Goal: Transaction & Acquisition: Book appointment/travel/reservation

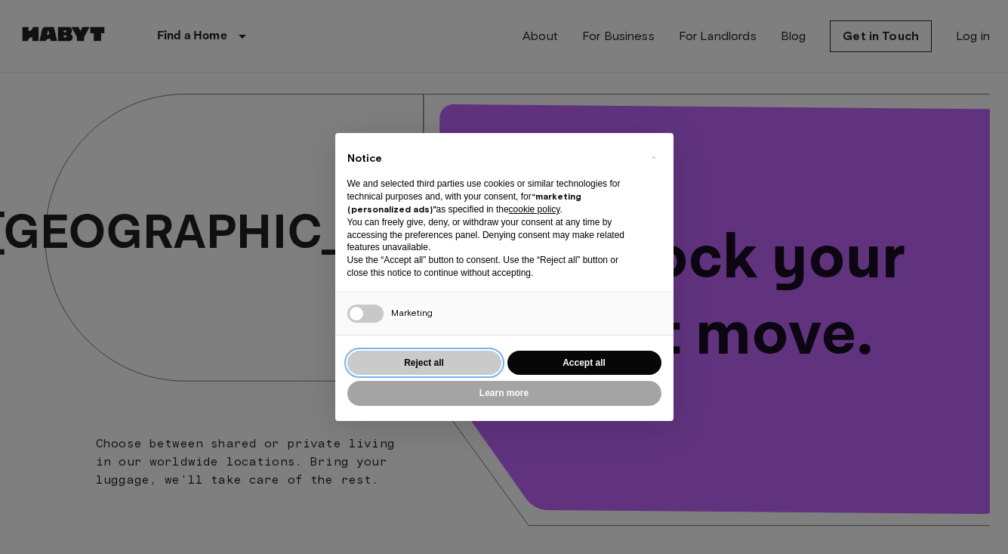
click at [465, 358] on button "Reject all" at bounding box center [424, 362] width 154 height 25
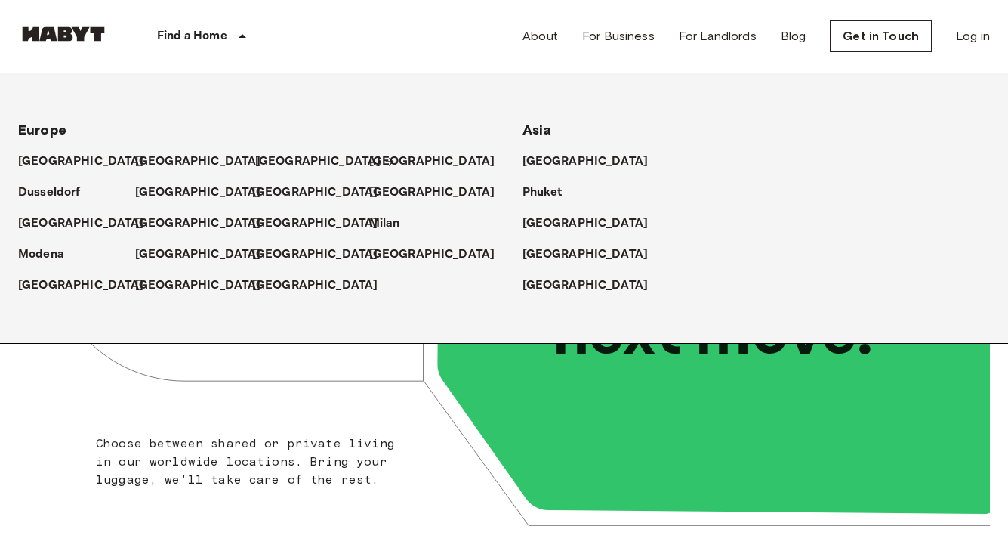
click at [290, 159] on p "[GEOGRAPHIC_DATA]" at bounding box center [318, 162] width 126 height 18
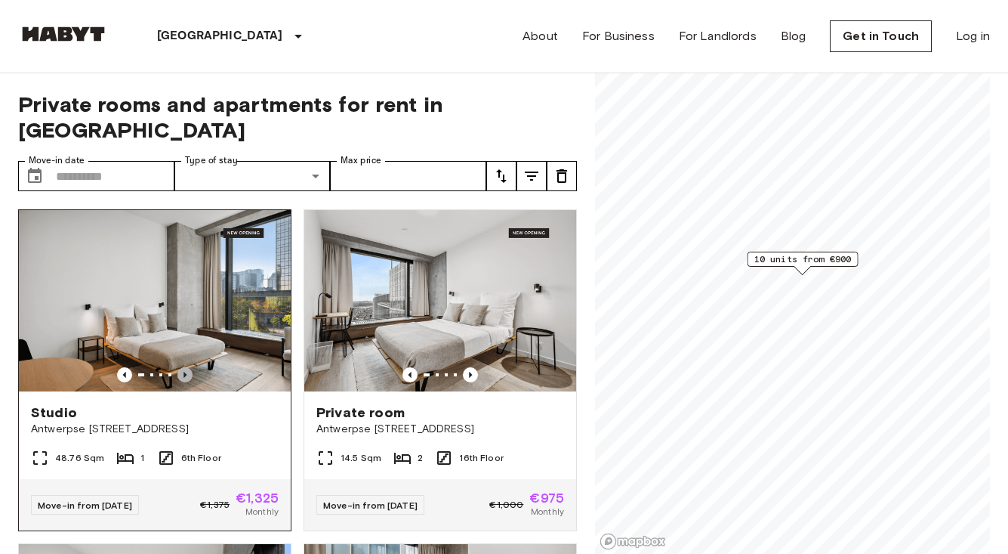
click at [187, 367] on icon "Previous image" at bounding box center [185, 374] width 15 height 15
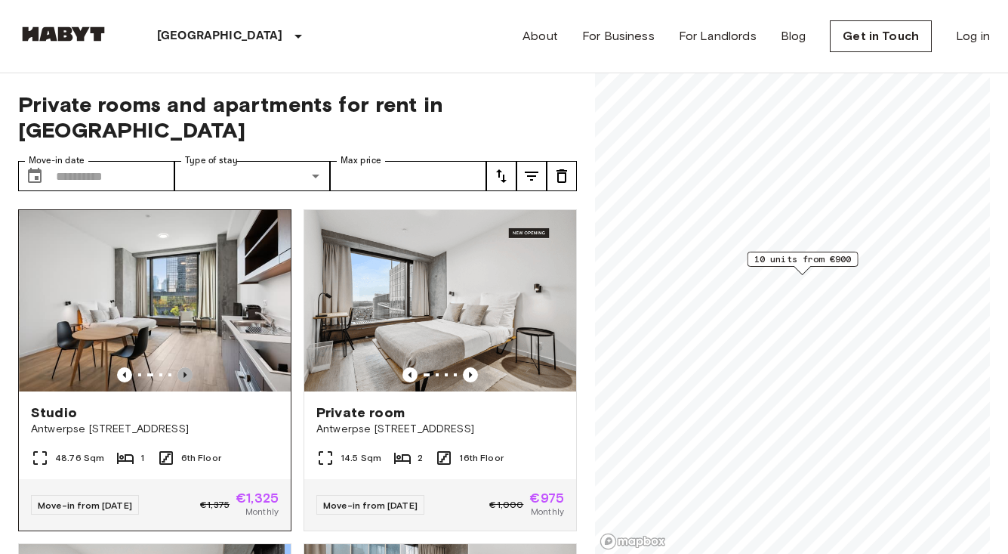
click at [187, 367] on icon "Previous image" at bounding box center [185, 374] width 15 height 15
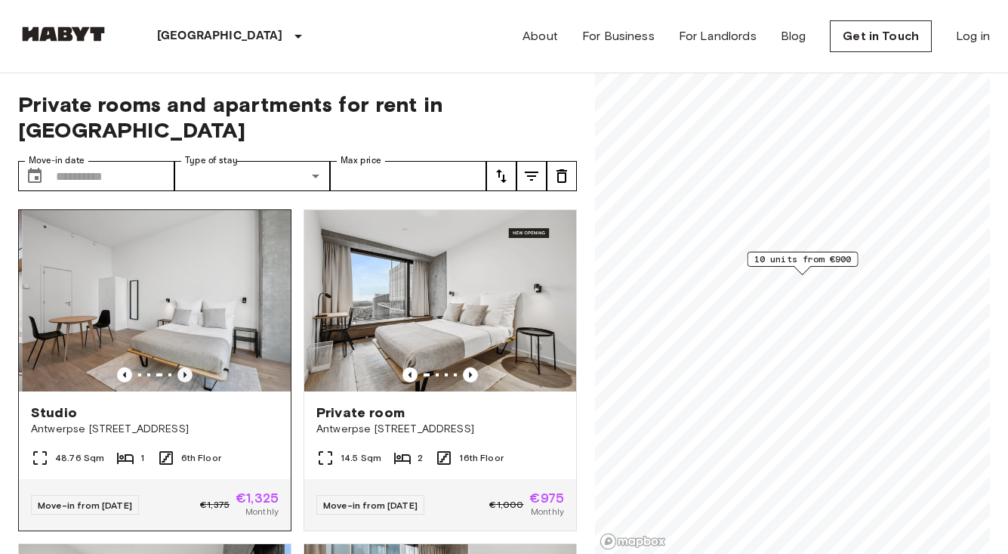
click at [187, 367] on icon "Previous image" at bounding box center [185, 374] width 15 height 15
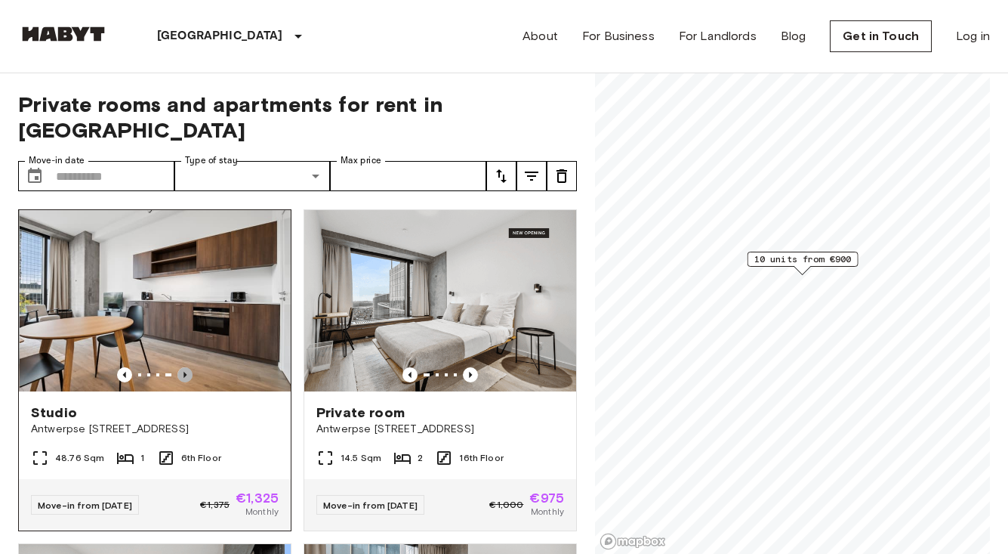
click at [187, 367] on icon "Previous image" at bounding box center [185, 374] width 15 height 15
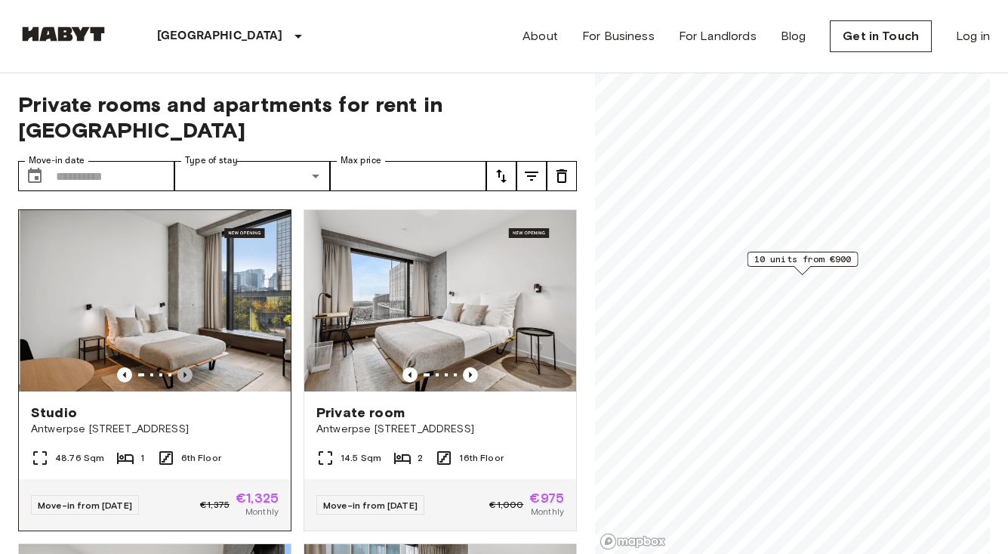
click at [187, 367] on icon "Previous image" at bounding box center [185, 374] width 15 height 15
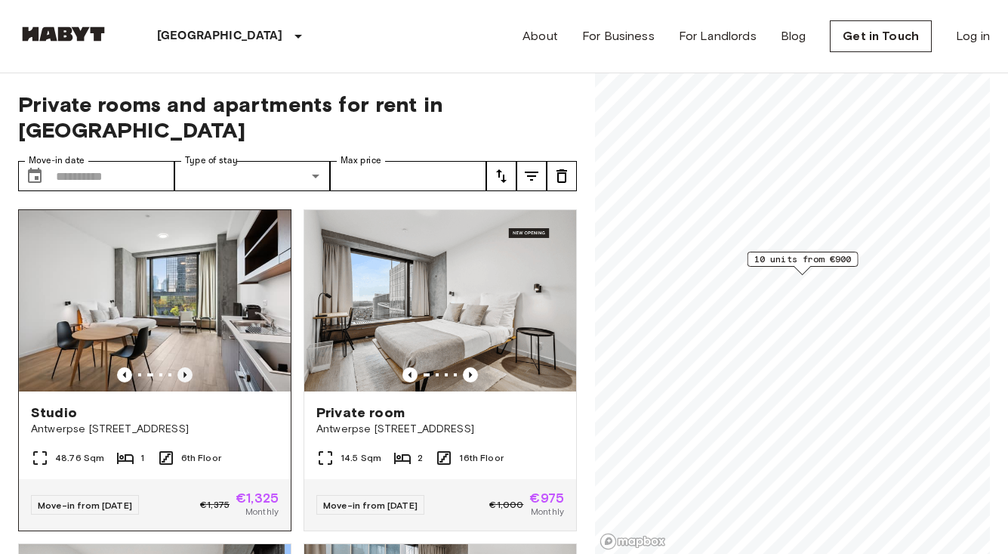
click at [187, 367] on icon "Previous image" at bounding box center [185, 374] width 15 height 15
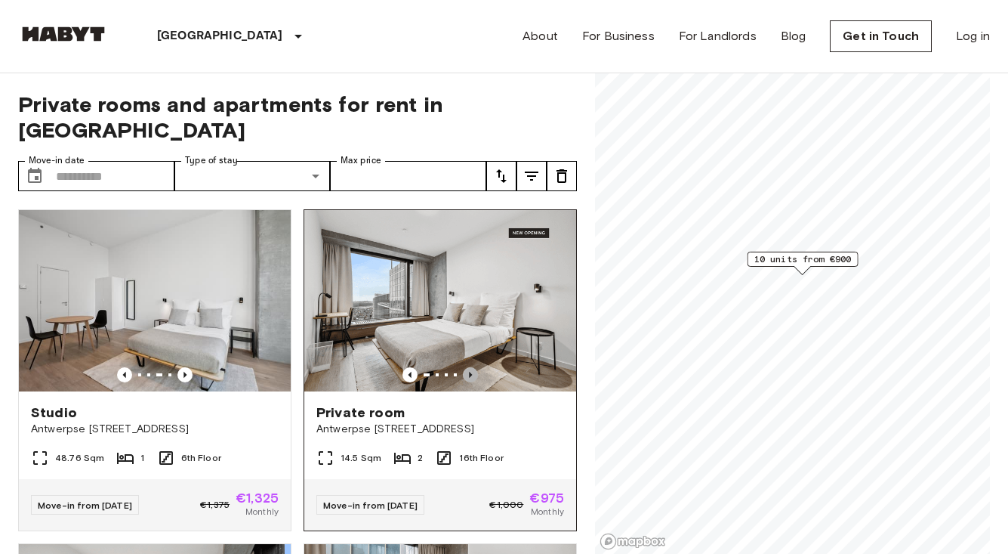
click at [468, 367] on icon "Previous image" at bounding box center [470, 374] width 15 height 15
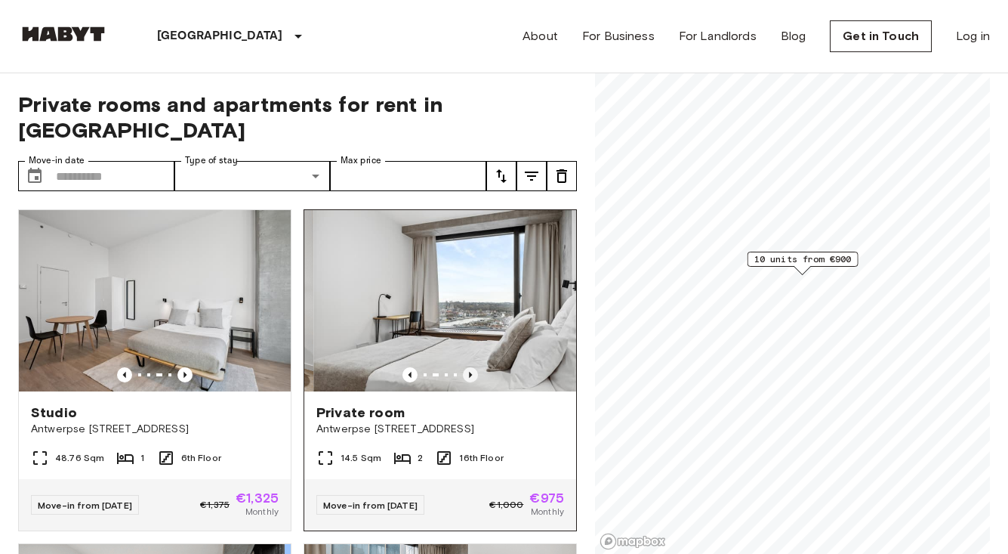
click at [468, 367] on icon "Previous image" at bounding box center [470, 374] width 15 height 15
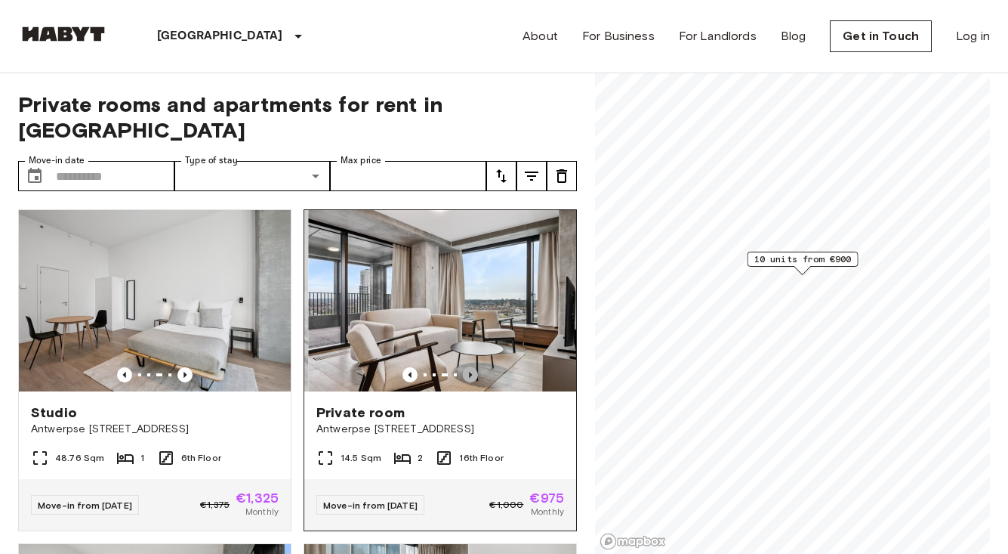
click at [468, 367] on icon "Previous image" at bounding box center [470, 374] width 15 height 15
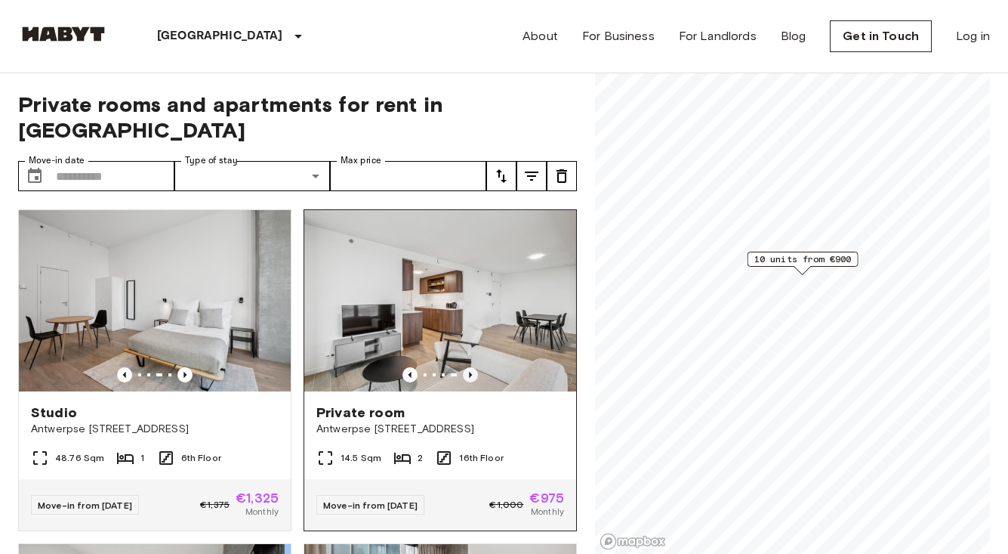
click at [468, 367] on icon "Previous image" at bounding box center [470, 374] width 15 height 15
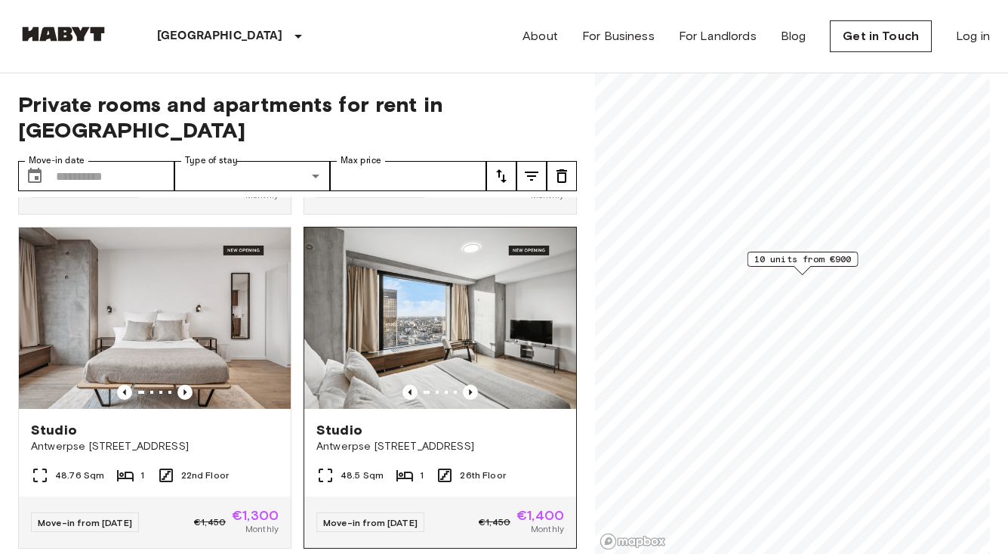
scroll to position [1317, 0]
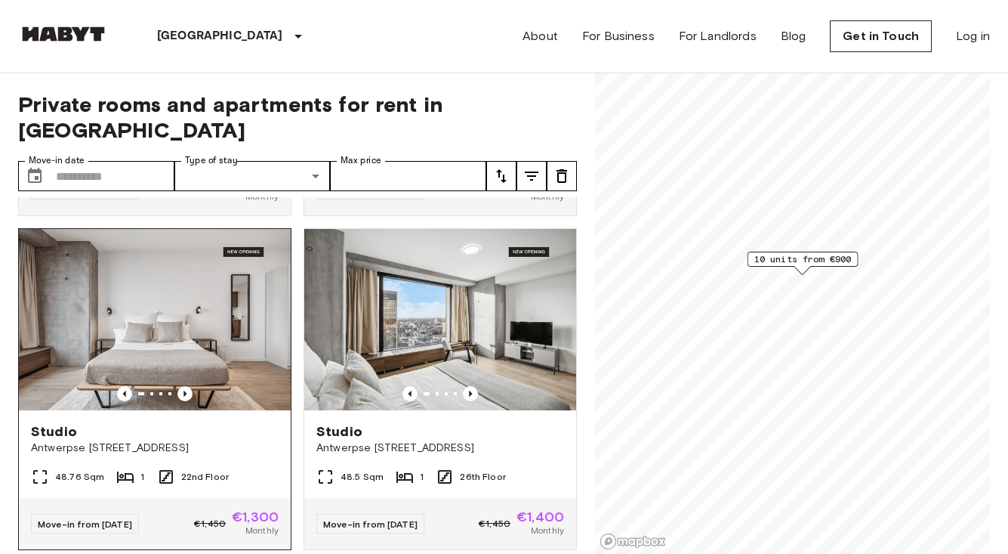
click at [216, 273] on img at bounding box center [155, 319] width 272 height 181
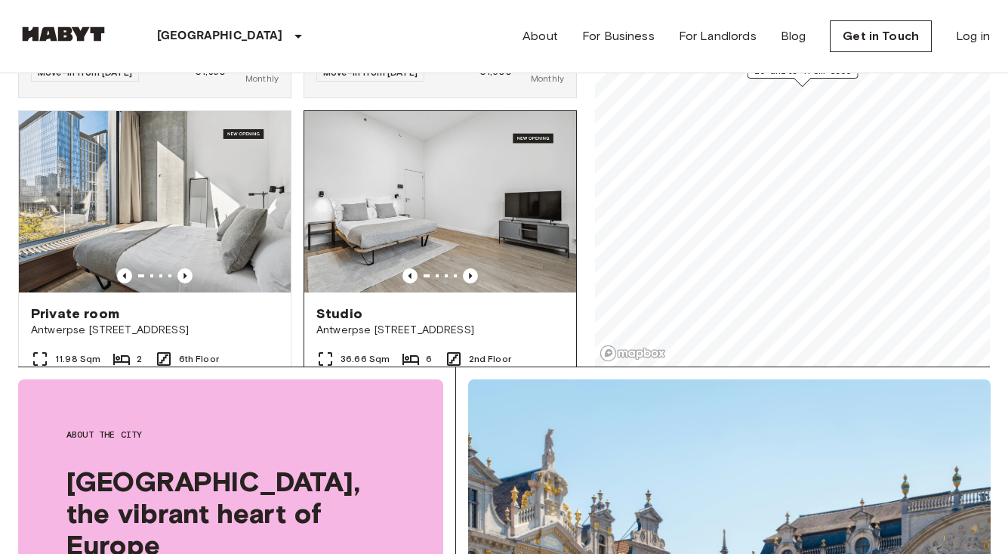
scroll to position [894, 0]
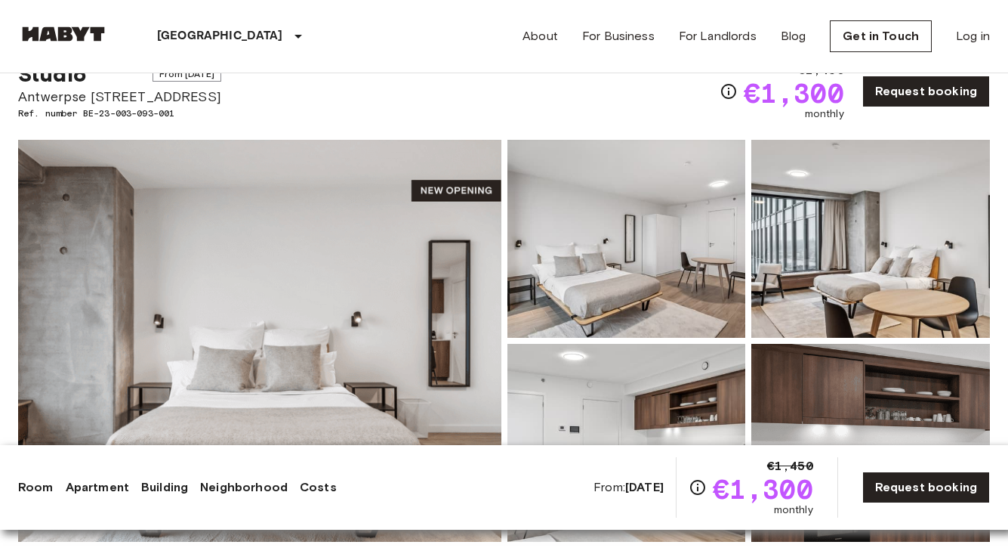
scroll to position [43, 0]
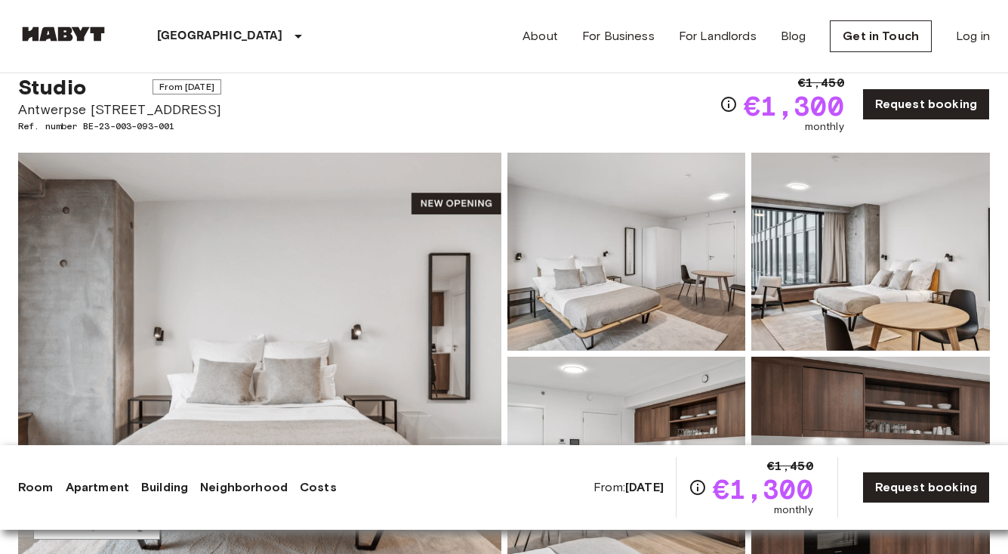
click at [394, 251] on img at bounding box center [259, 354] width 483 height 402
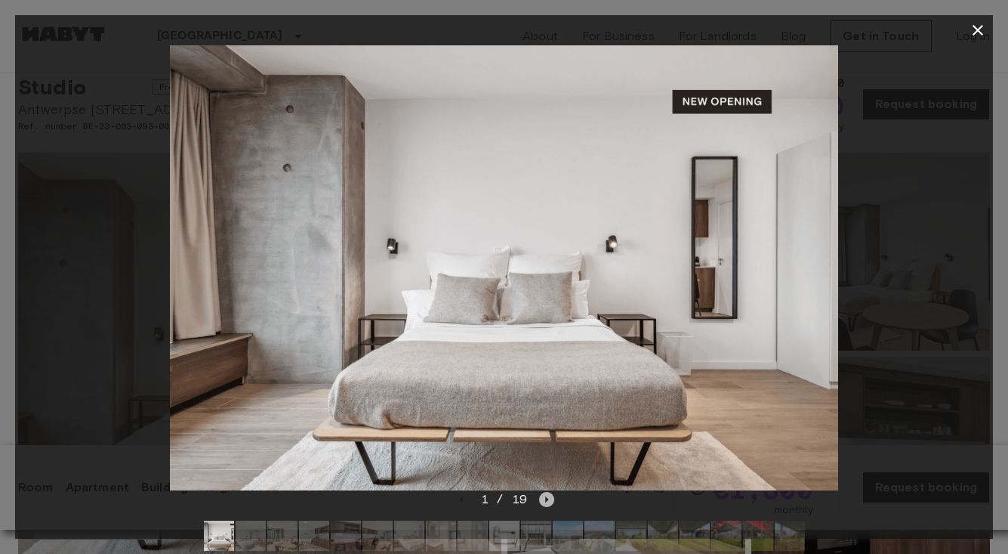
click at [545, 499] on icon "Next image" at bounding box center [546, 499] width 15 height 15
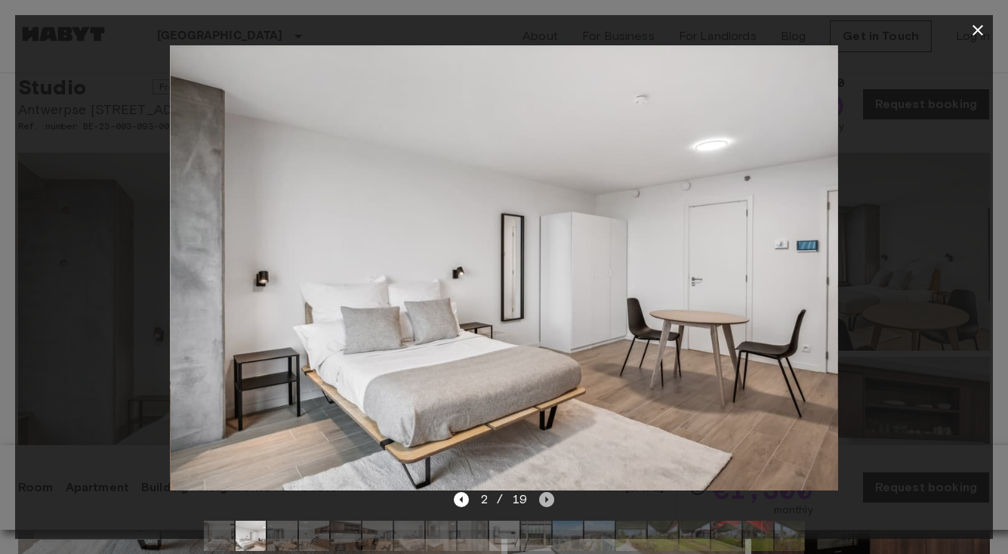
click at [545, 499] on icon "Next image" at bounding box center [546, 499] width 15 height 15
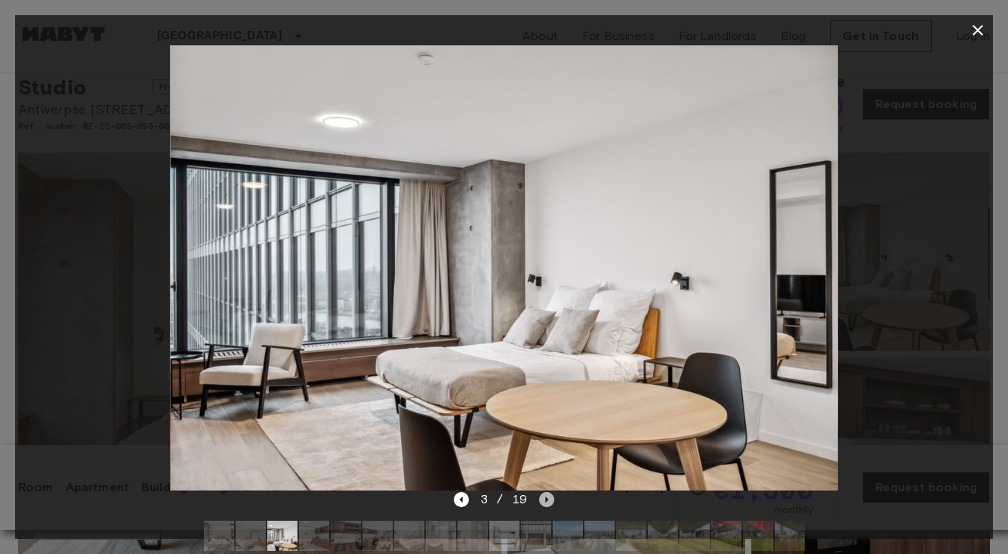
click at [545, 499] on icon "Next image" at bounding box center [546, 499] width 15 height 15
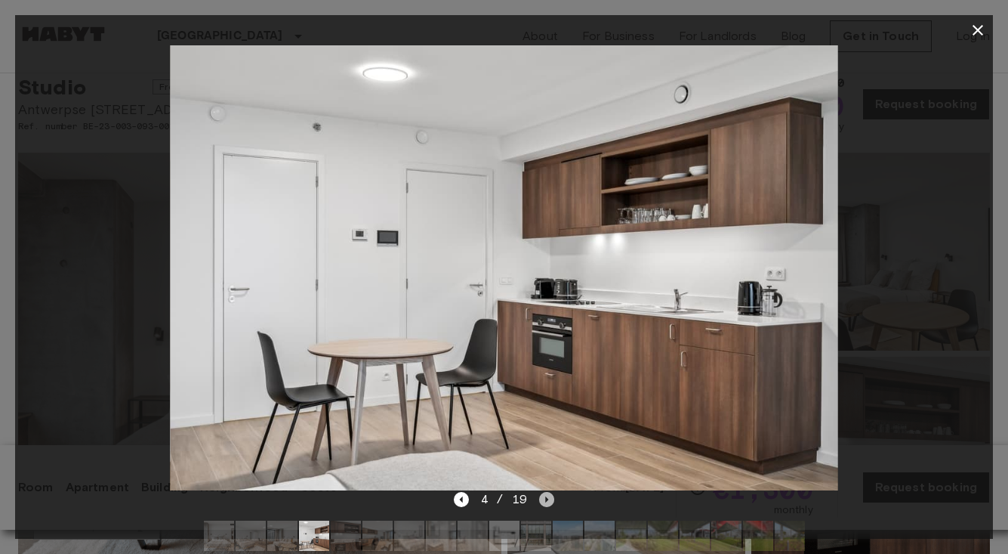
click at [545, 499] on icon "Next image" at bounding box center [546, 499] width 15 height 15
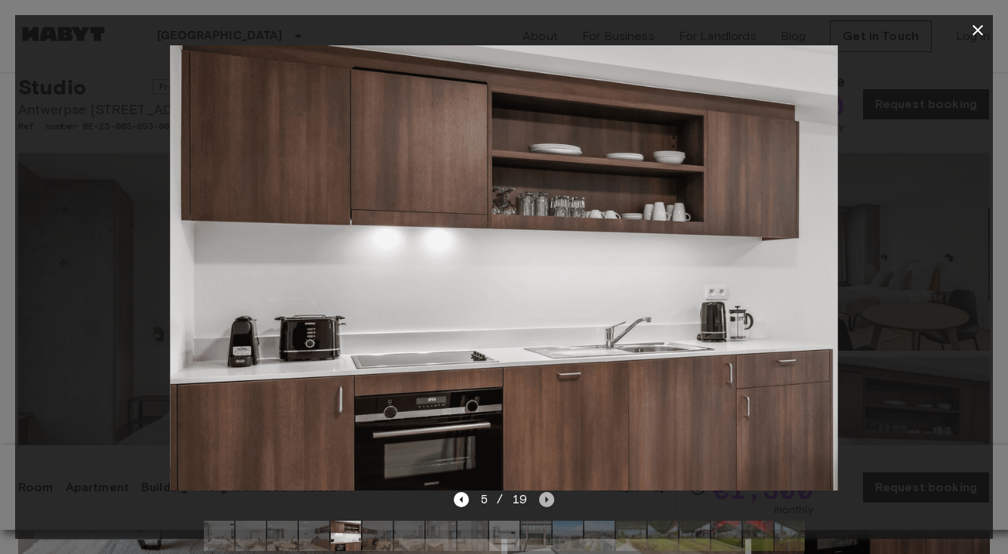
click at [545, 499] on icon "Next image" at bounding box center [546, 499] width 15 height 15
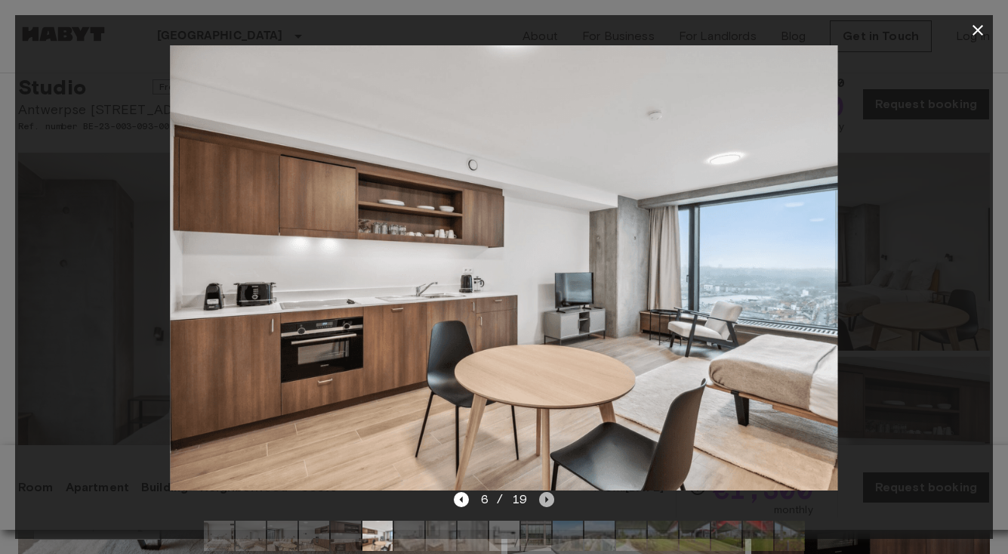
click at [545, 499] on icon "Next image" at bounding box center [546, 499] width 15 height 15
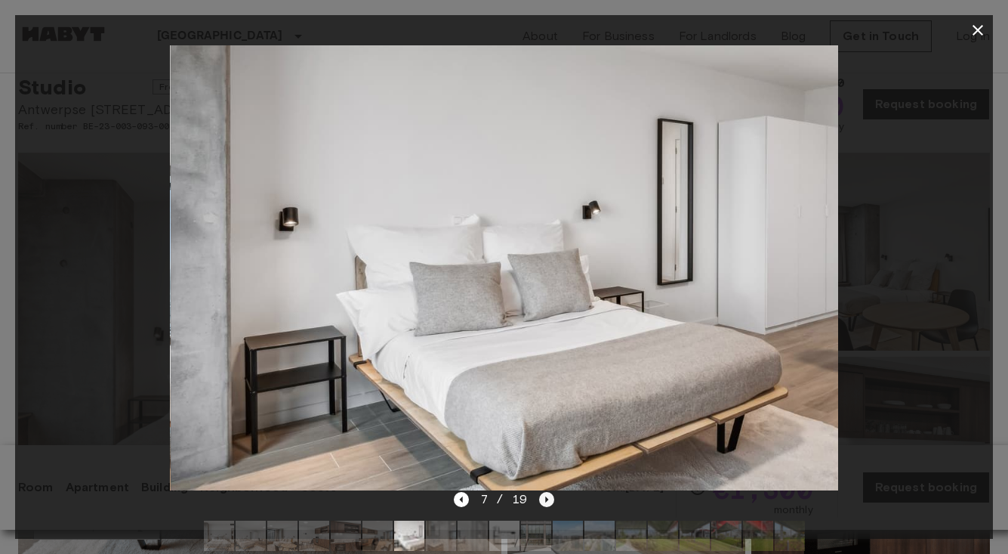
click at [545, 499] on icon "Next image" at bounding box center [546, 499] width 15 height 15
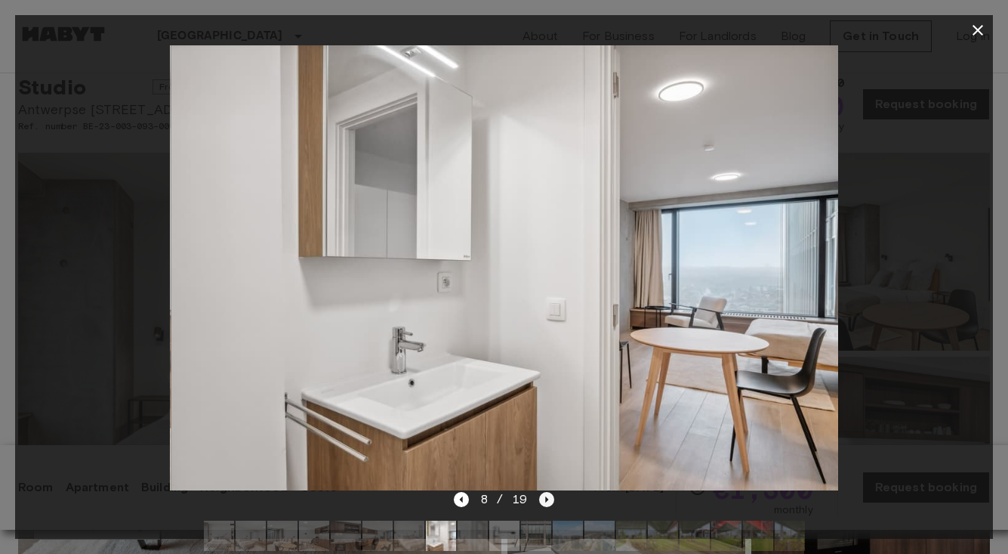
click at [545, 499] on icon "Next image" at bounding box center [546, 499] width 15 height 15
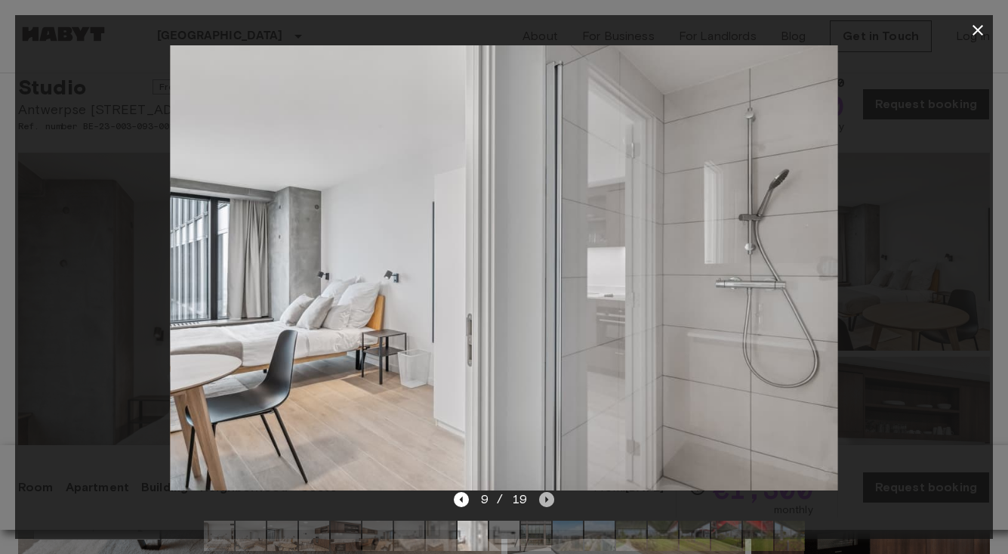
click at [545, 499] on icon "Next image" at bounding box center [546, 499] width 15 height 15
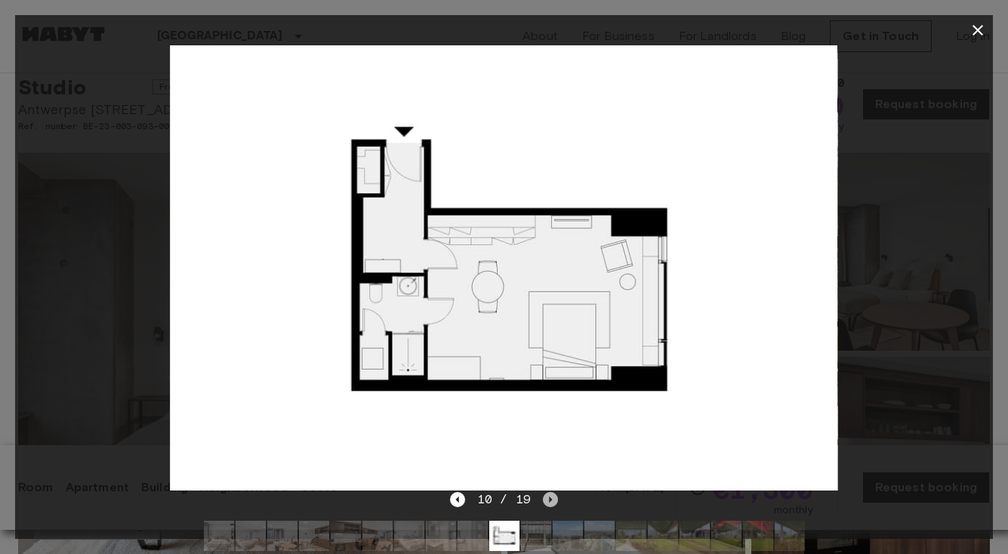
click at [545, 499] on icon "Next image" at bounding box center [550, 499] width 15 height 15
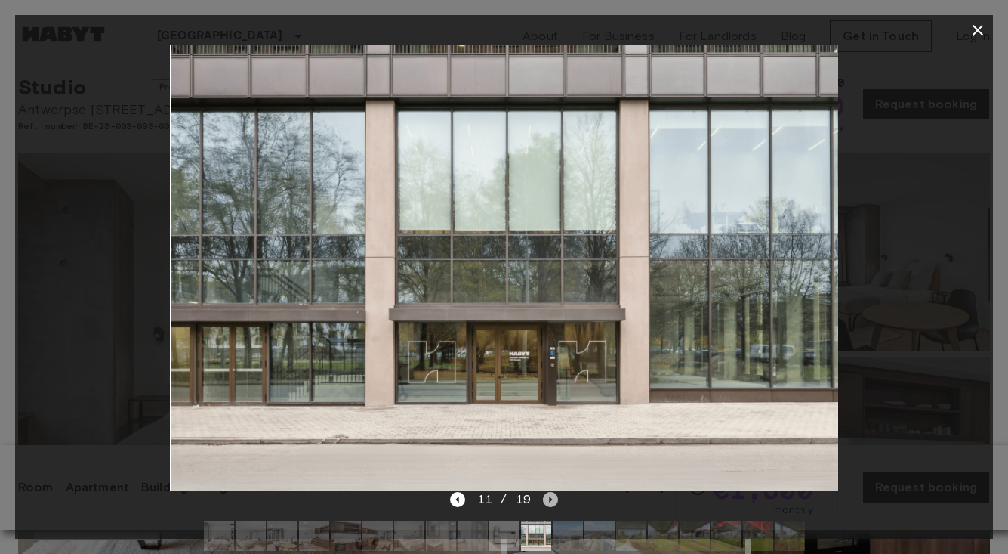
click at [545, 499] on icon "Next image" at bounding box center [550, 499] width 15 height 15
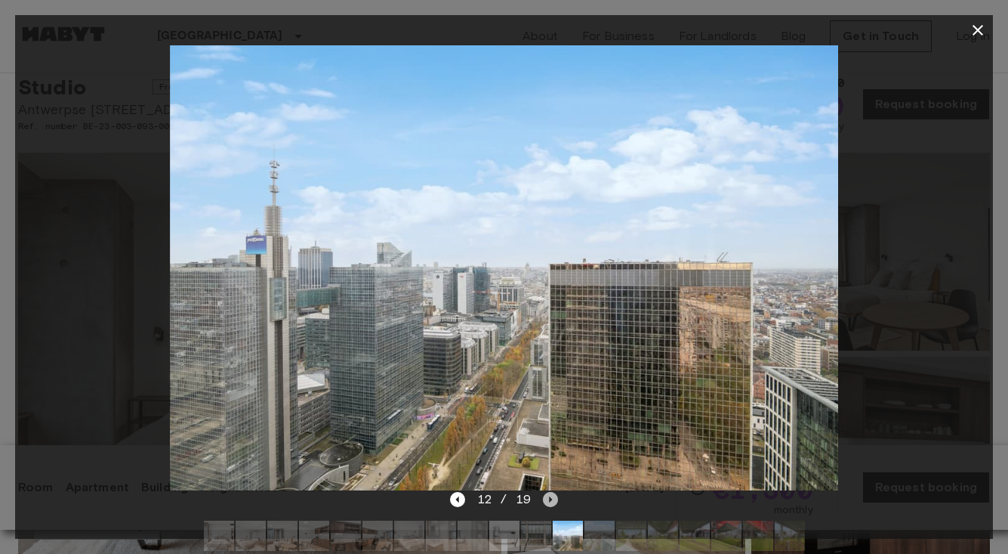
click at [545, 499] on icon "Next image" at bounding box center [550, 499] width 15 height 15
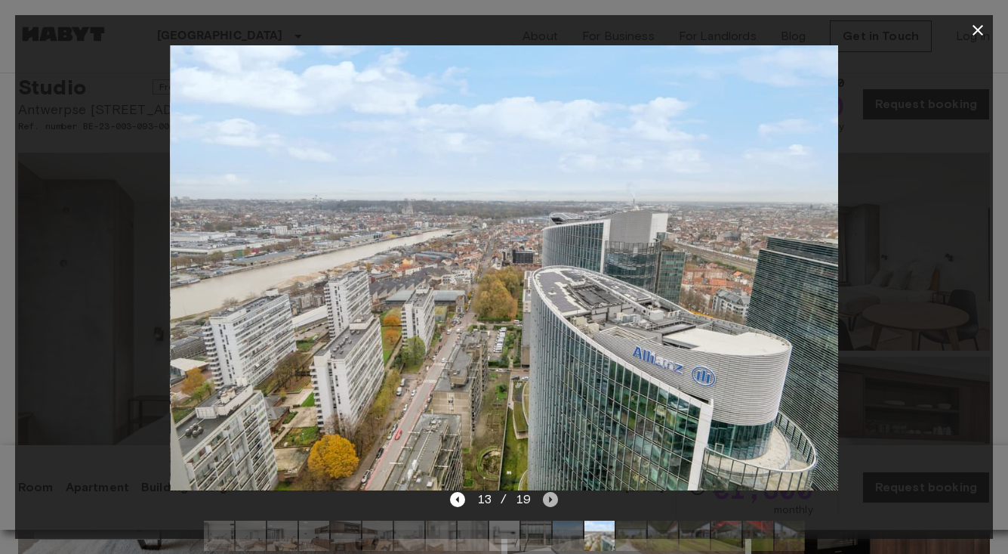
click at [545, 499] on icon "Next image" at bounding box center [550, 499] width 15 height 15
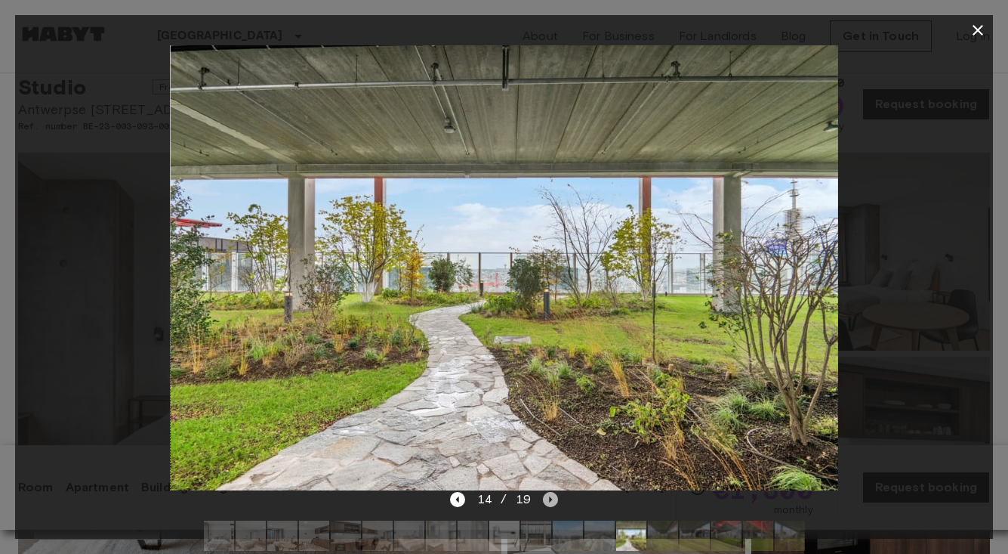
click at [545, 499] on icon "Next image" at bounding box center [550, 499] width 15 height 15
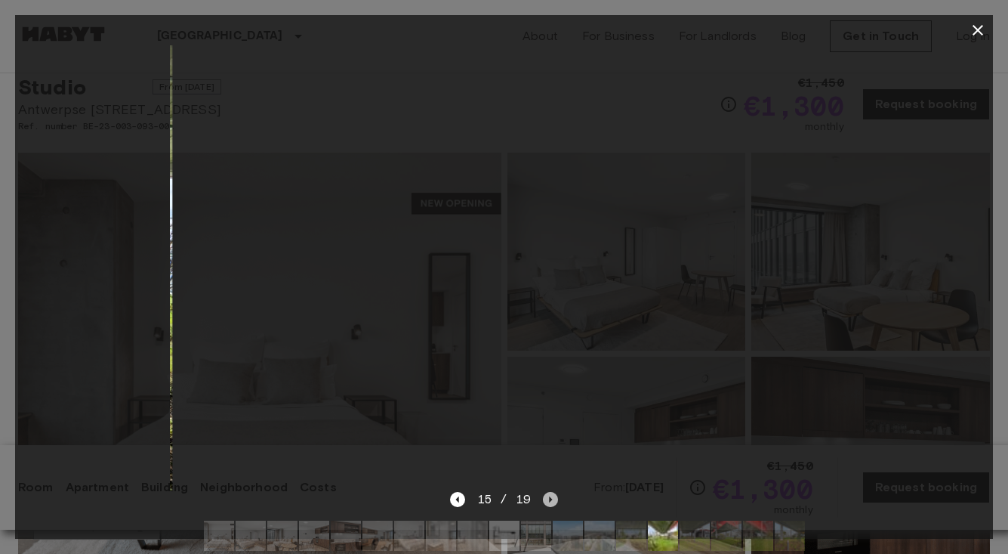
click at [545, 499] on icon "Next image" at bounding box center [550, 499] width 15 height 15
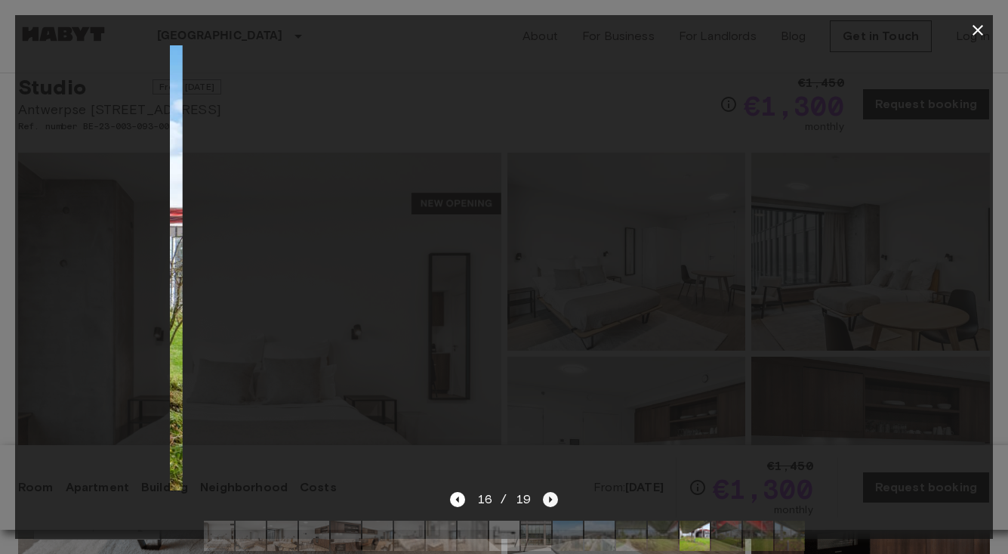
click at [545, 499] on icon "Next image" at bounding box center [550, 499] width 15 height 15
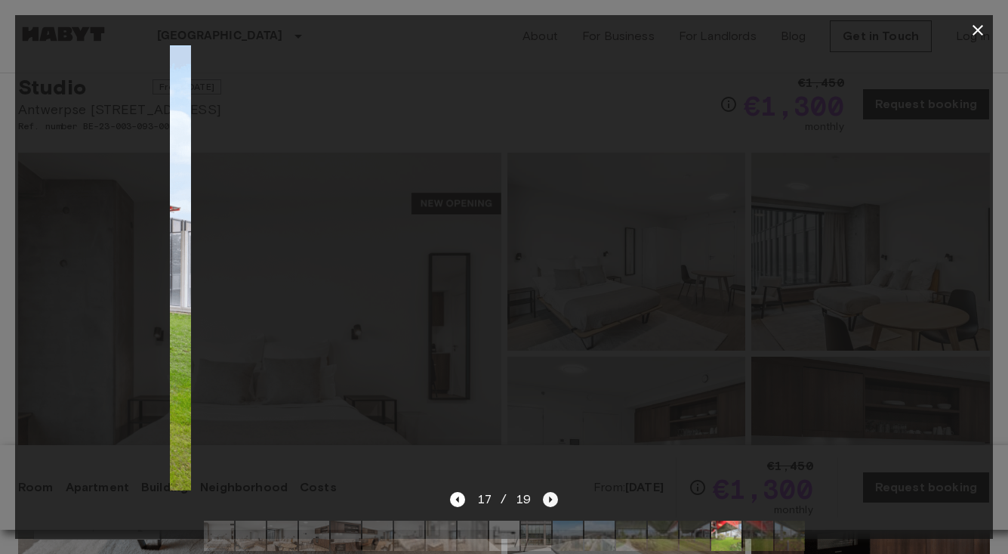
click at [545, 499] on icon "Next image" at bounding box center [550, 499] width 15 height 15
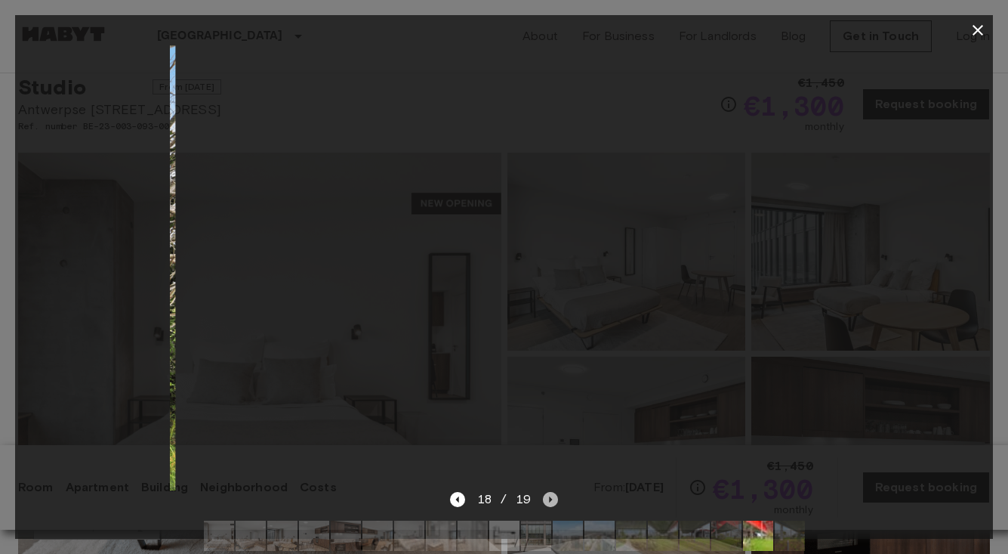
click at [545, 499] on icon "Next image" at bounding box center [550, 499] width 15 height 15
click at [545, 499] on div "19 / 19" at bounding box center [504, 499] width 108 height 18
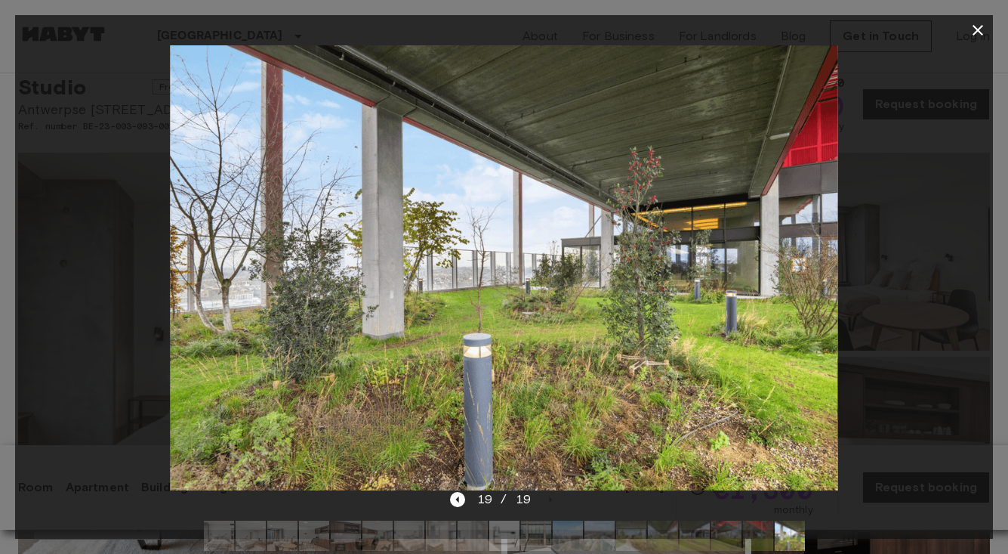
click at [980, 26] on icon "button" at bounding box center [978, 30] width 18 height 18
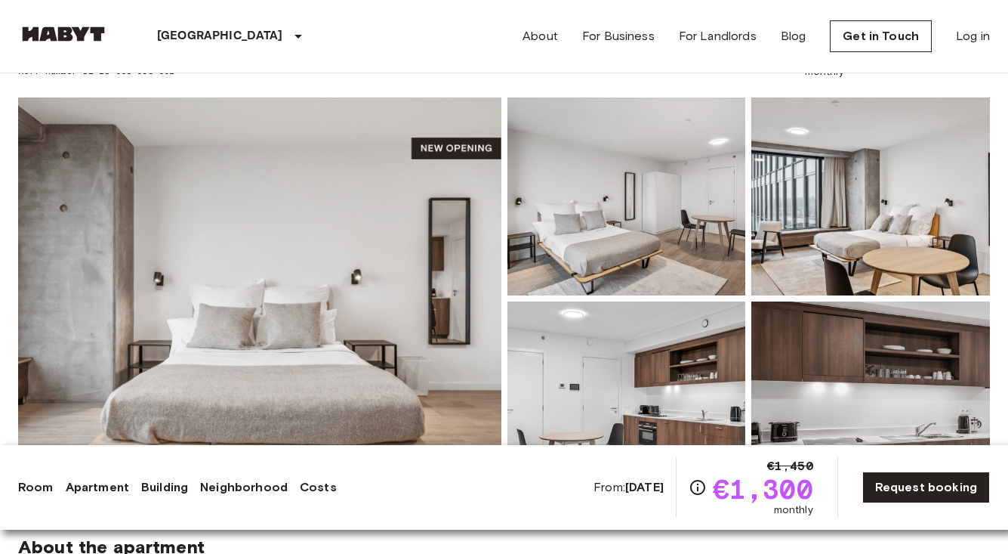
scroll to position [98, 0]
click at [405, 272] on img at bounding box center [259, 298] width 483 height 402
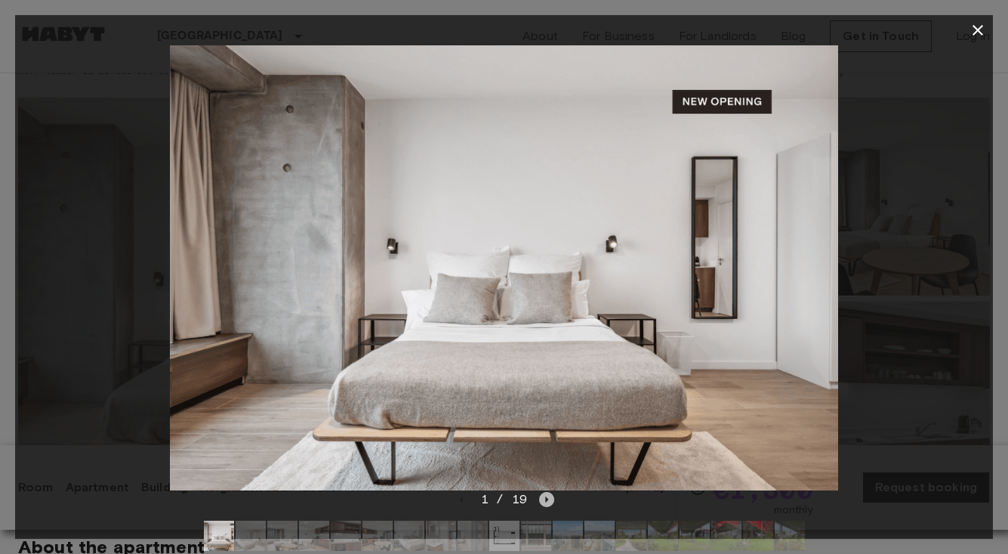
click at [548, 497] on icon "Next image" at bounding box center [546, 499] width 15 height 15
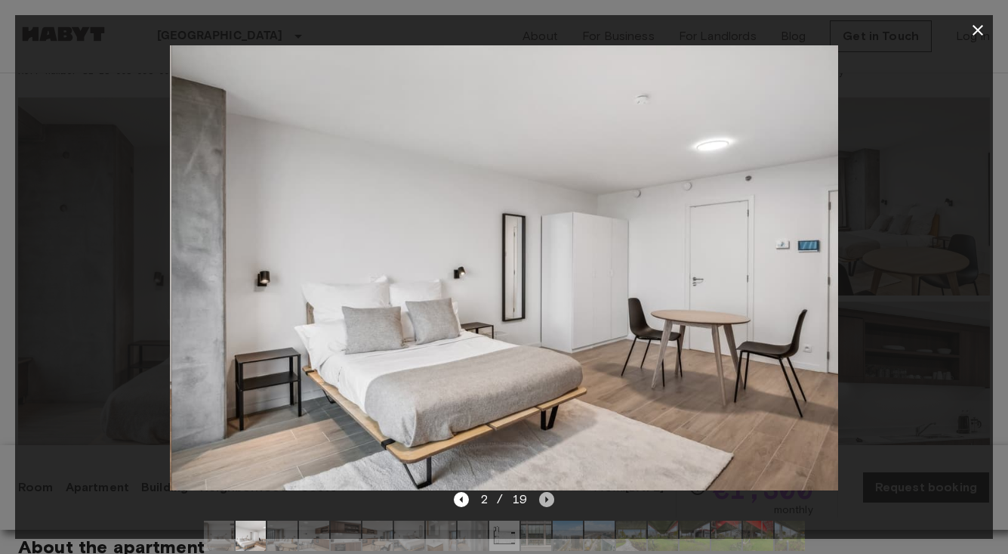
click at [548, 497] on icon "Next image" at bounding box center [546, 499] width 15 height 15
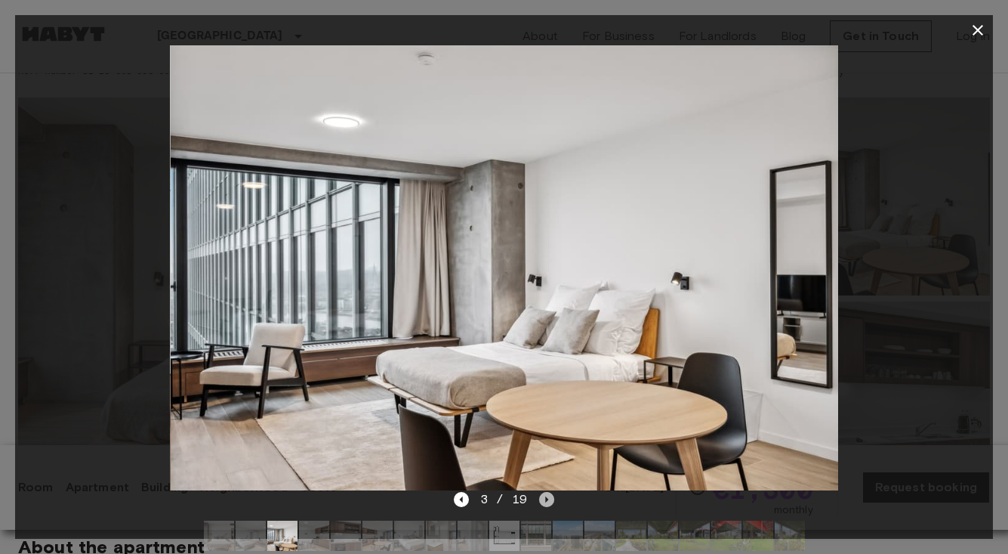
click at [548, 497] on icon "Next image" at bounding box center [546, 499] width 15 height 15
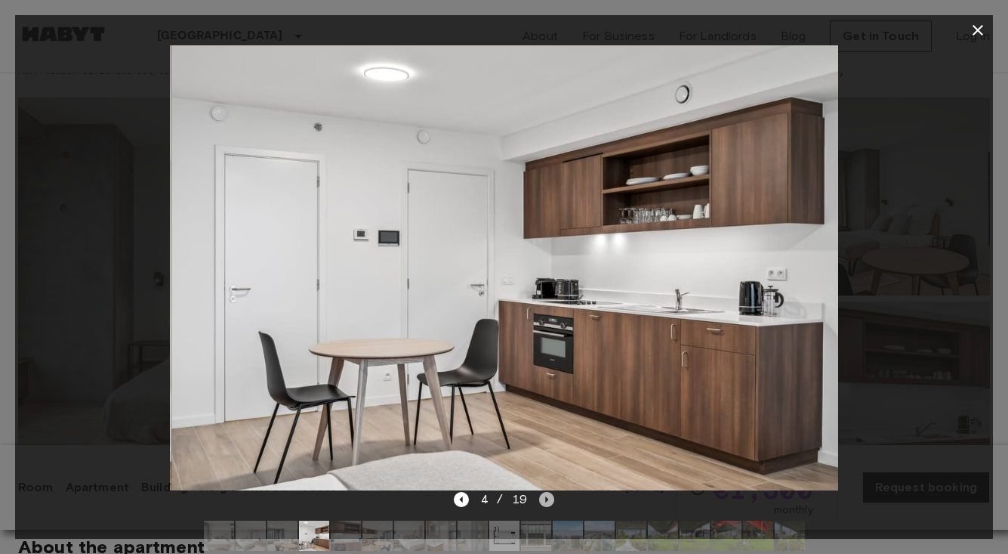
click at [548, 497] on icon "Next image" at bounding box center [546, 499] width 15 height 15
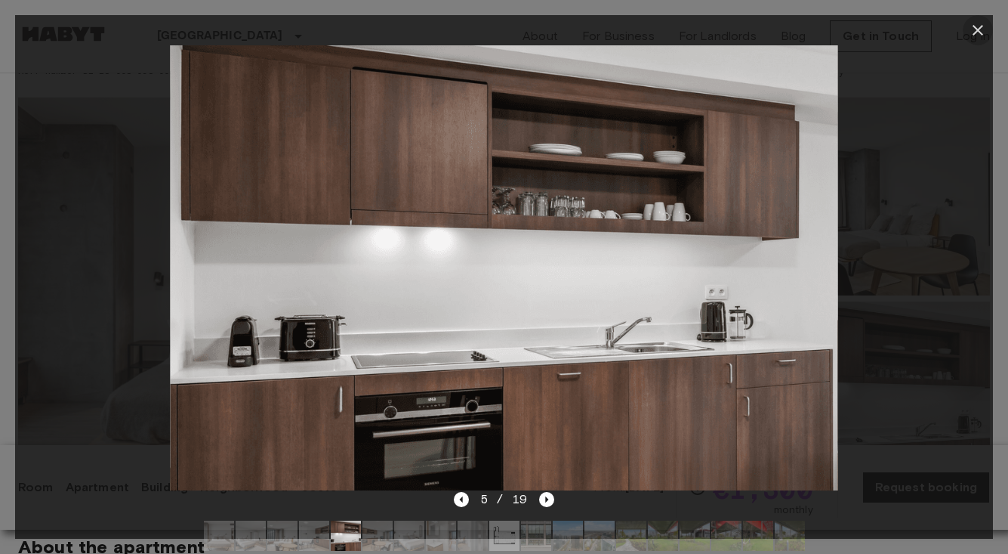
click at [977, 33] on icon "button" at bounding box center [978, 30] width 18 height 18
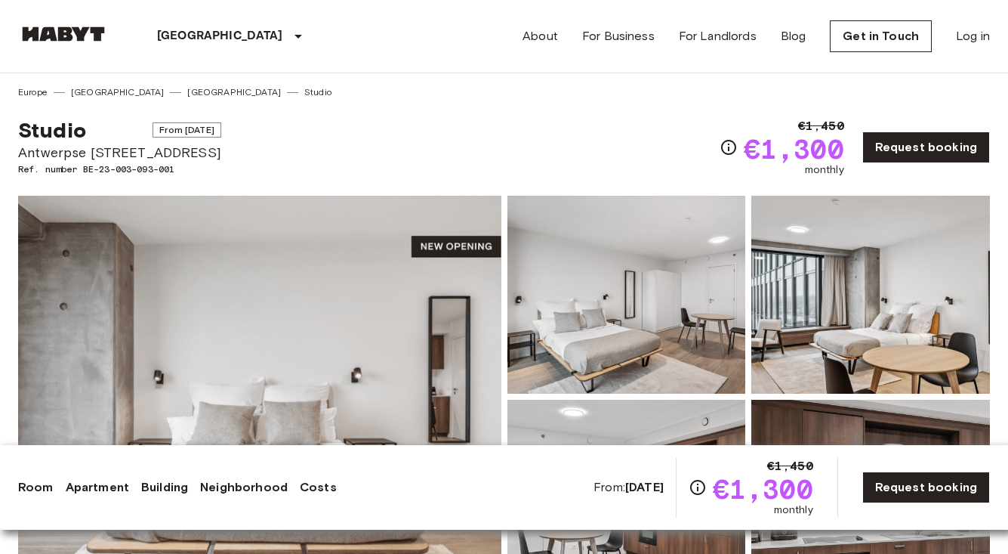
scroll to position [0, 0]
drag, startPoint x: 227, startPoint y: 155, endPoint x: 46, endPoint y: 156, distance: 181.3
click at [46, 156] on div "Studio From Dec 2 2025 Antwerpse Steenweg 57, Brussels Ref. number BE-23-003-09…" at bounding box center [504, 138] width 972 height 79
click at [32, 156] on span "Antwerpse [STREET_ADDRESS]" at bounding box center [119, 153] width 203 height 20
drag, startPoint x: 20, startPoint y: 153, endPoint x: 224, endPoint y: 153, distance: 204.0
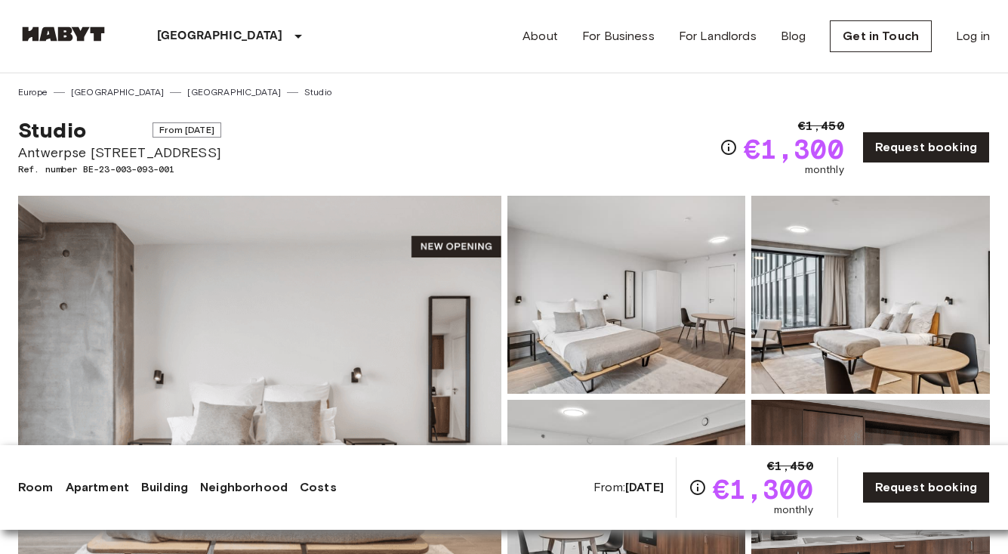
click at [221, 153] on span "Antwerpse [STREET_ADDRESS]" at bounding box center [119, 153] width 203 height 20
copy span "Antwerpse [STREET_ADDRESS]"
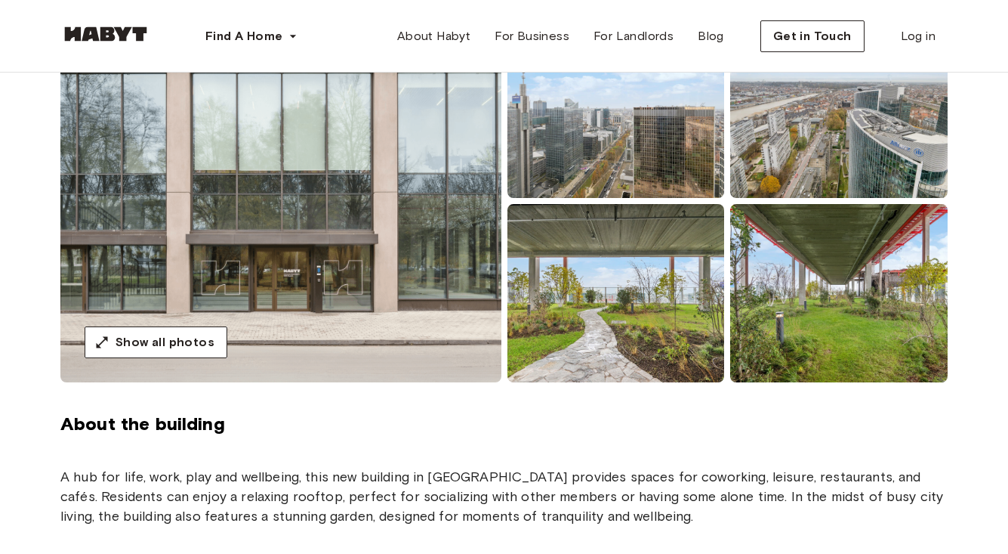
scroll to position [193, 0]
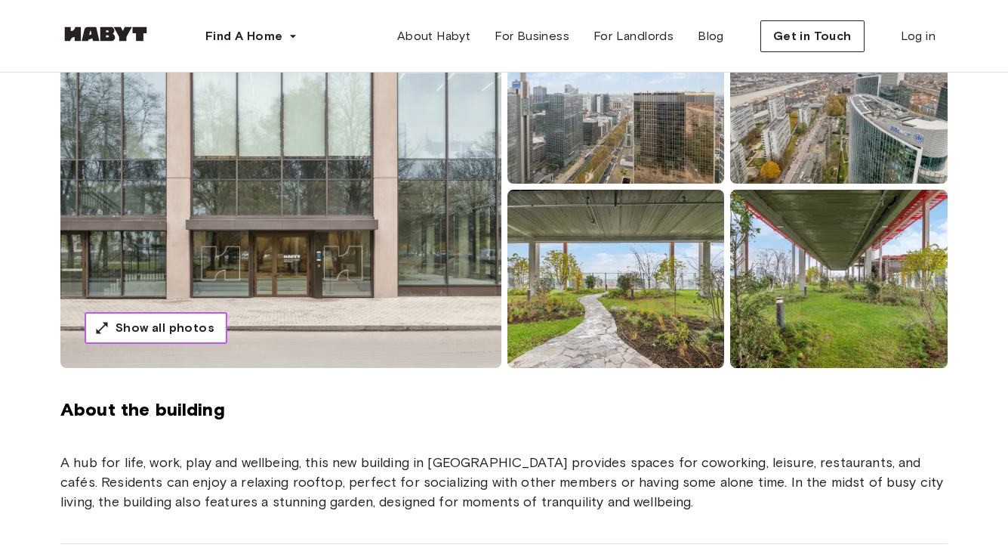
click at [193, 323] on span "Show all photos" at bounding box center [165, 328] width 99 height 18
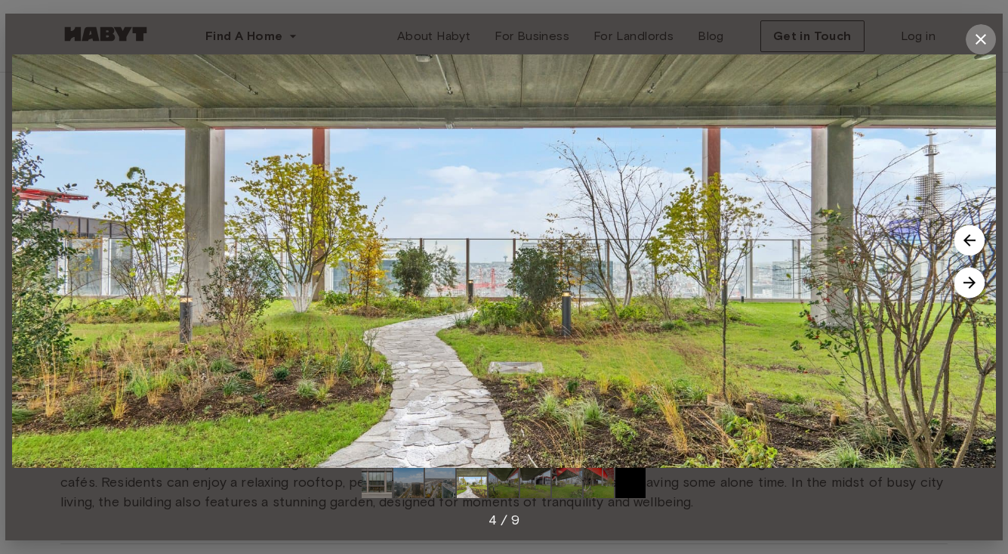
click at [981, 39] on icon "button" at bounding box center [981, 39] width 11 height 11
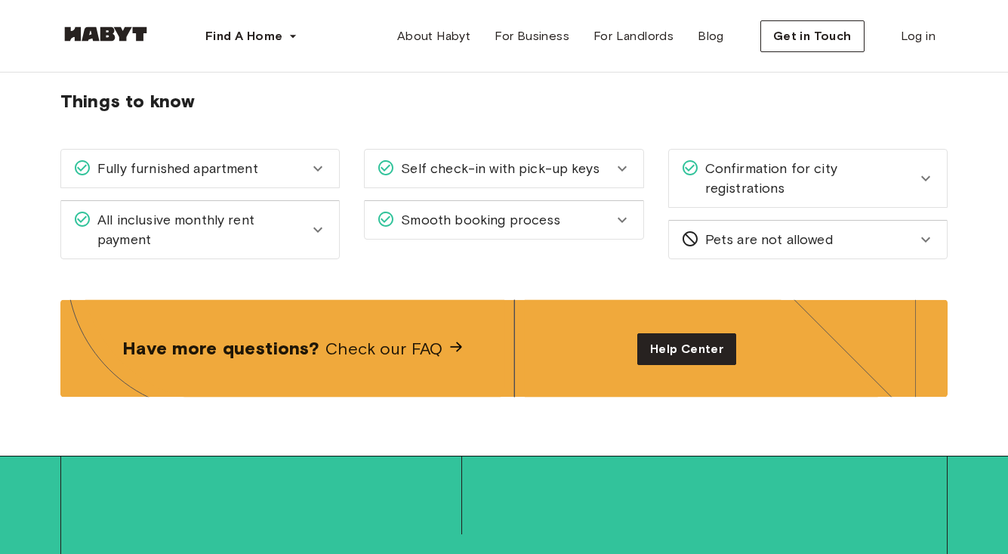
scroll to position [2194, 0]
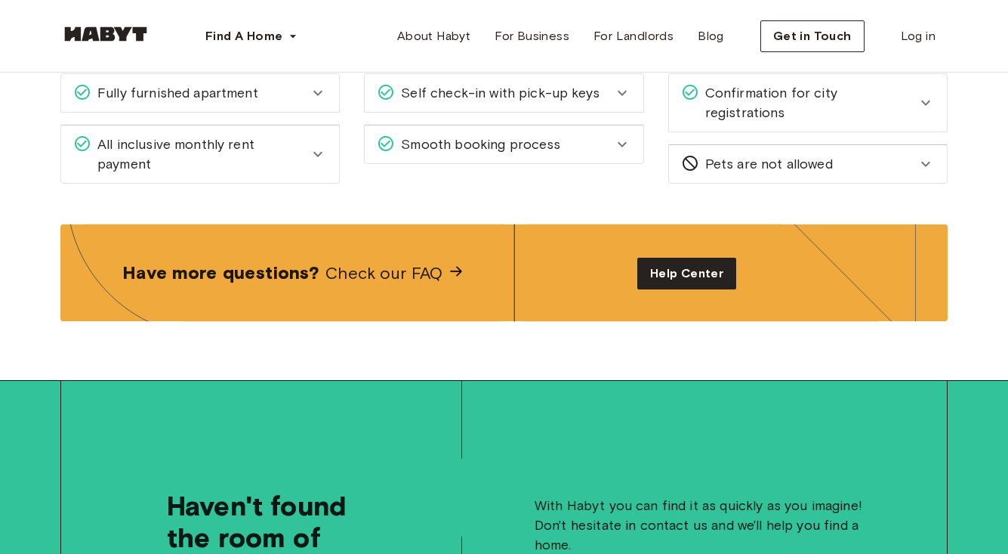
click at [320, 98] on icon at bounding box center [318, 93] width 18 height 18
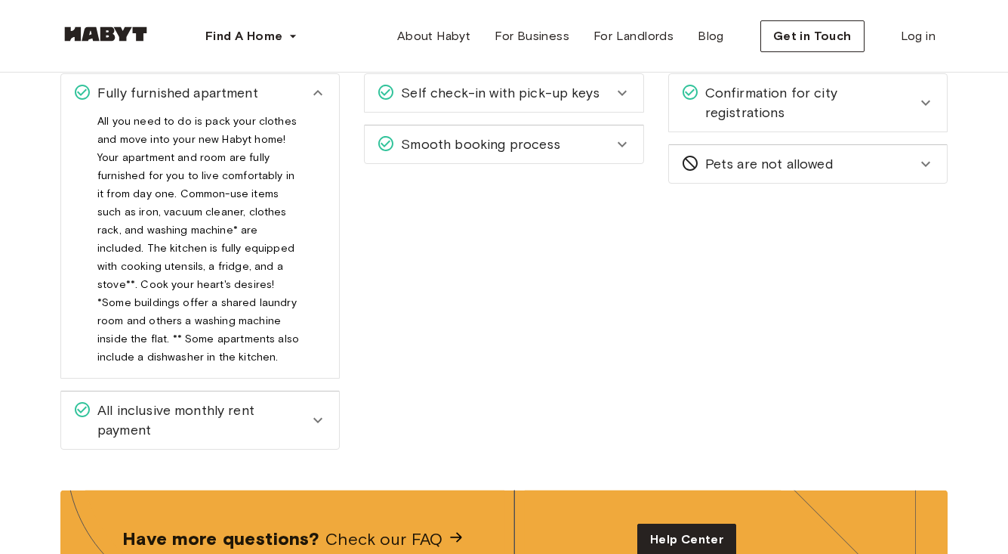
click at [320, 98] on icon at bounding box center [318, 93] width 18 height 18
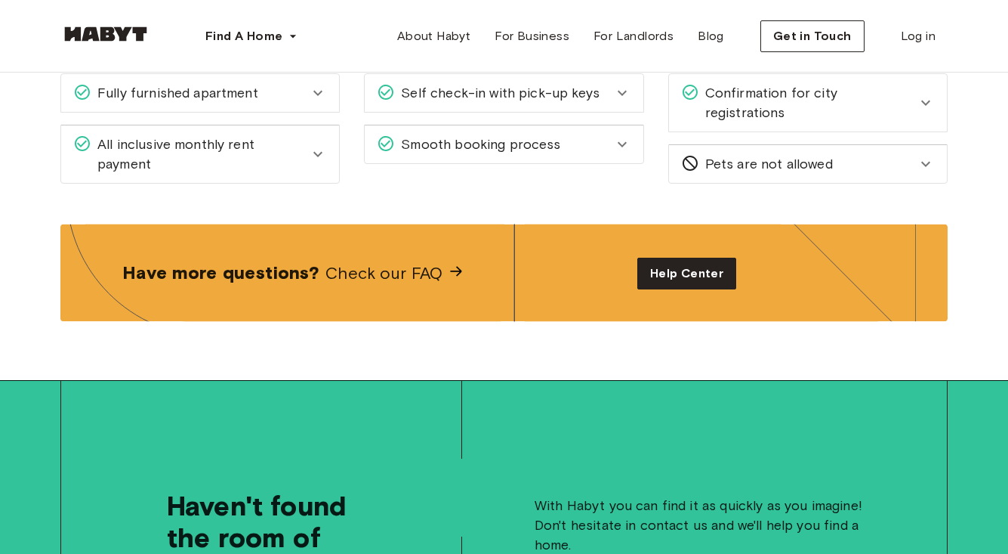
click at [317, 156] on icon at bounding box center [318, 154] width 18 height 18
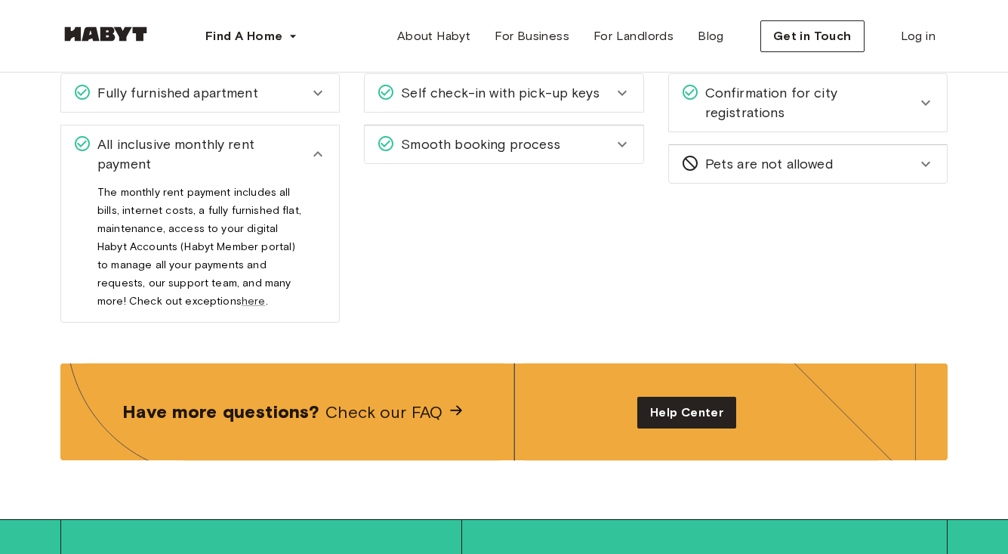
click at [317, 156] on icon at bounding box center [318, 154] width 18 height 18
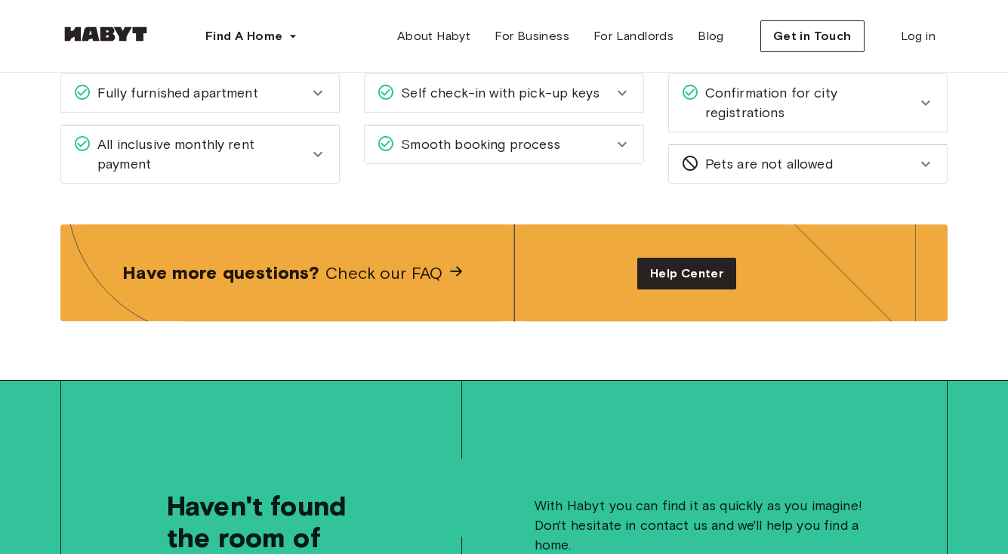
click at [483, 87] on span "Self check-in with pick-up keys" at bounding box center [497, 93] width 205 height 20
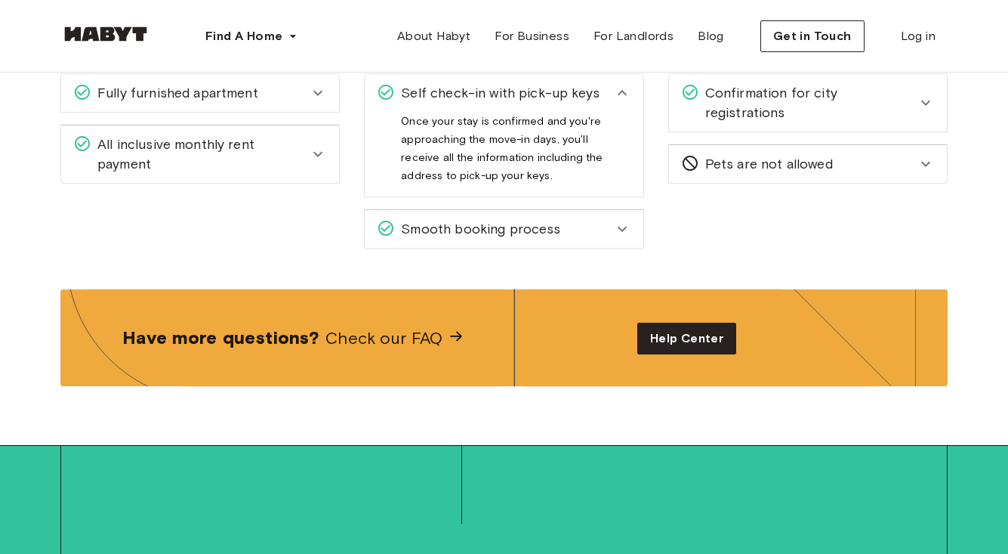
click at [482, 88] on span "Self check-in with pick-up keys" at bounding box center [497, 93] width 205 height 20
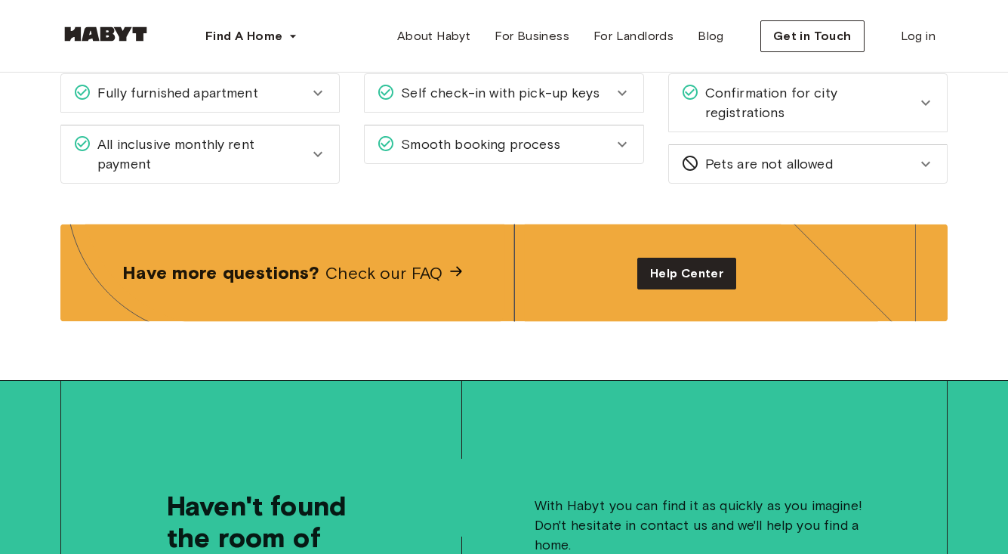
click at [489, 140] on span "Smooth booking process" at bounding box center [477, 144] width 165 height 20
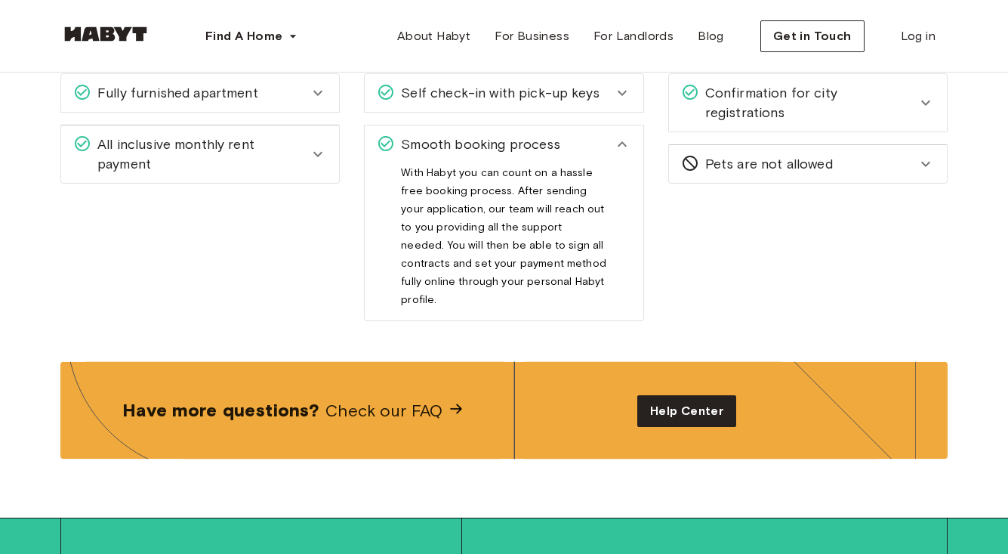
click at [489, 140] on span "Smooth booking process" at bounding box center [477, 144] width 165 height 20
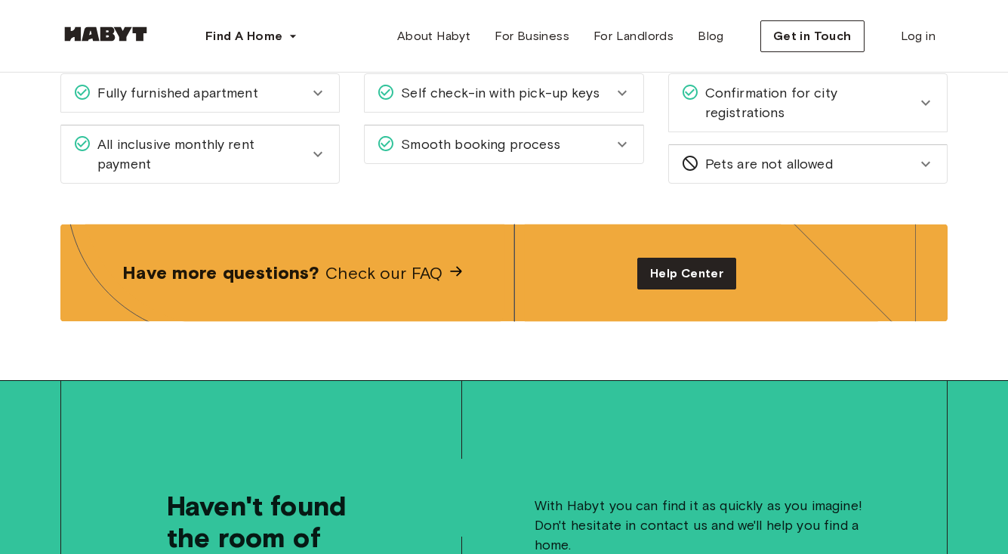
click at [739, 97] on span "Confirmation for city registrations" at bounding box center [808, 102] width 218 height 39
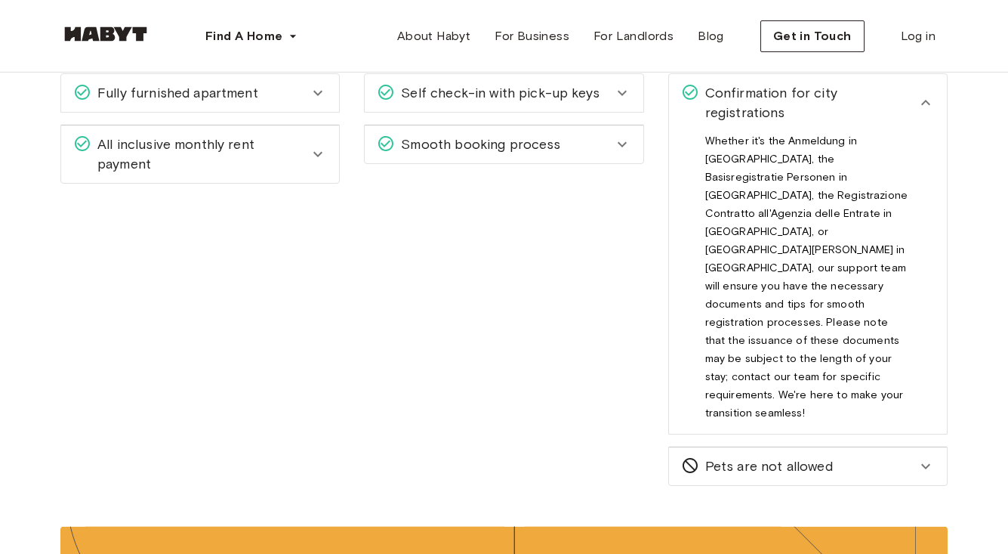
click at [739, 97] on span "Confirmation for city registrations" at bounding box center [808, 102] width 218 height 39
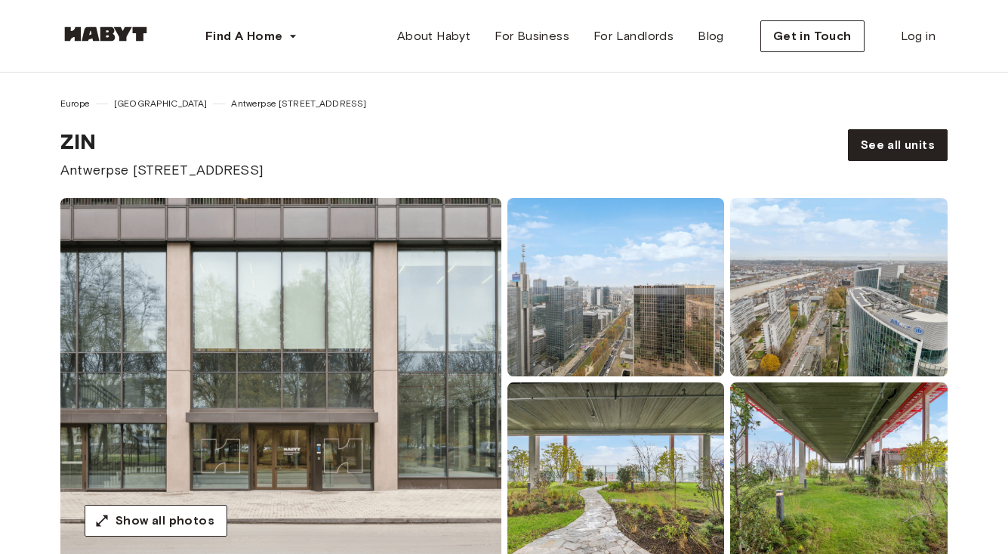
scroll to position [0, 0]
drag, startPoint x: 64, startPoint y: 141, endPoint x: 193, endPoint y: 165, distance: 130.7
click at [193, 166] on div "ZIN Antwerpse Steenweg 57, Brussels" at bounding box center [161, 153] width 203 height 51
copy div "ZIN Antwerpse Steenweg"
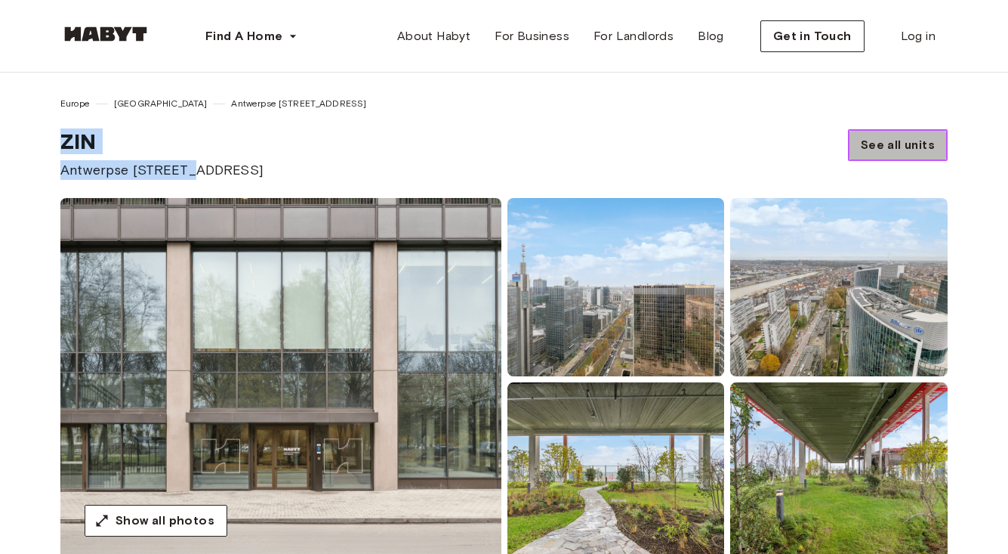
click at [912, 144] on span "See all units" at bounding box center [898, 145] width 74 height 18
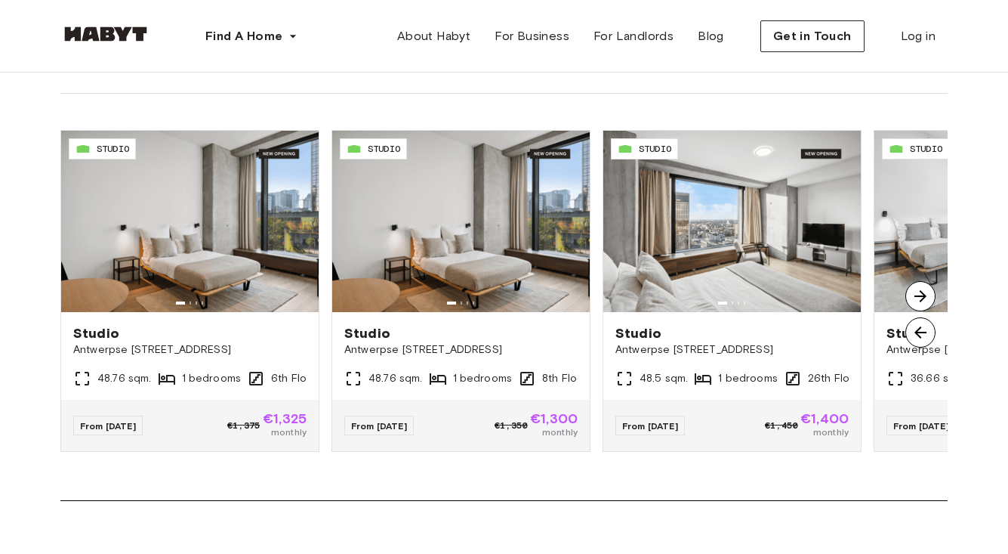
scroll to position [1196, 0]
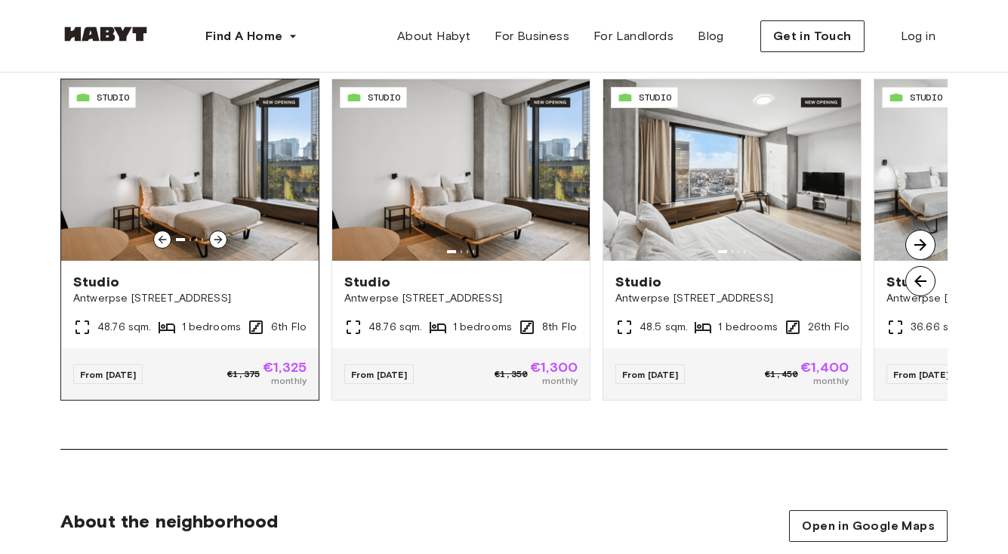
click at [224, 241] on icon at bounding box center [218, 239] width 12 height 12
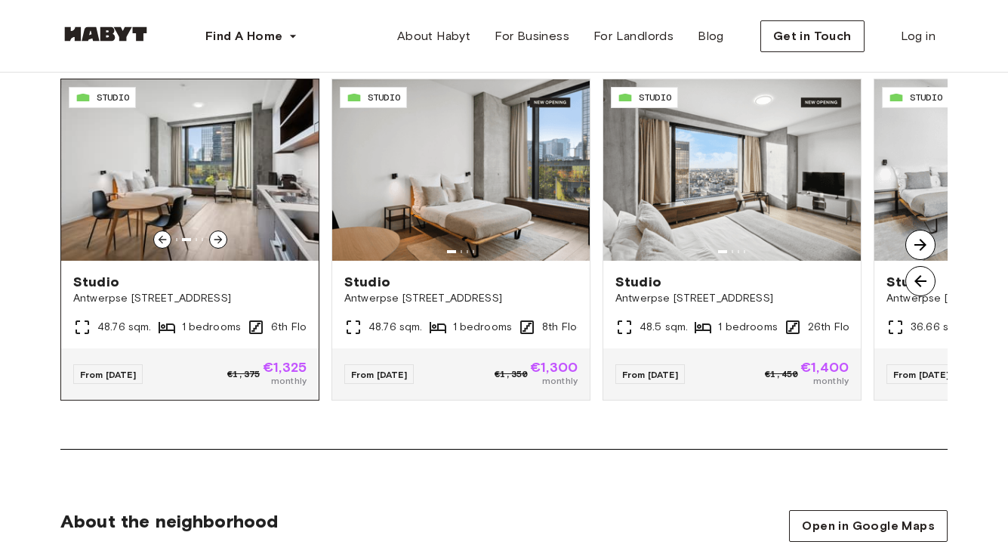
click at [224, 241] on icon at bounding box center [218, 239] width 12 height 12
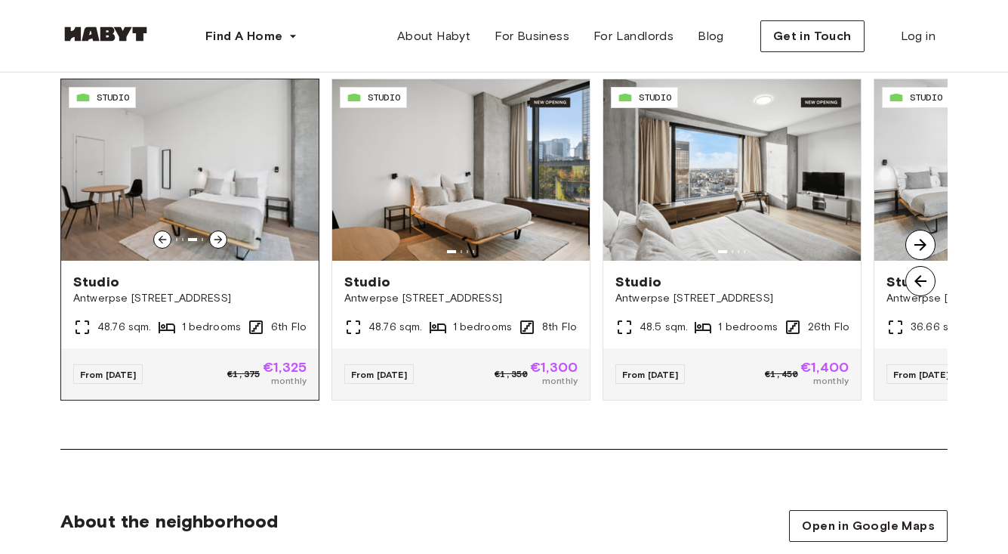
click at [224, 241] on icon at bounding box center [218, 239] width 12 height 12
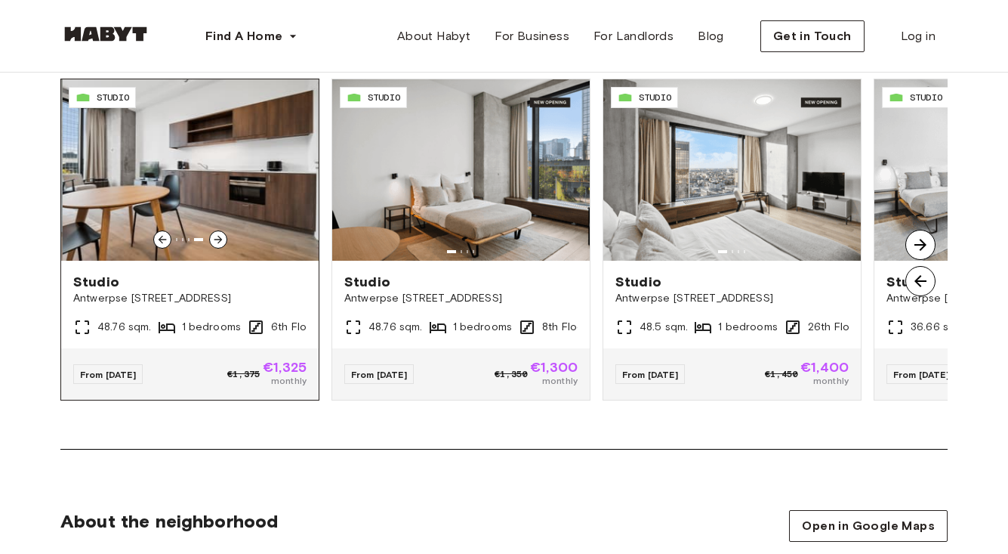
click at [224, 241] on icon at bounding box center [218, 239] width 12 height 12
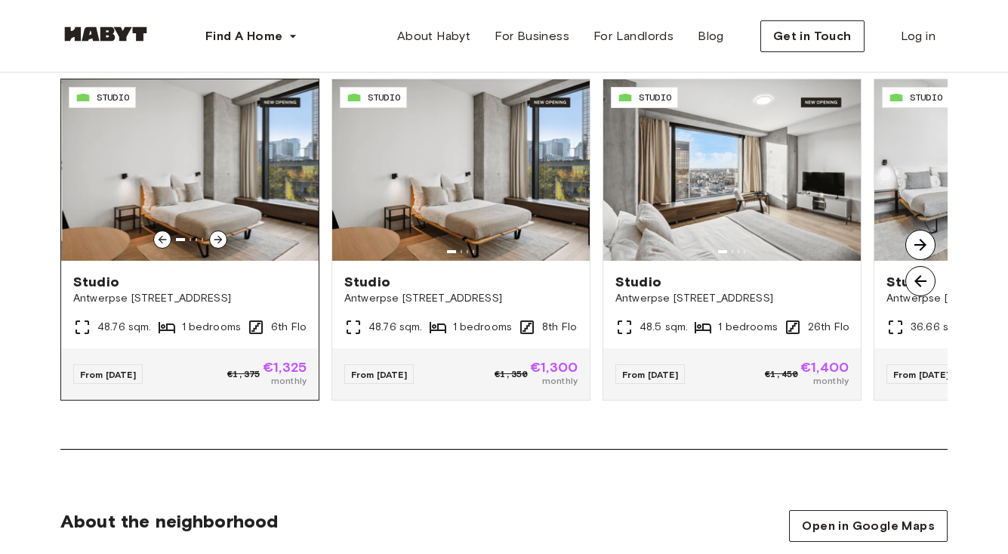
click at [224, 241] on icon at bounding box center [218, 239] width 12 height 12
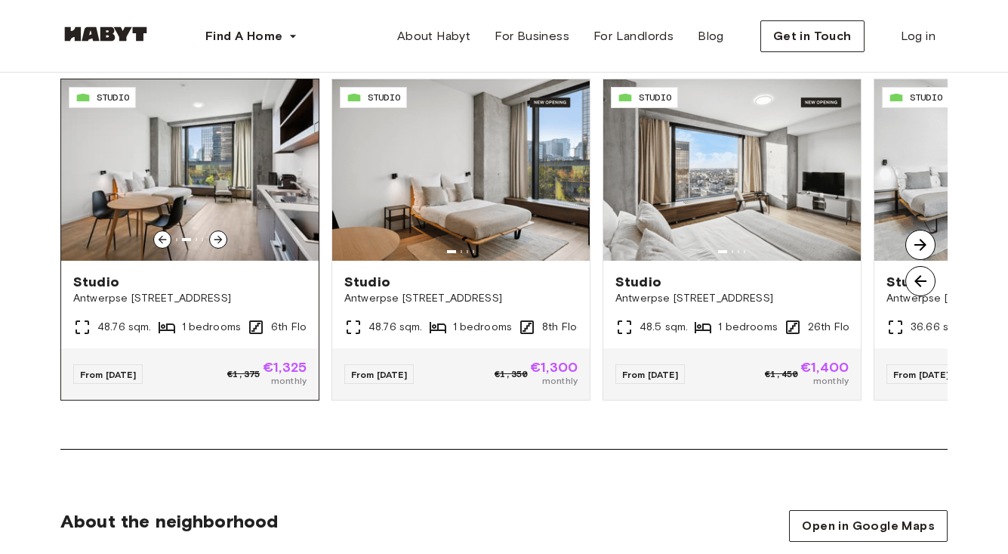
click at [224, 241] on icon at bounding box center [218, 239] width 12 height 12
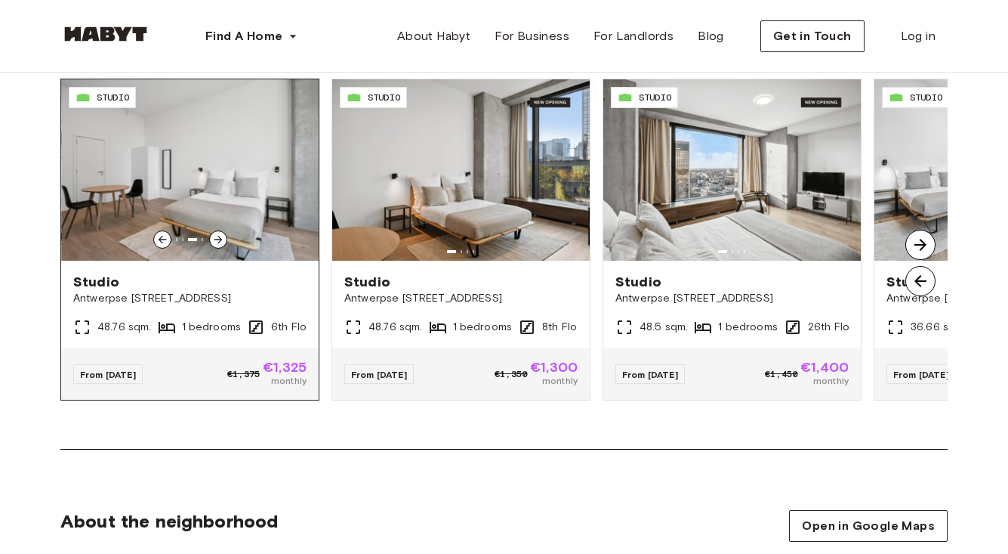
click at [224, 241] on icon at bounding box center [218, 239] width 12 height 12
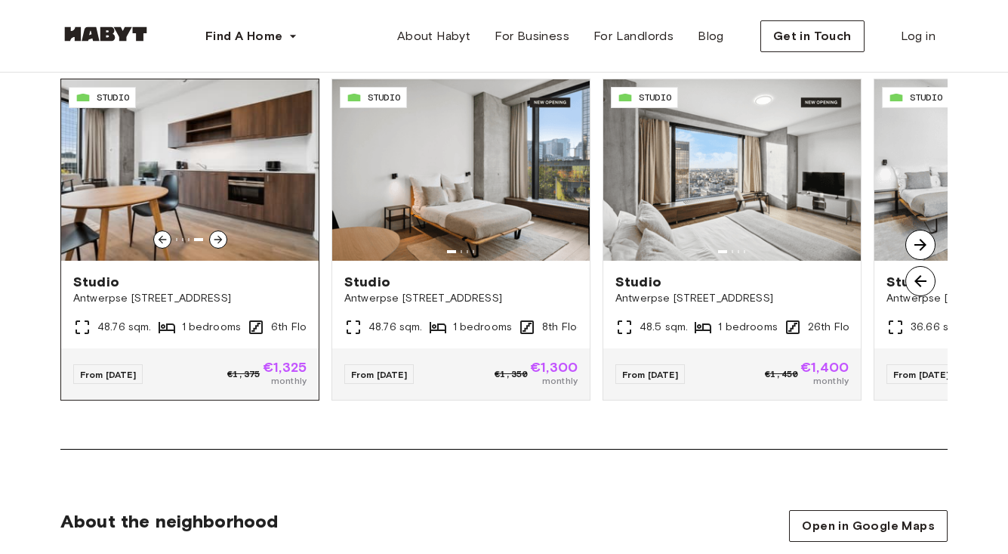
click at [224, 241] on icon at bounding box center [218, 239] width 12 height 12
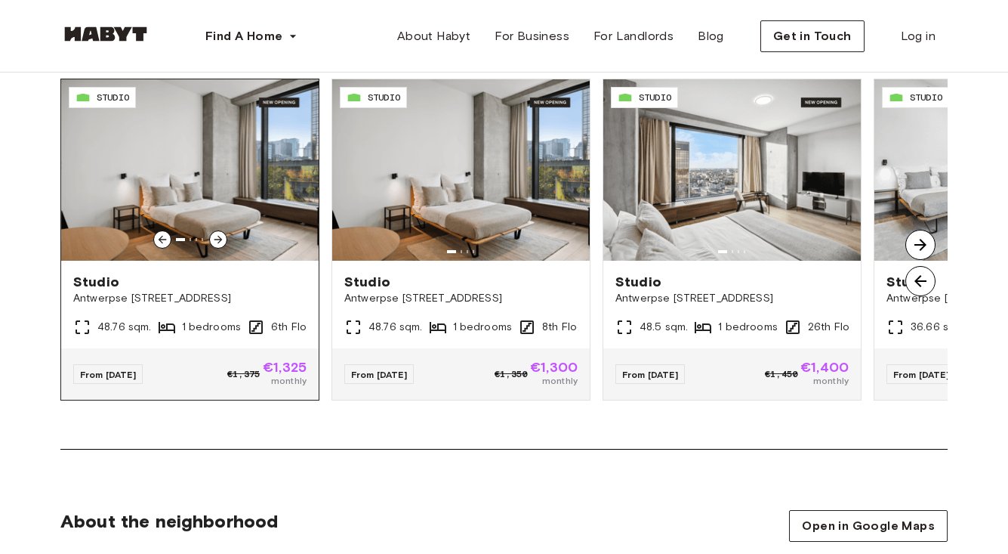
click at [224, 241] on icon at bounding box center [218, 239] width 12 height 12
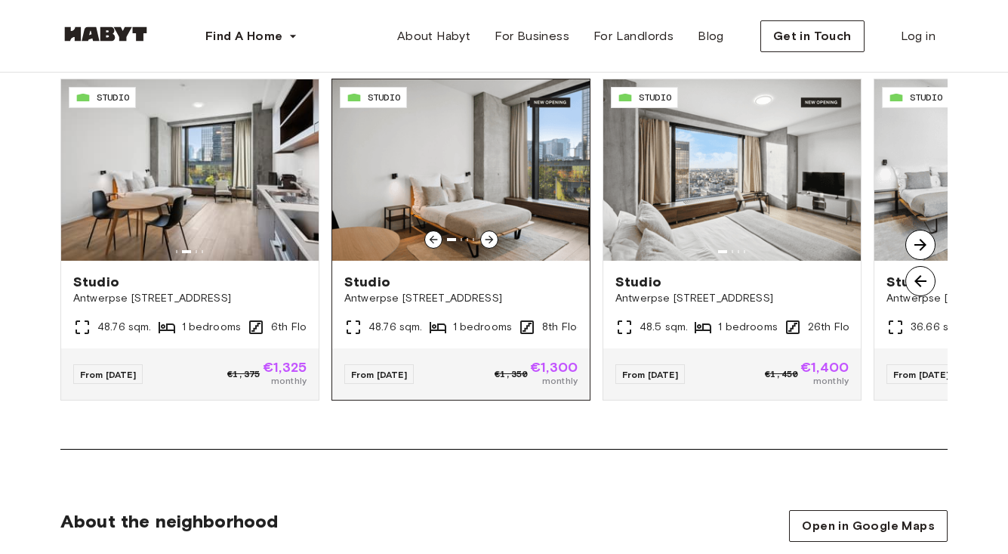
click at [489, 234] on icon at bounding box center [489, 239] width 12 height 12
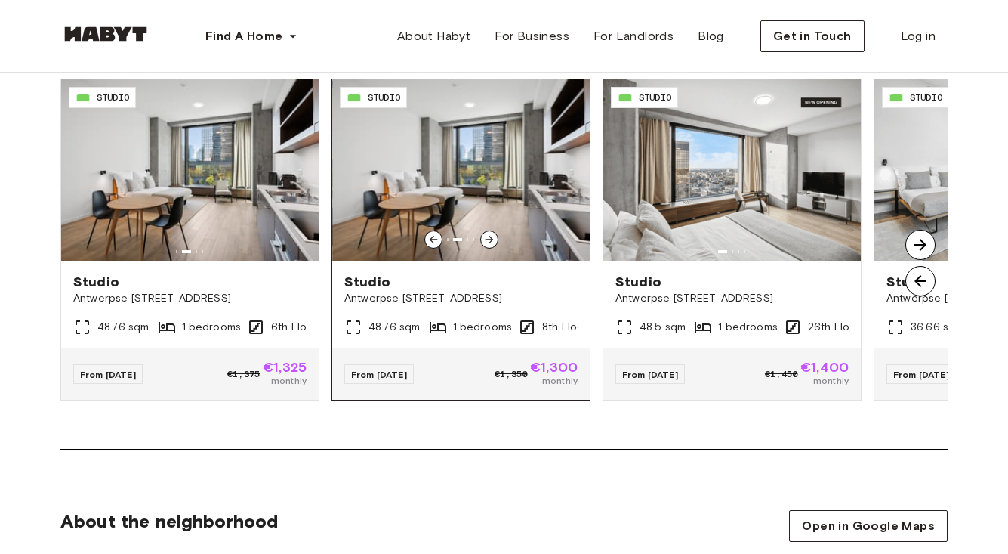
click at [489, 234] on icon at bounding box center [489, 239] width 12 height 12
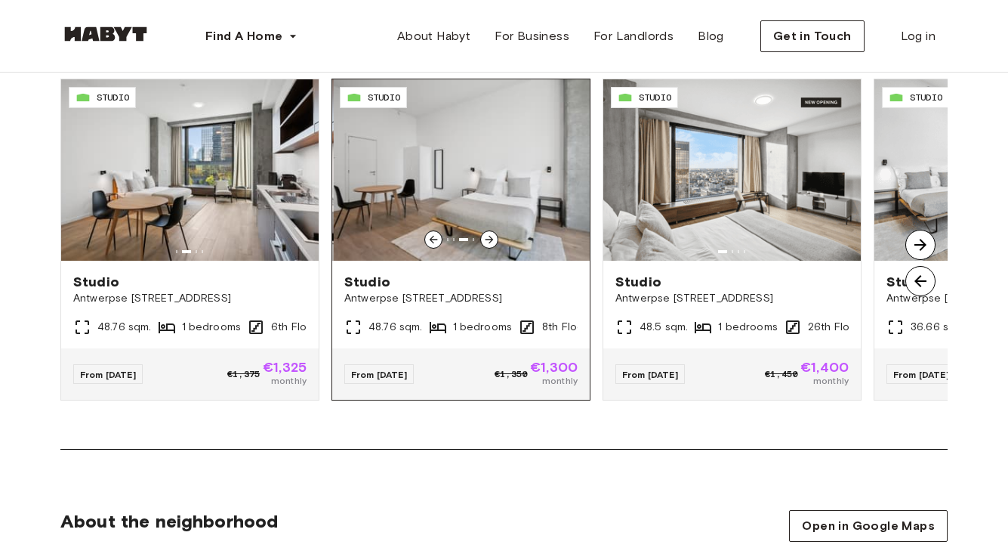
click at [489, 234] on icon at bounding box center [489, 239] width 12 height 12
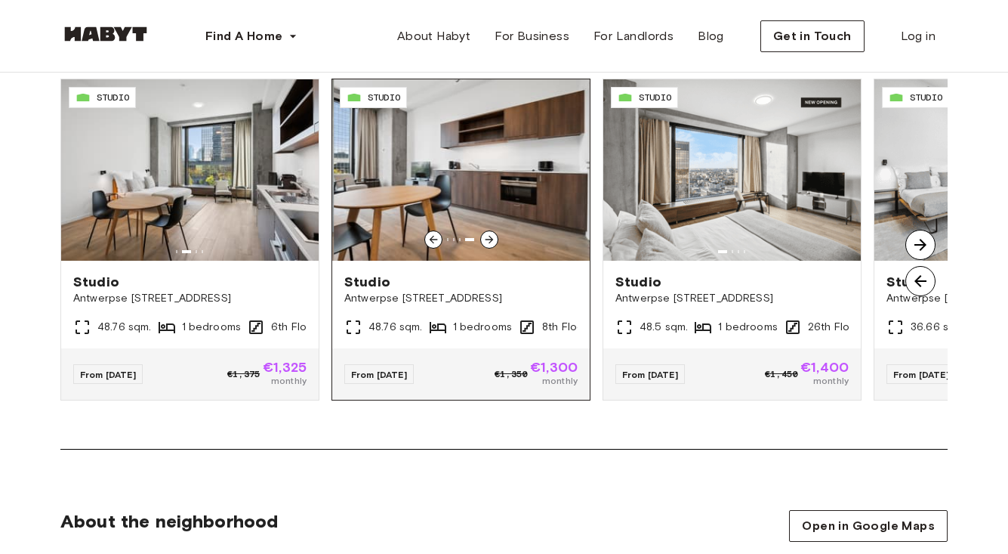
click at [489, 234] on icon at bounding box center [489, 239] width 12 height 12
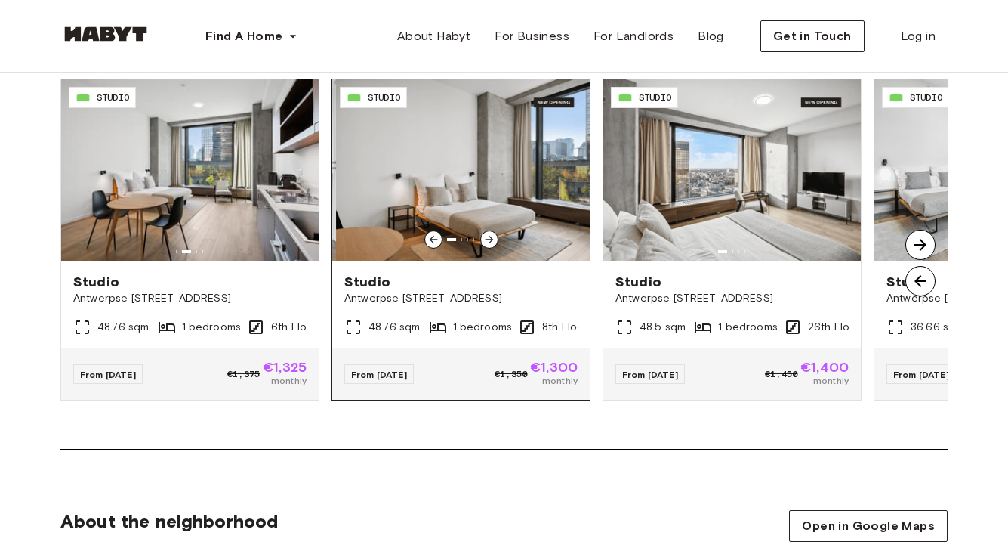
click at [489, 234] on icon at bounding box center [489, 239] width 12 height 12
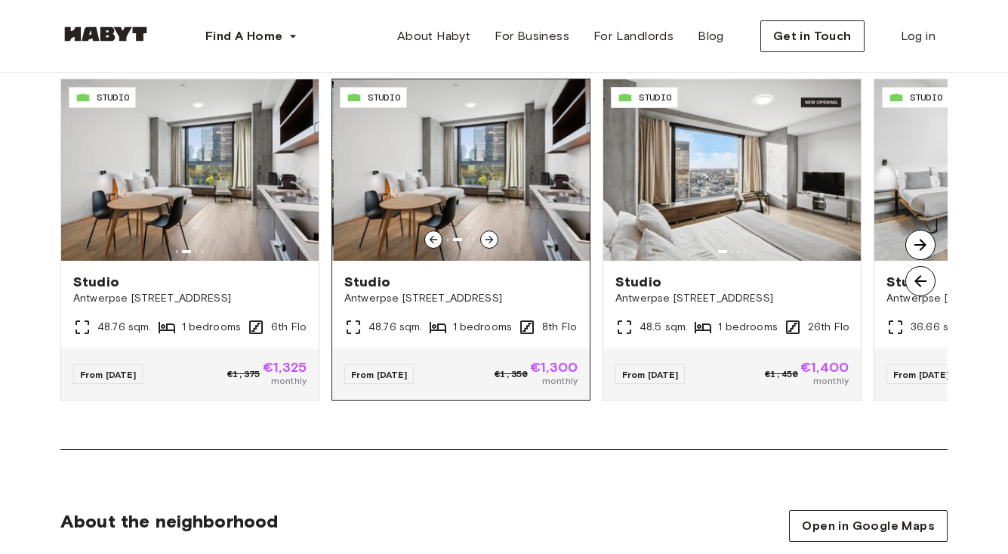
click at [489, 234] on icon at bounding box center [489, 239] width 12 height 12
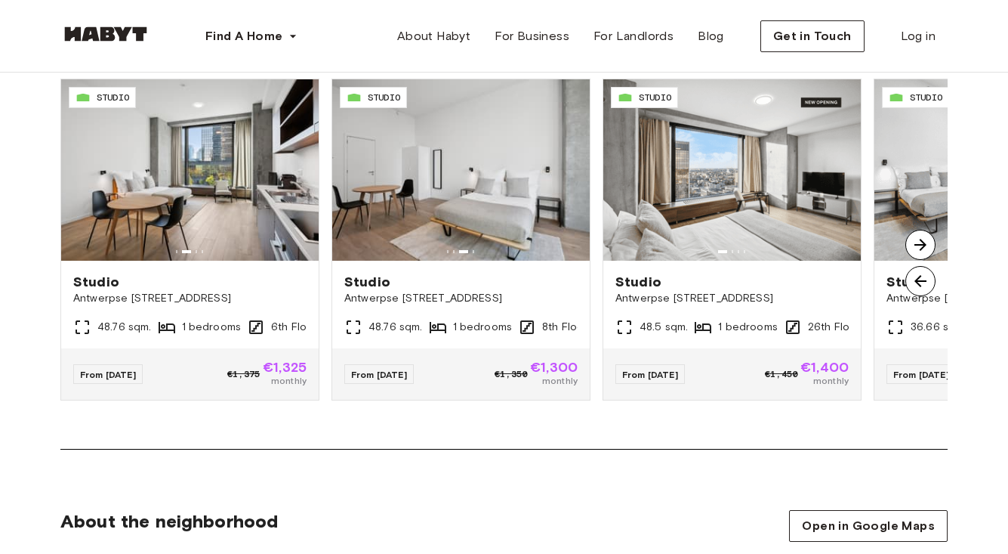
click at [928, 241] on img at bounding box center [921, 245] width 30 height 30
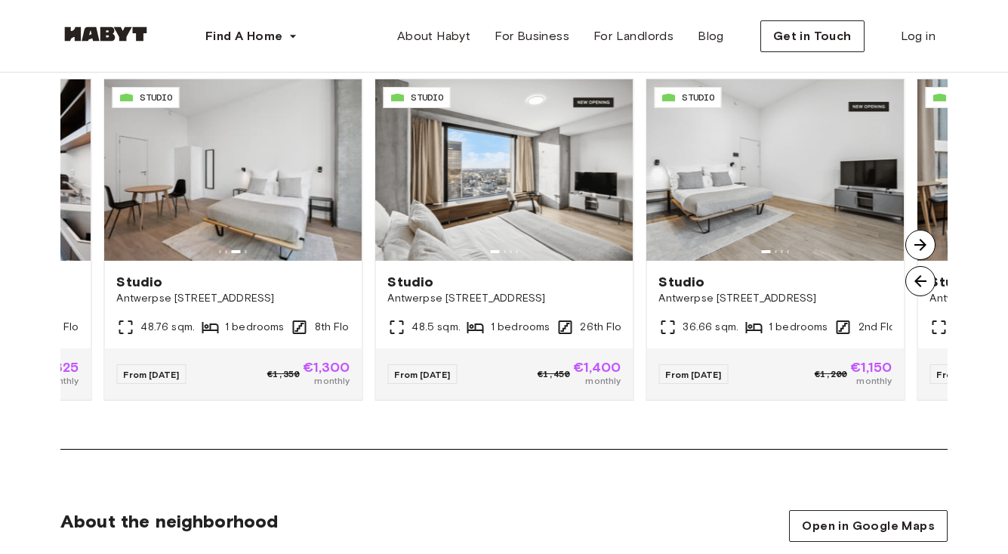
click at [928, 241] on img at bounding box center [921, 245] width 30 height 30
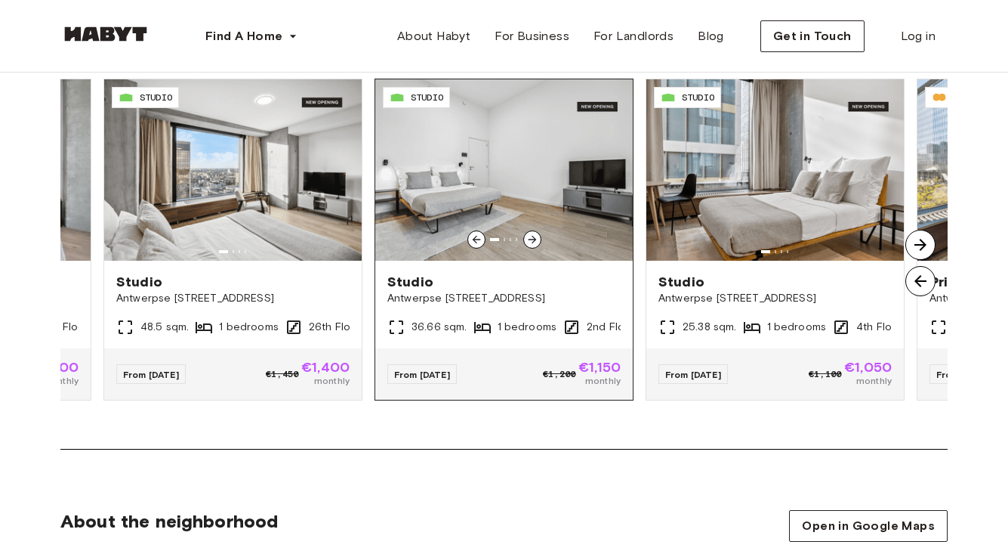
click at [533, 240] on icon at bounding box center [532, 239] width 12 height 12
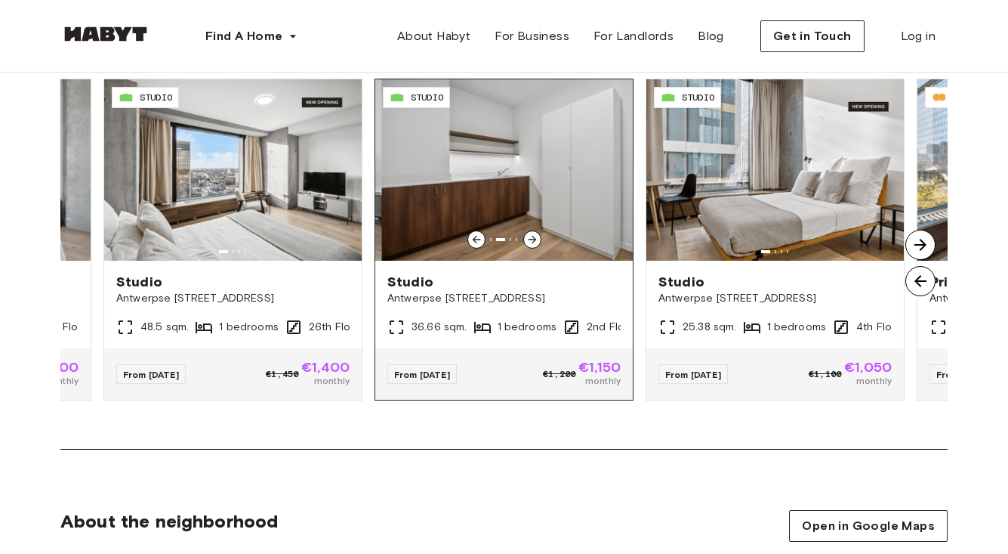
click at [533, 240] on icon at bounding box center [532, 239] width 12 height 12
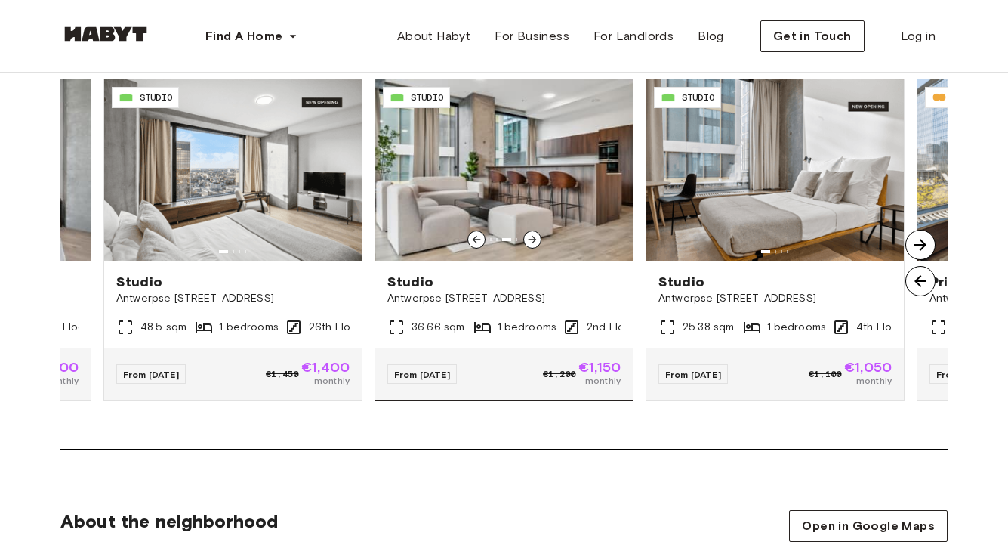
click at [533, 240] on icon at bounding box center [532, 239] width 12 height 12
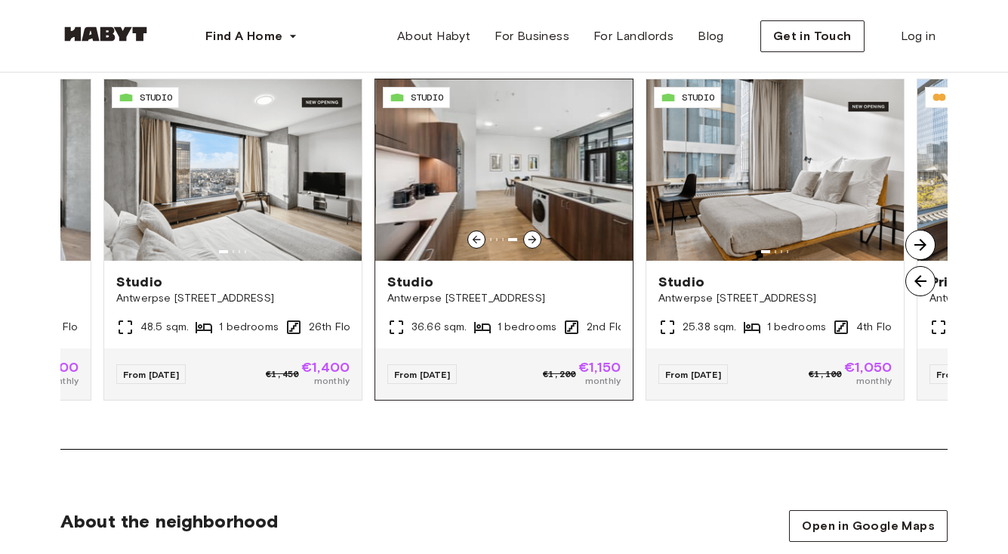
click at [533, 240] on icon at bounding box center [532, 239] width 12 height 12
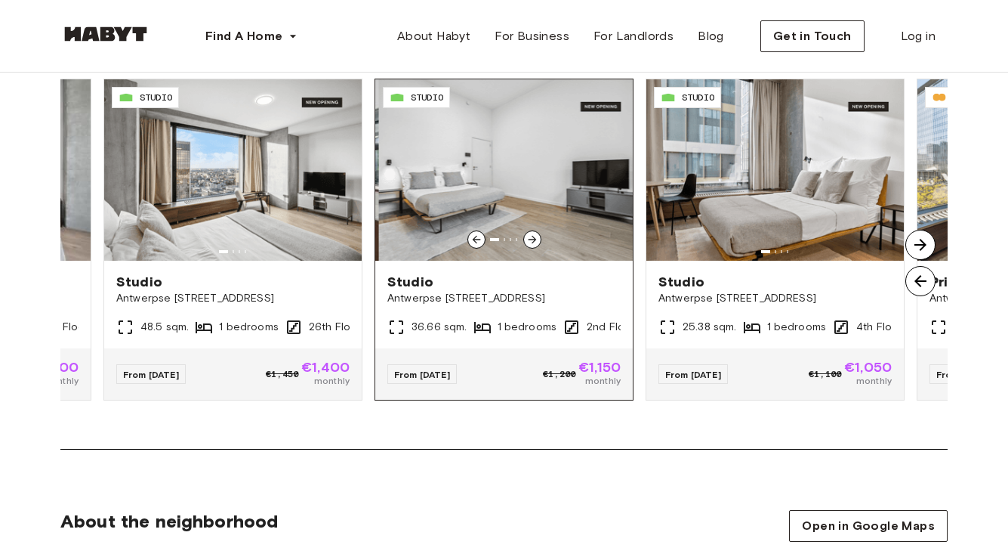
click at [533, 240] on icon at bounding box center [532, 239] width 12 height 12
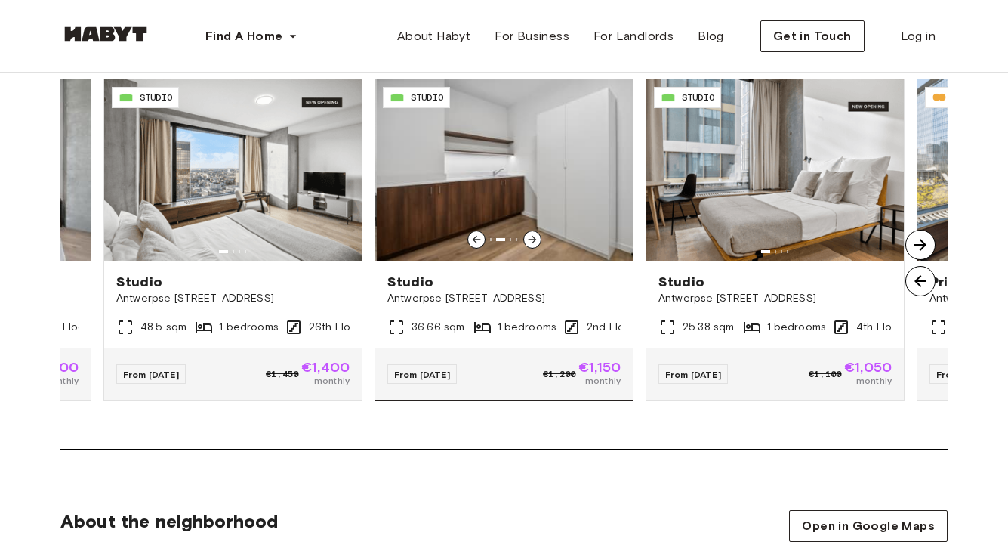
click at [533, 240] on icon at bounding box center [532, 239] width 12 height 12
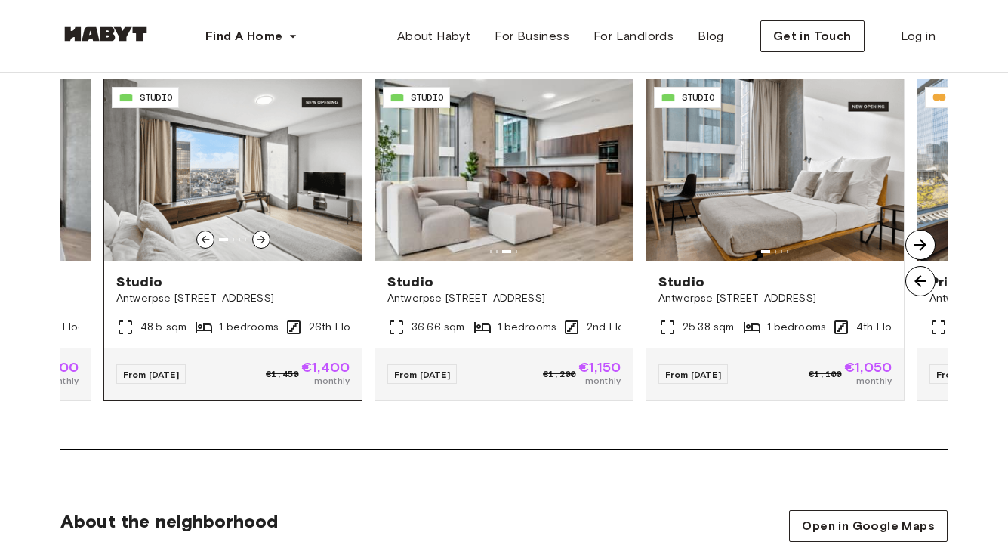
click at [210, 239] on icon at bounding box center [205, 239] width 12 height 12
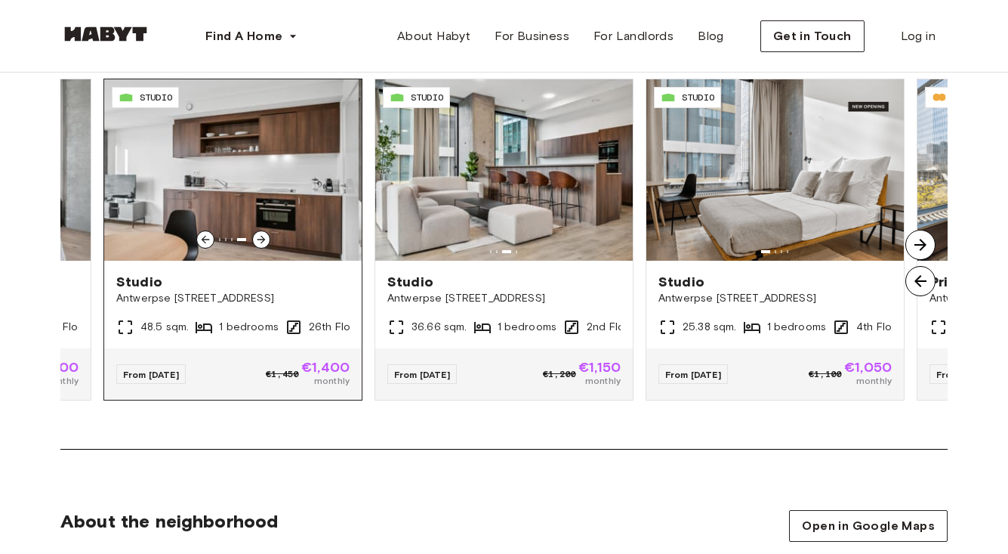
click at [210, 239] on icon at bounding box center [205, 239] width 12 height 12
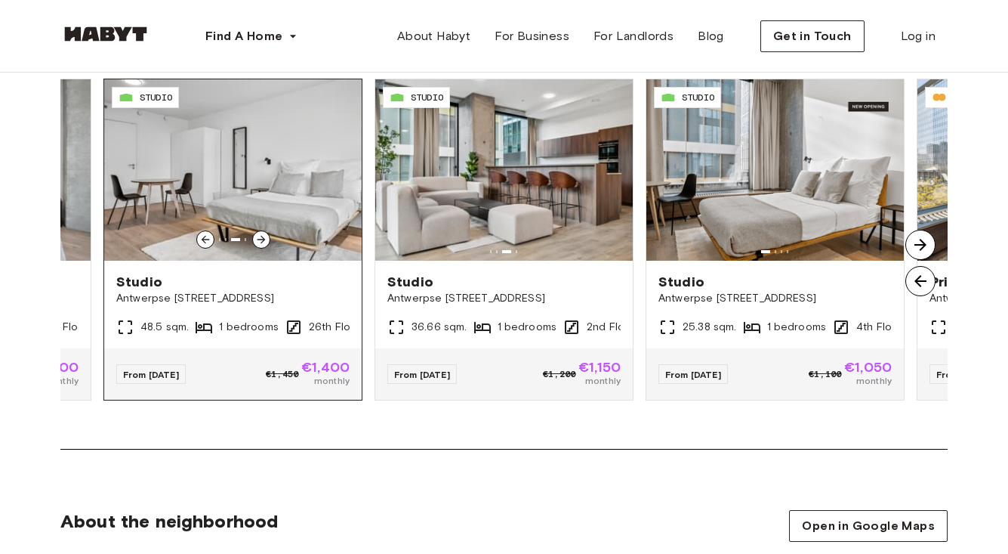
click at [264, 240] on icon at bounding box center [261, 239] width 12 height 12
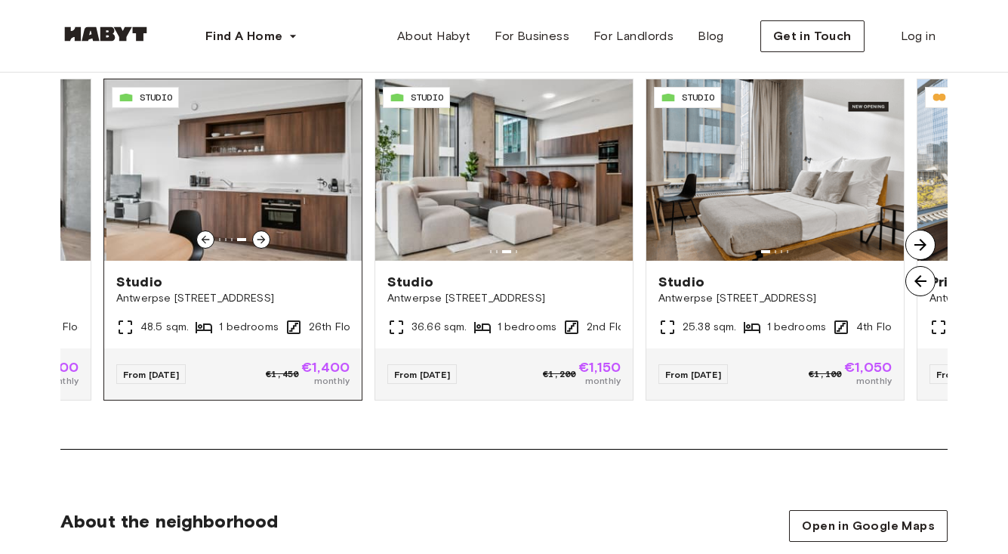
click at [264, 240] on icon at bounding box center [261, 239] width 12 height 12
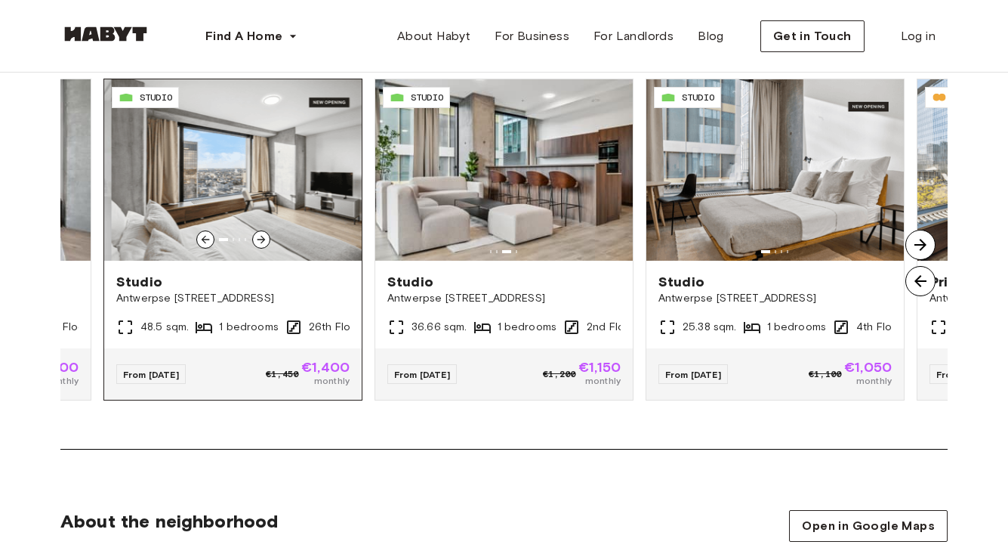
click at [264, 240] on icon at bounding box center [261, 239] width 12 height 12
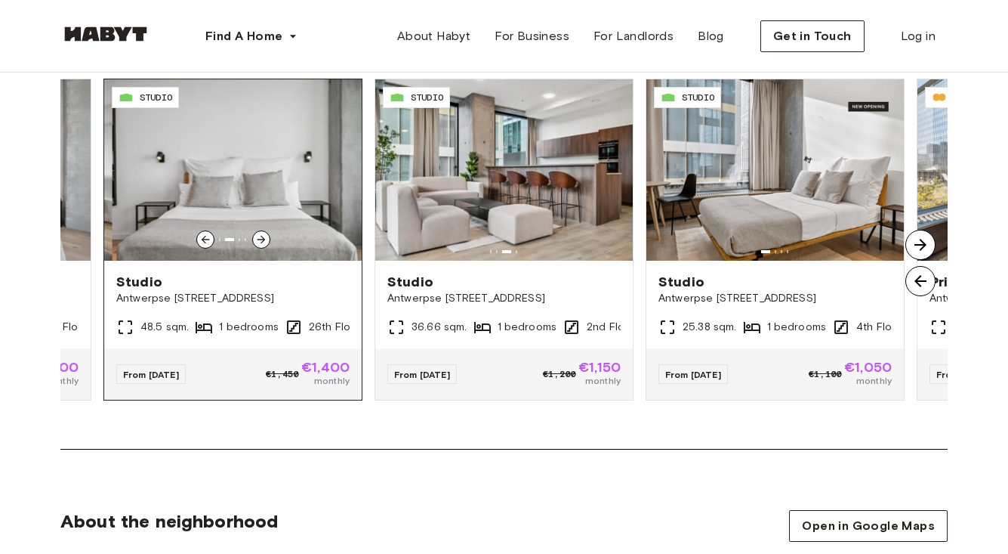
click at [264, 240] on icon at bounding box center [261, 239] width 12 height 12
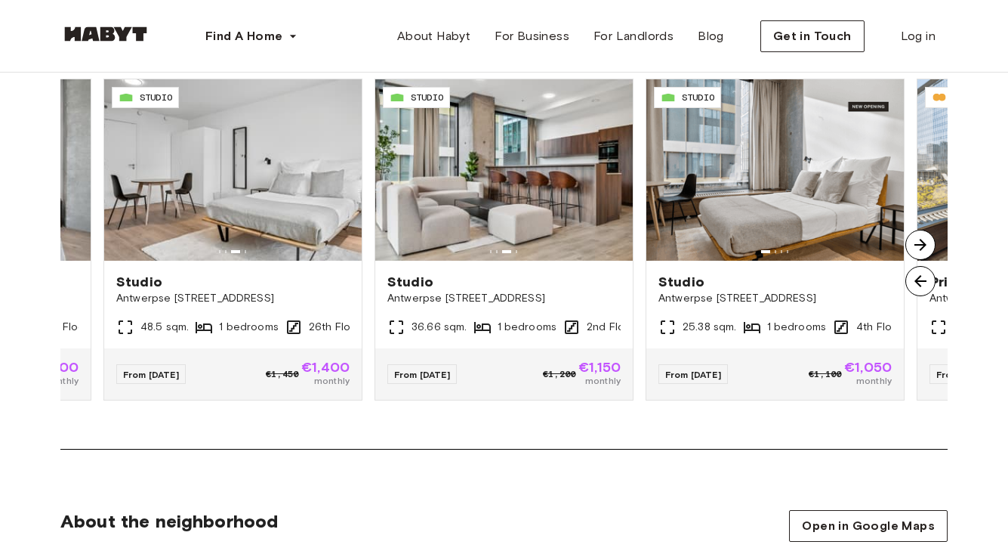
click at [928, 249] on img at bounding box center [921, 245] width 30 height 30
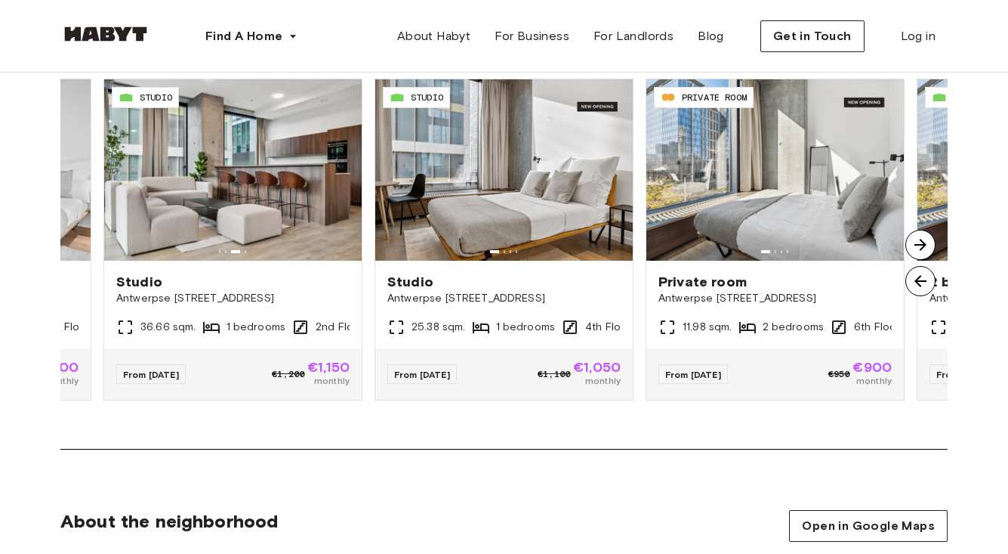
click at [928, 249] on img at bounding box center [921, 245] width 30 height 30
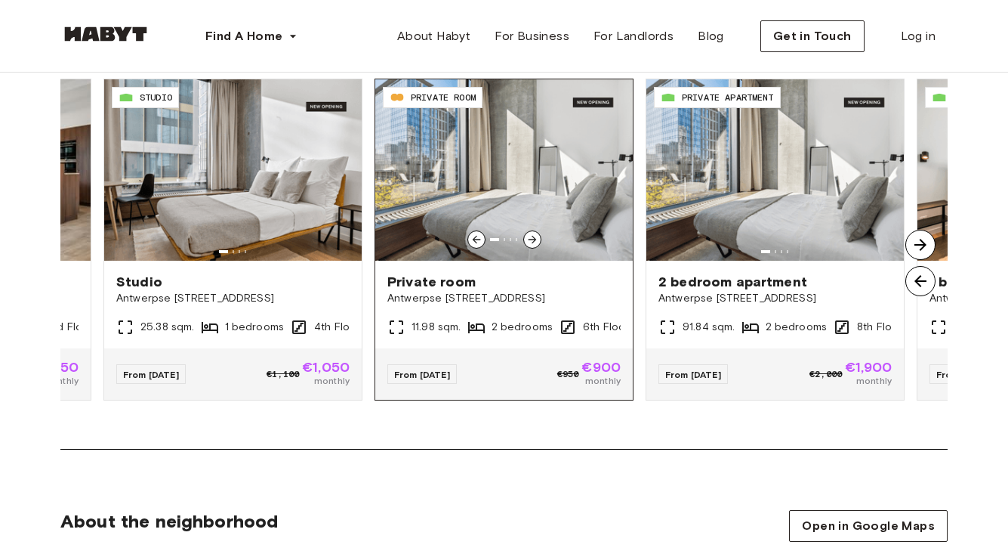
click at [536, 239] on icon at bounding box center [532, 239] width 12 height 12
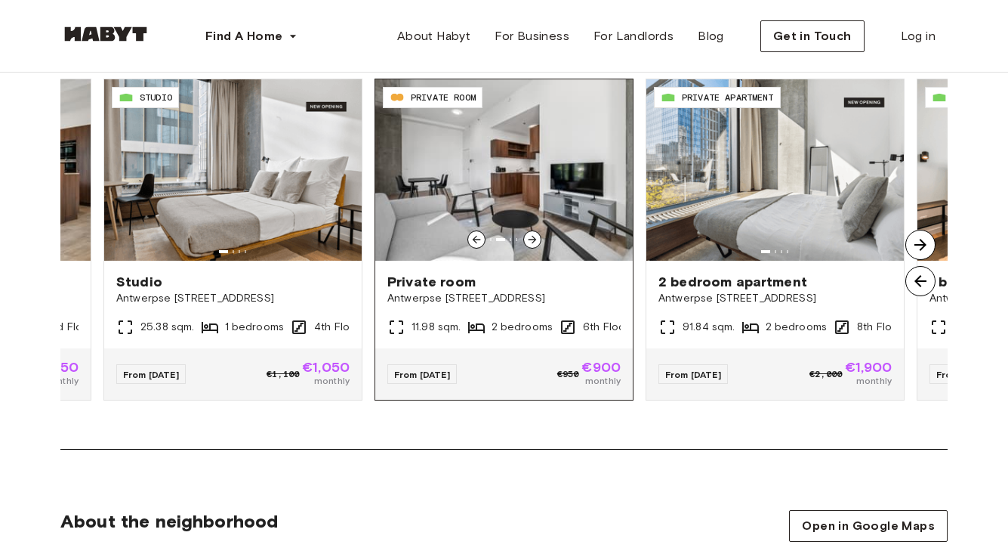
click at [536, 239] on icon at bounding box center [532, 239] width 12 height 12
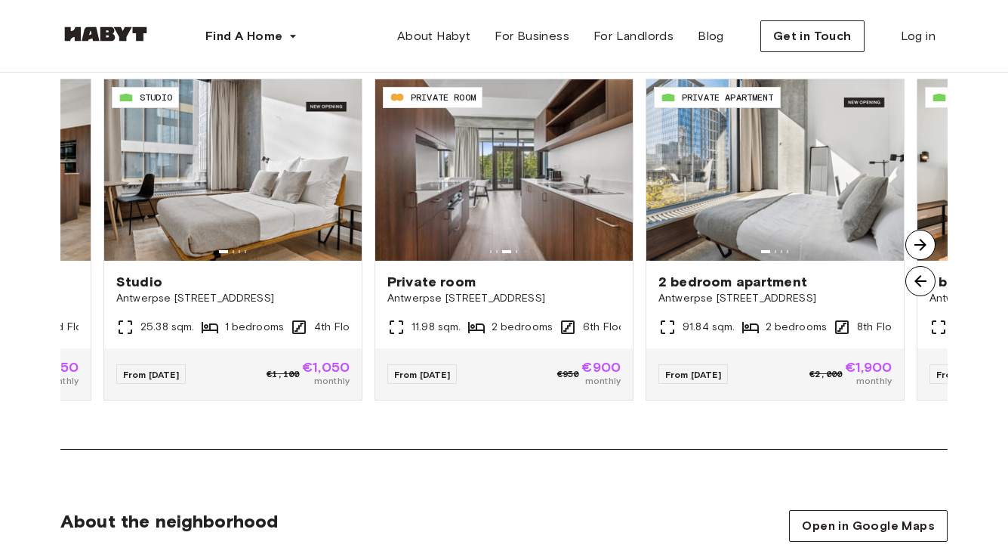
click at [919, 247] on img at bounding box center [921, 245] width 30 height 30
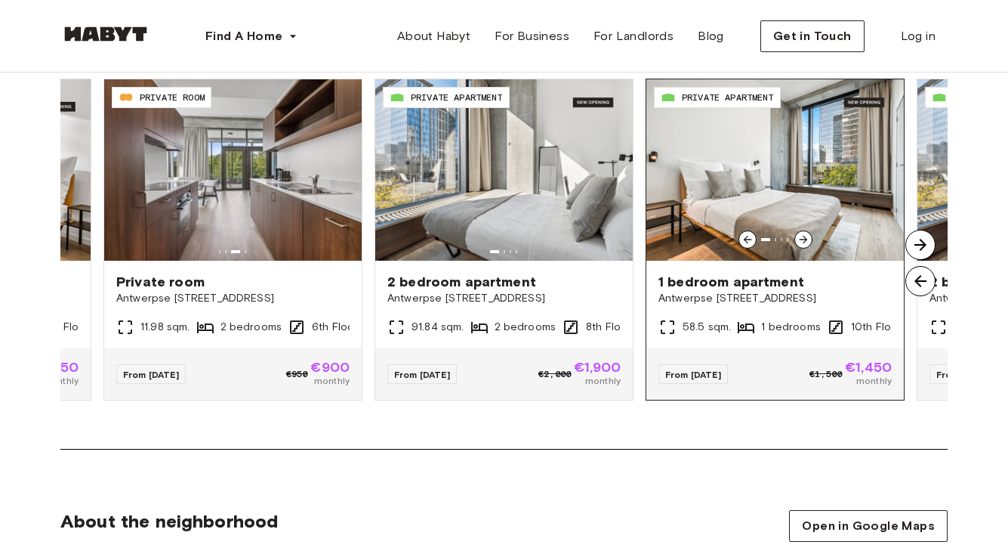
click at [802, 237] on icon at bounding box center [804, 239] width 12 height 12
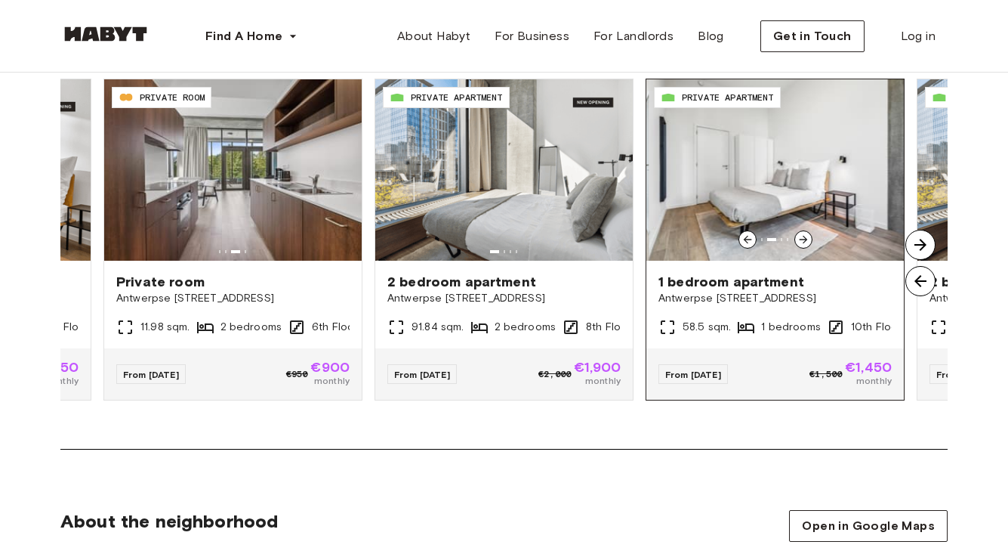
click at [802, 238] on icon at bounding box center [804, 239] width 12 height 12
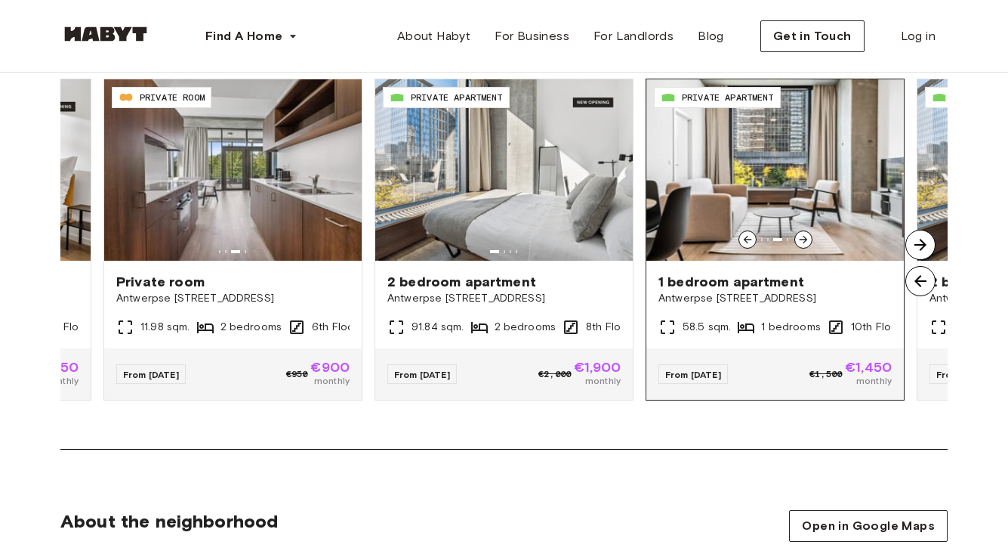
click at [802, 238] on icon at bounding box center [804, 239] width 12 height 12
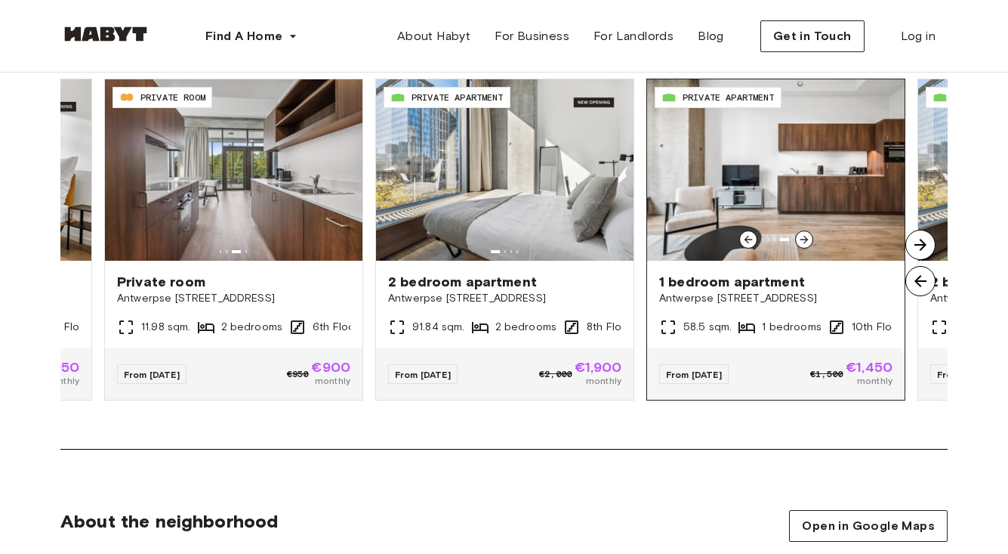
click at [803, 238] on icon at bounding box center [804, 239] width 12 height 12
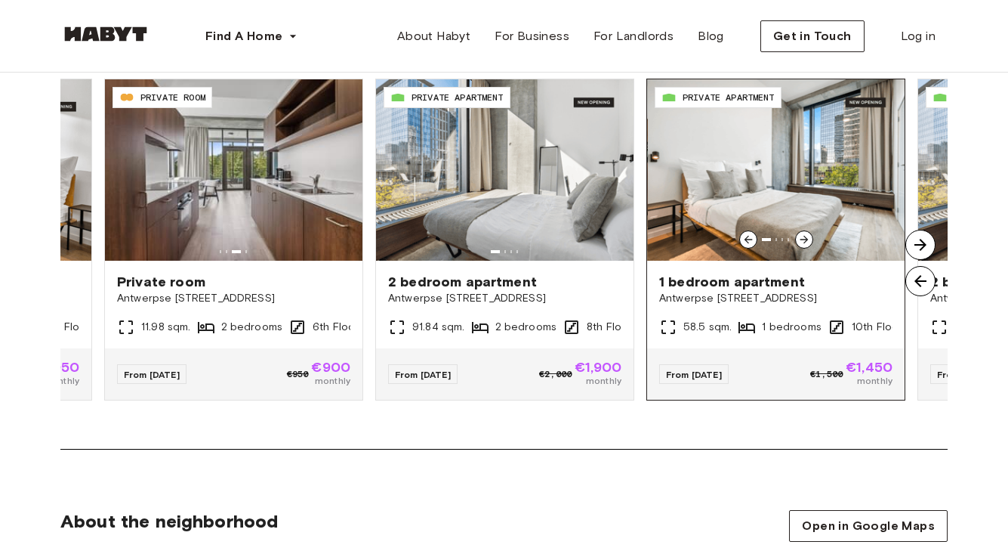
click at [803, 238] on icon at bounding box center [804, 239] width 12 height 12
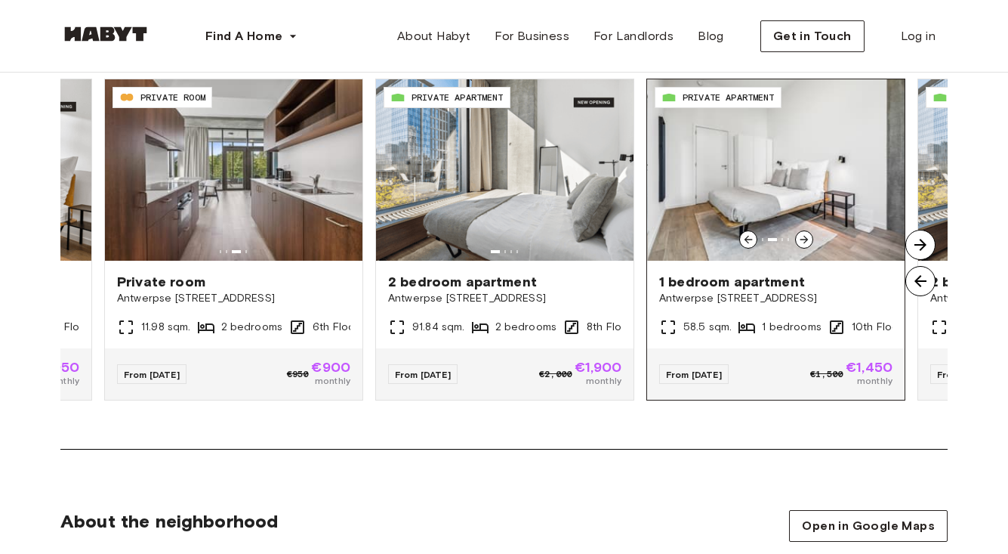
click at [803, 238] on icon at bounding box center [804, 239] width 12 height 12
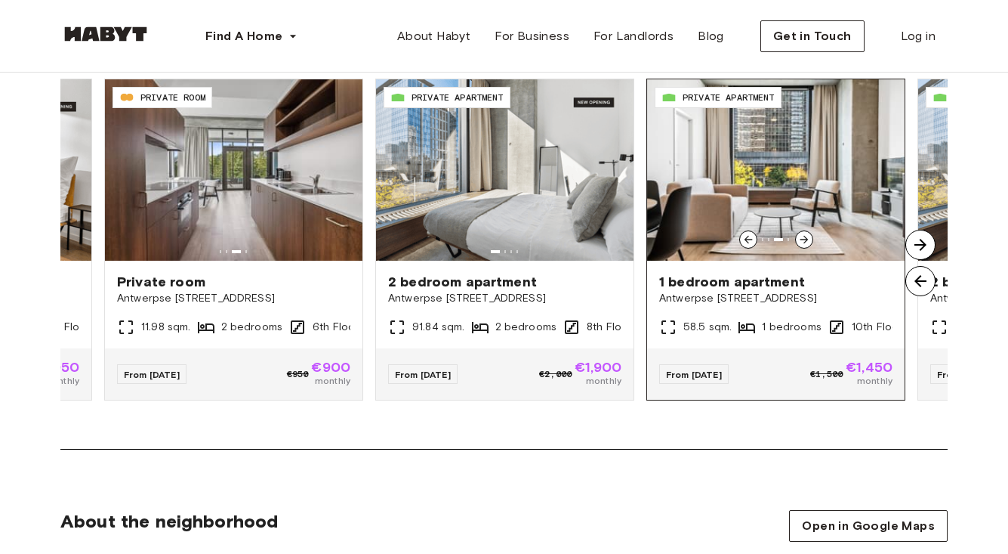
click at [803, 238] on icon at bounding box center [804, 239] width 12 height 12
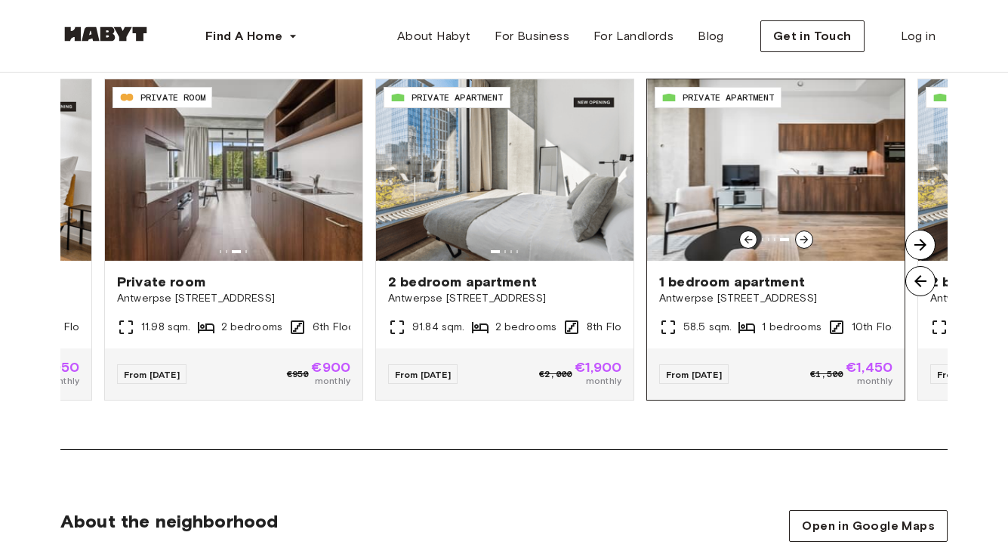
click at [803, 238] on icon at bounding box center [804, 239] width 12 height 12
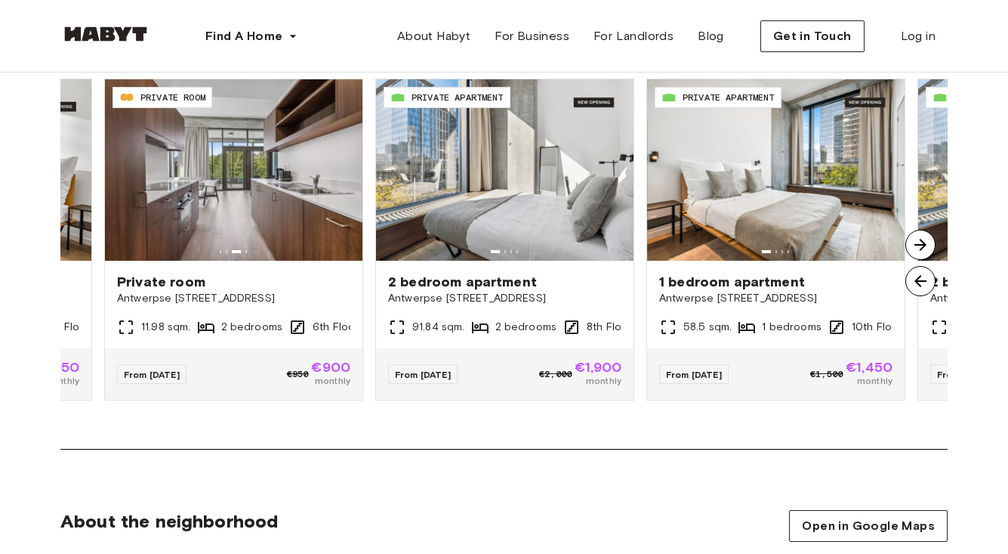
click at [922, 242] on img at bounding box center [921, 245] width 30 height 30
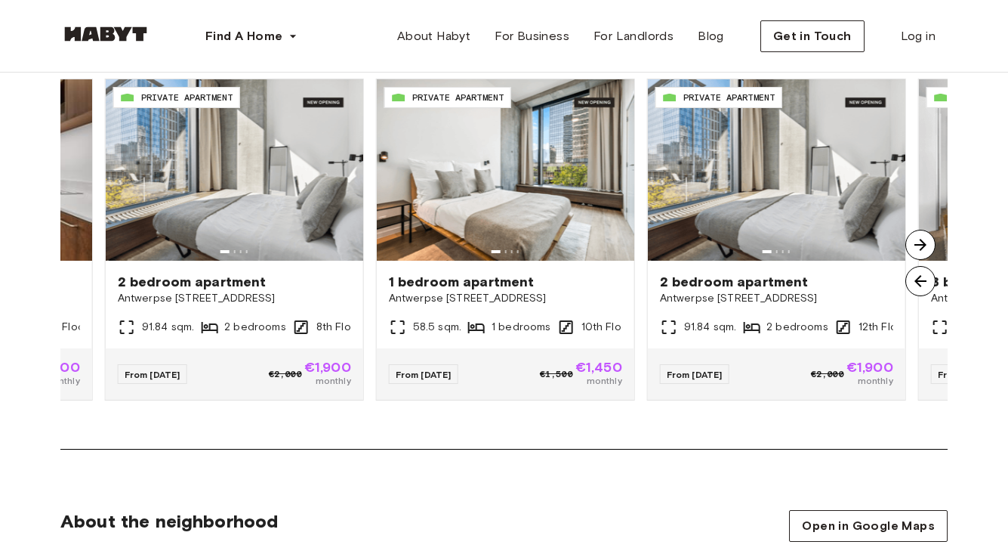
click at [922, 242] on img at bounding box center [921, 245] width 30 height 30
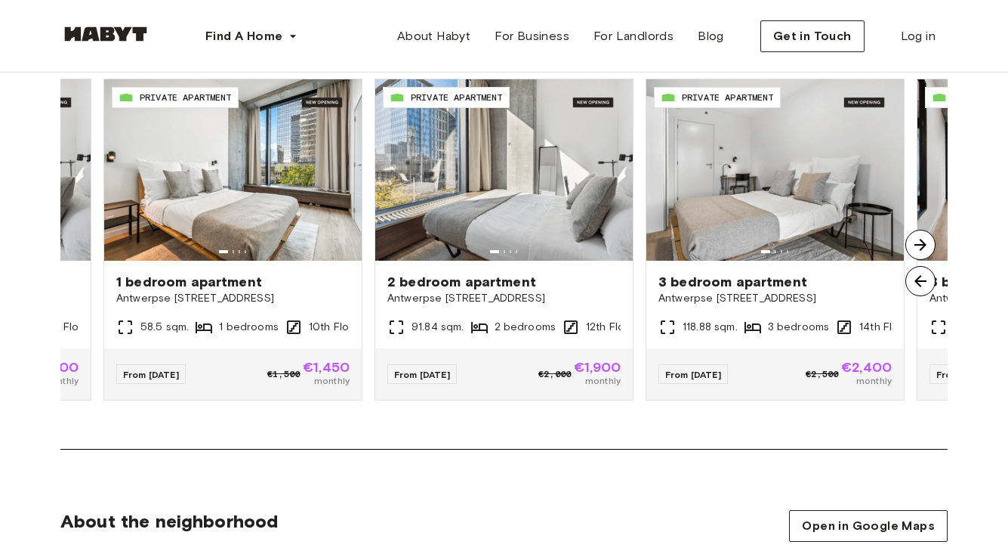
click at [922, 242] on img at bounding box center [921, 245] width 30 height 30
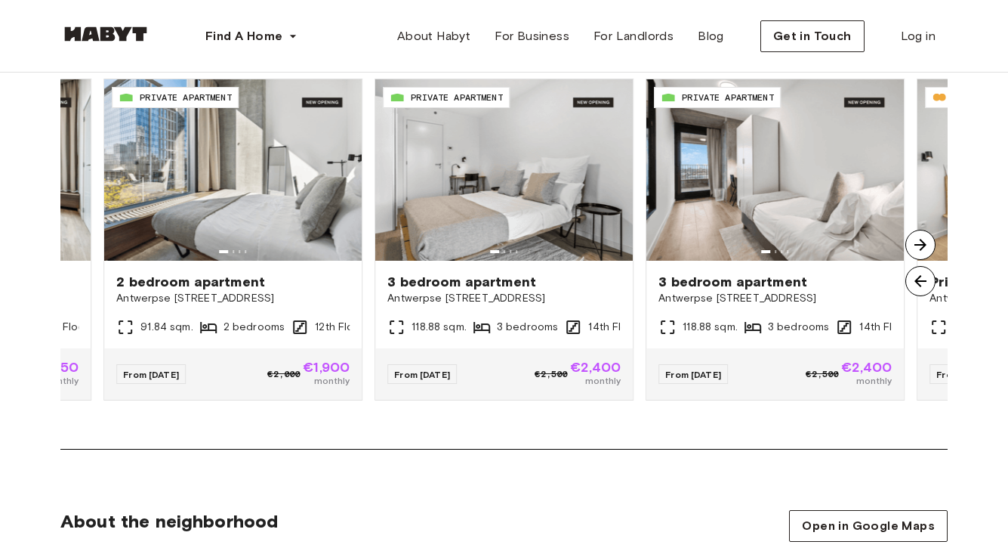
click at [922, 242] on img at bounding box center [921, 245] width 30 height 30
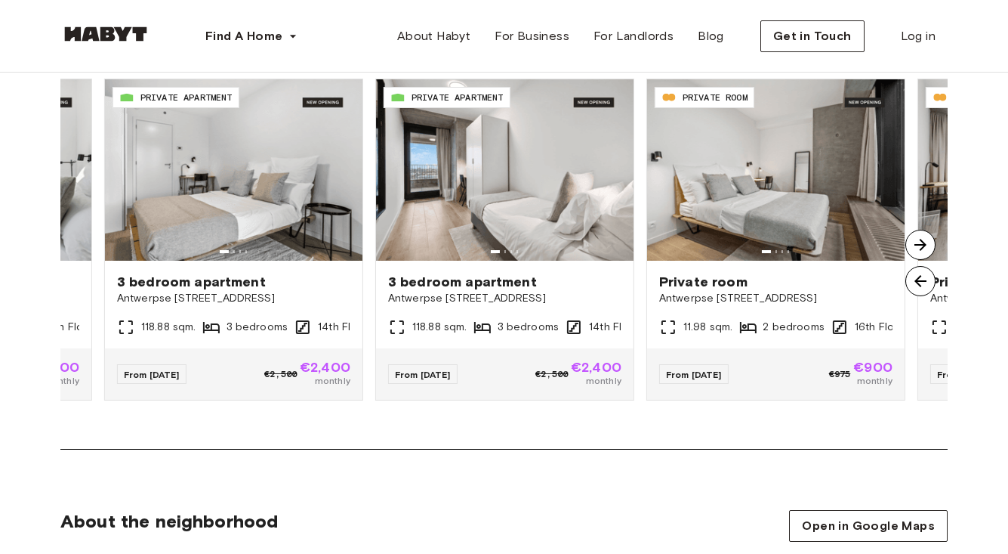
click at [922, 242] on img at bounding box center [921, 245] width 30 height 30
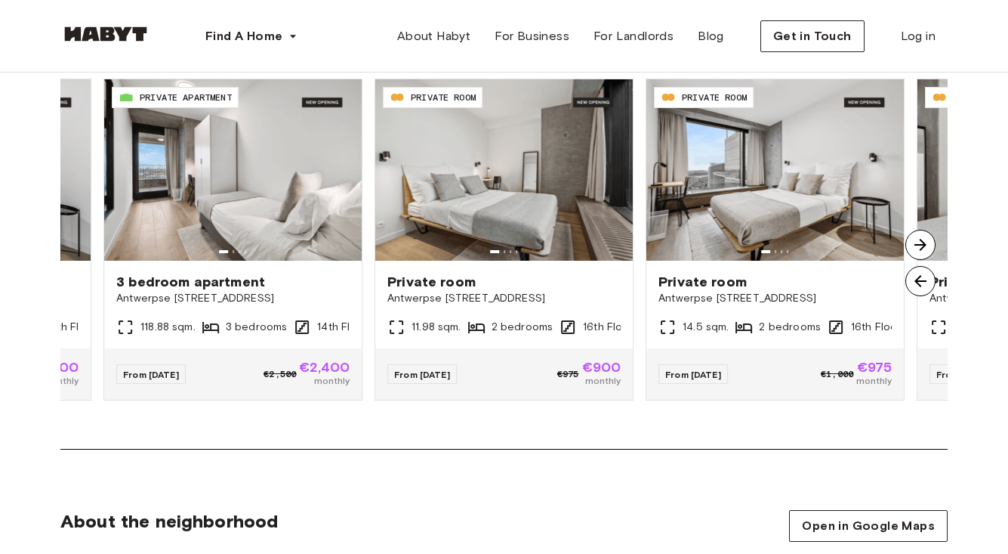
click at [922, 242] on img at bounding box center [921, 245] width 30 height 30
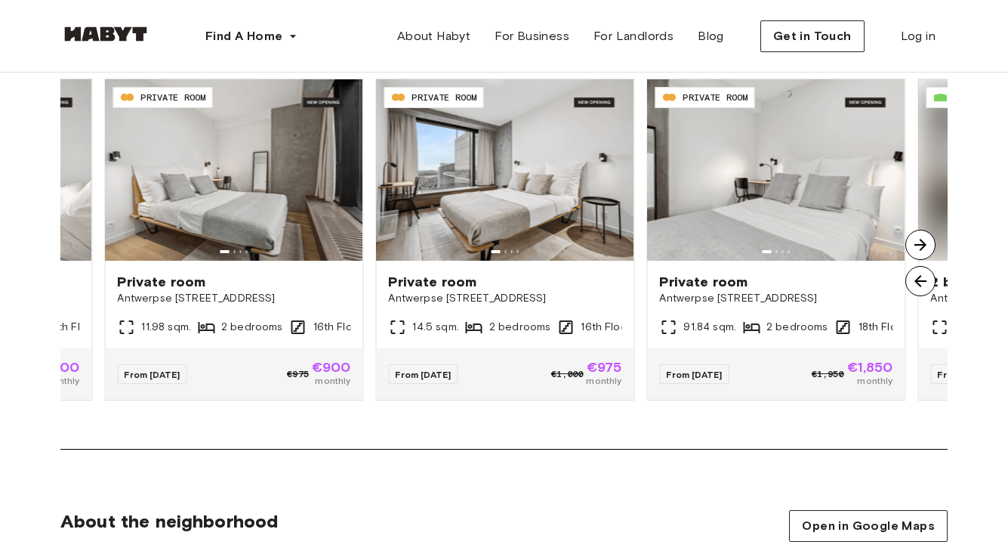
click at [922, 242] on img at bounding box center [921, 245] width 30 height 30
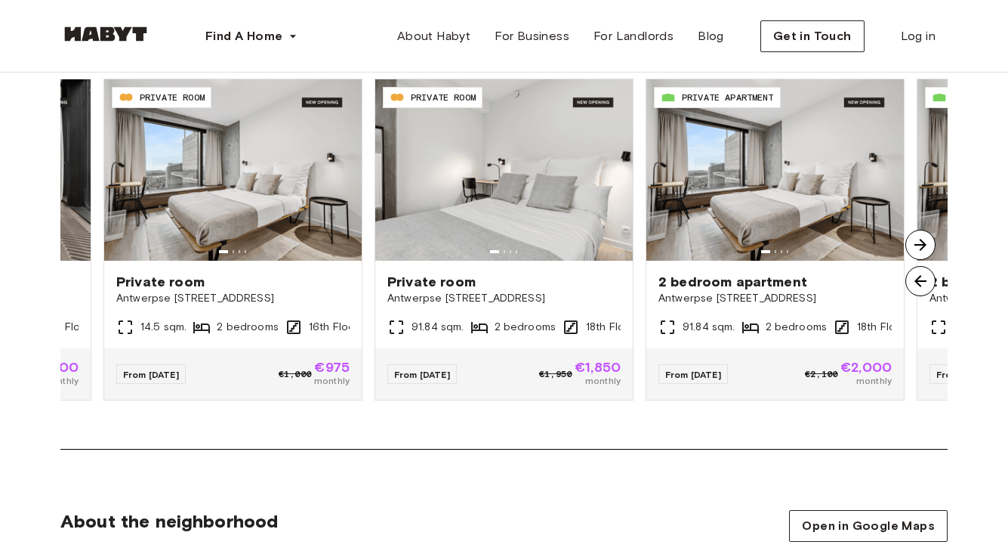
click at [922, 242] on img at bounding box center [921, 245] width 30 height 30
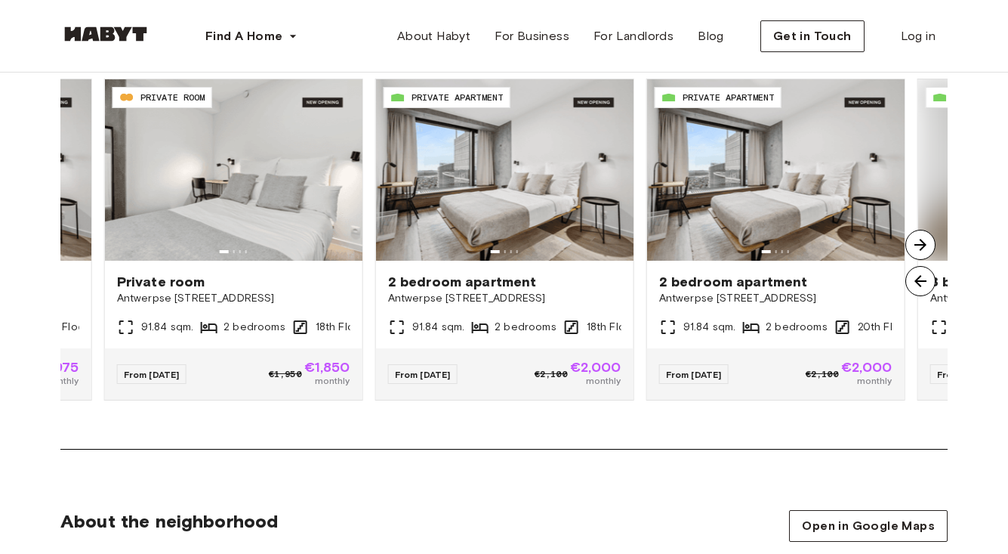
click at [922, 242] on img at bounding box center [921, 245] width 30 height 30
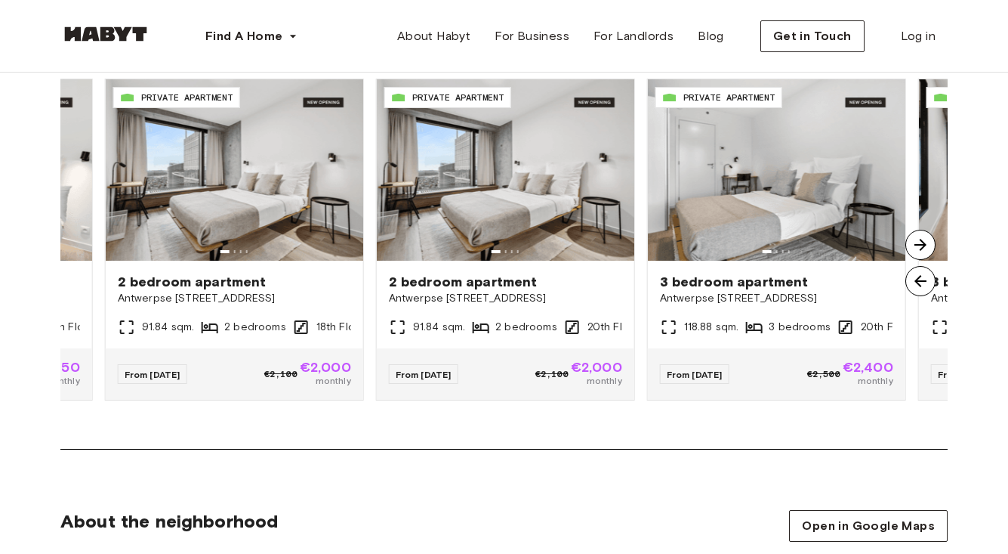
click at [922, 242] on img at bounding box center [921, 245] width 30 height 30
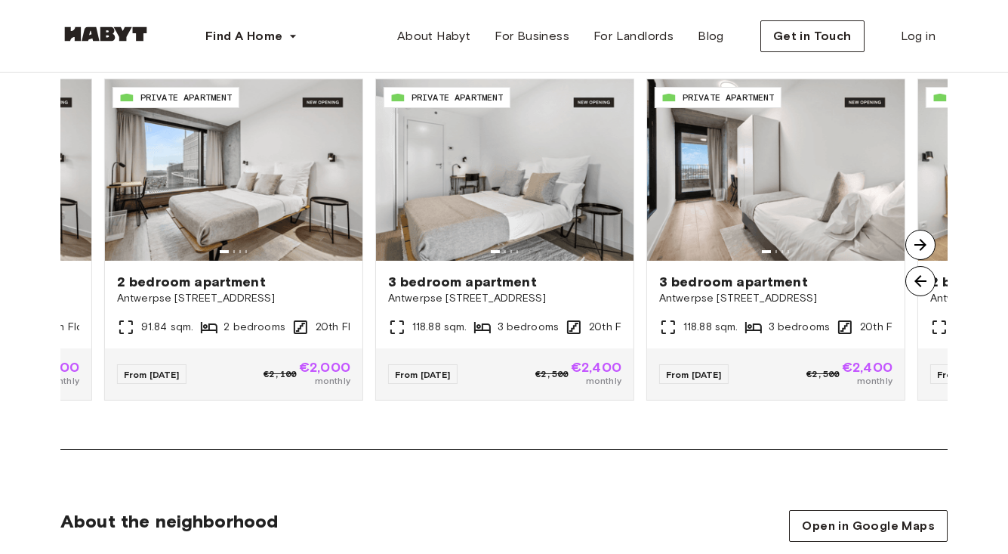
click at [922, 242] on img at bounding box center [921, 245] width 30 height 30
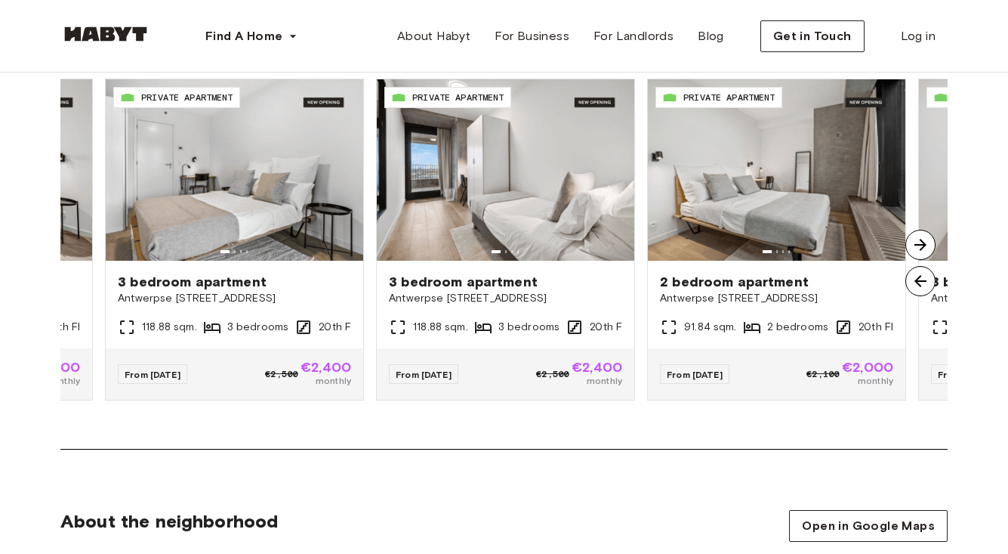
click at [922, 242] on img at bounding box center [921, 245] width 30 height 30
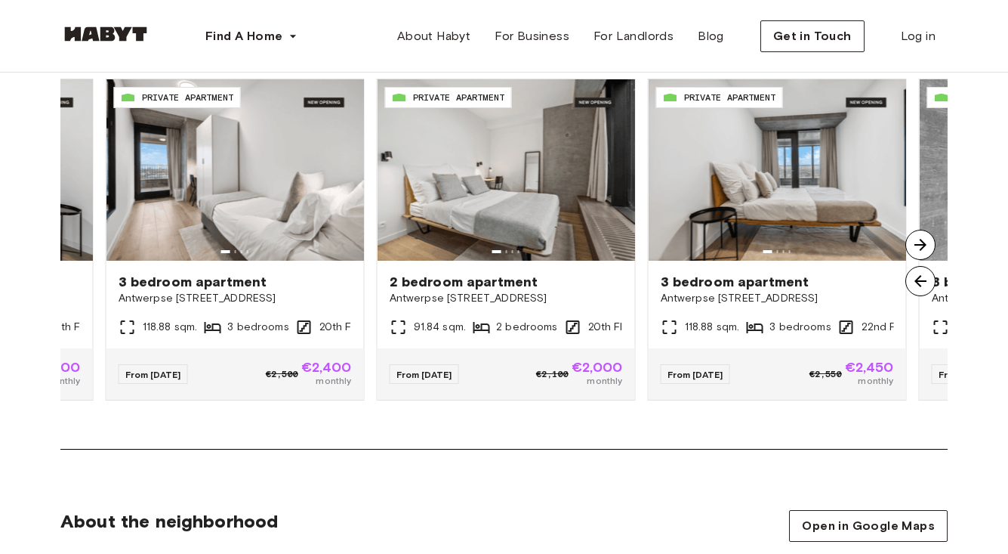
click at [922, 242] on img at bounding box center [921, 245] width 30 height 30
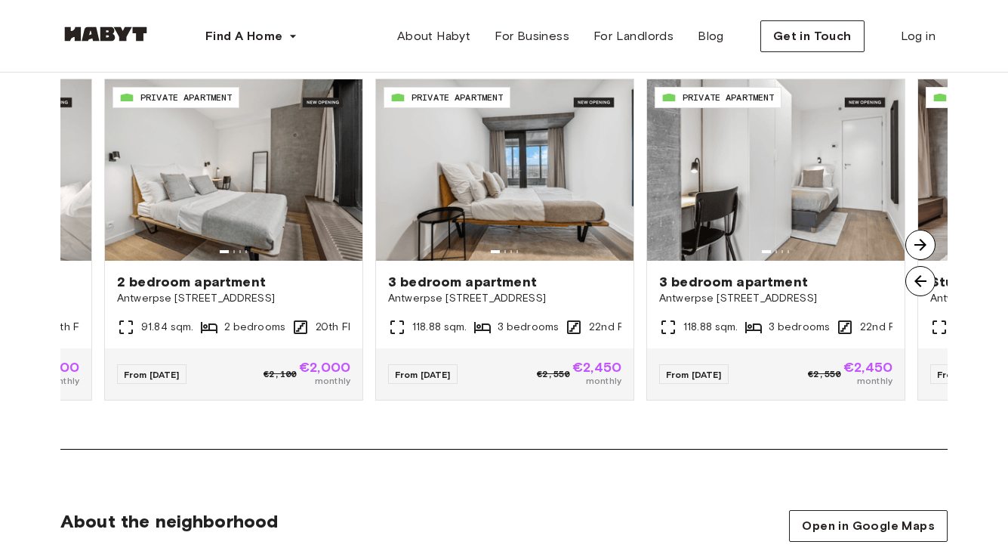
click at [922, 242] on img at bounding box center [921, 245] width 30 height 30
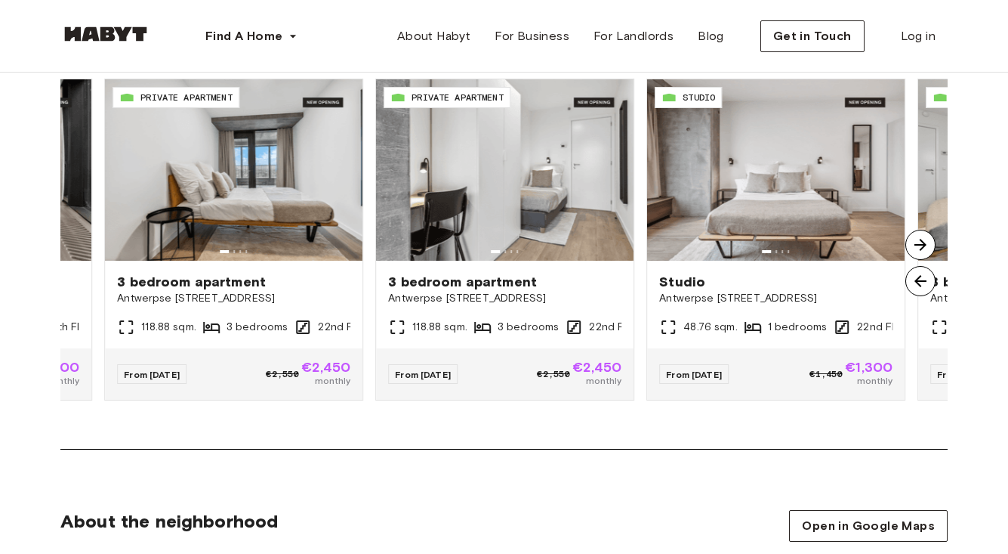
click at [922, 242] on img at bounding box center [921, 245] width 30 height 30
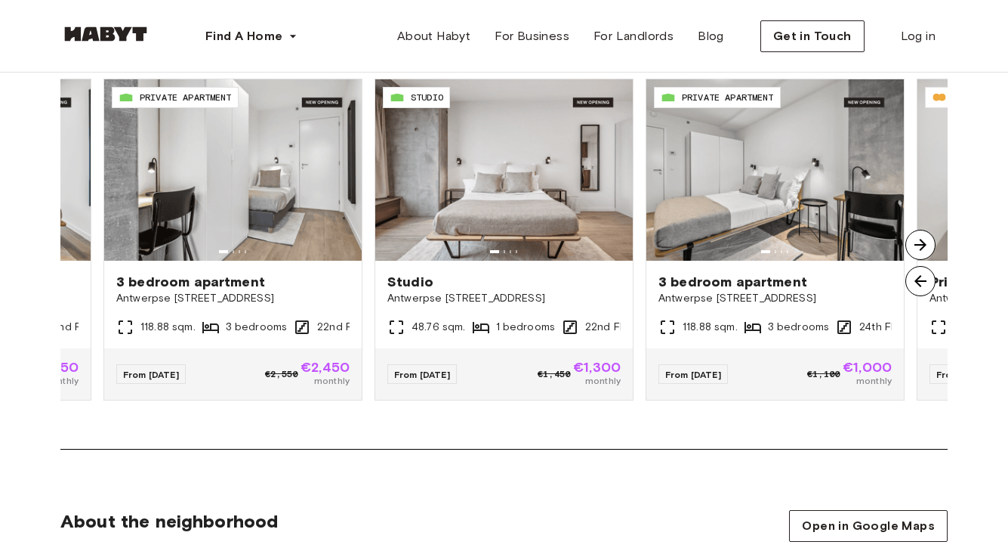
click at [922, 242] on img at bounding box center [921, 245] width 30 height 30
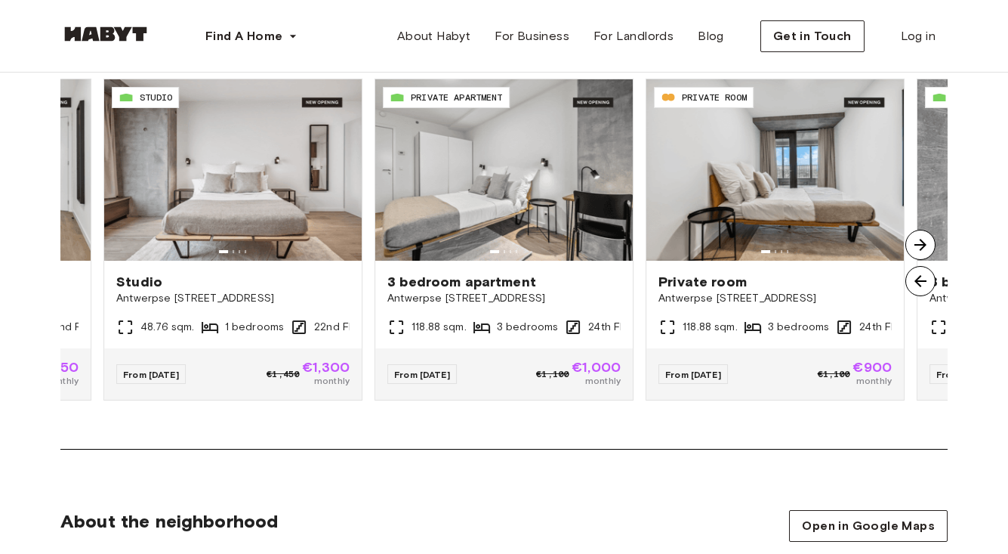
click at [922, 242] on img at bounding box center [921, 245] width 30 height 30
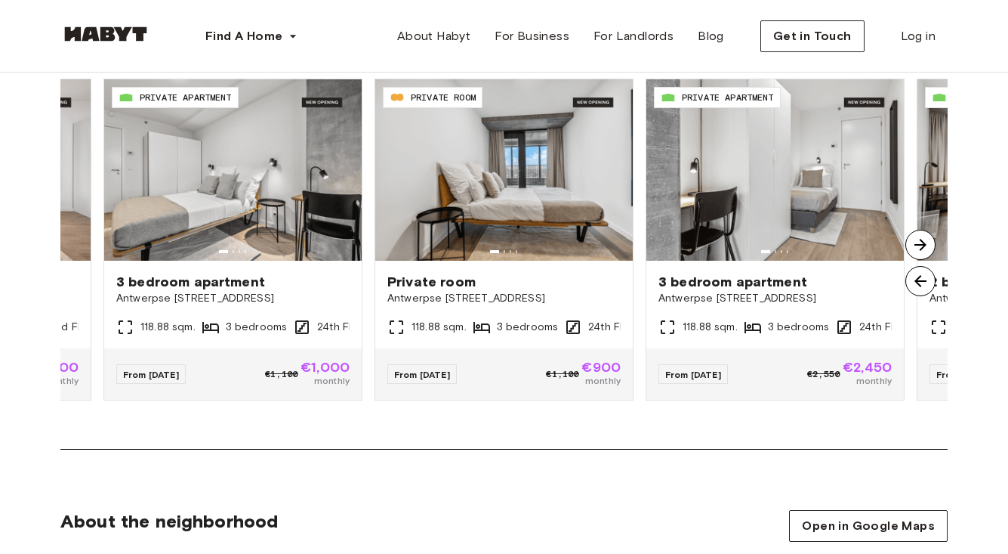
click at [922, 242] on img at bounding box center [921, 245] width 30 height 30
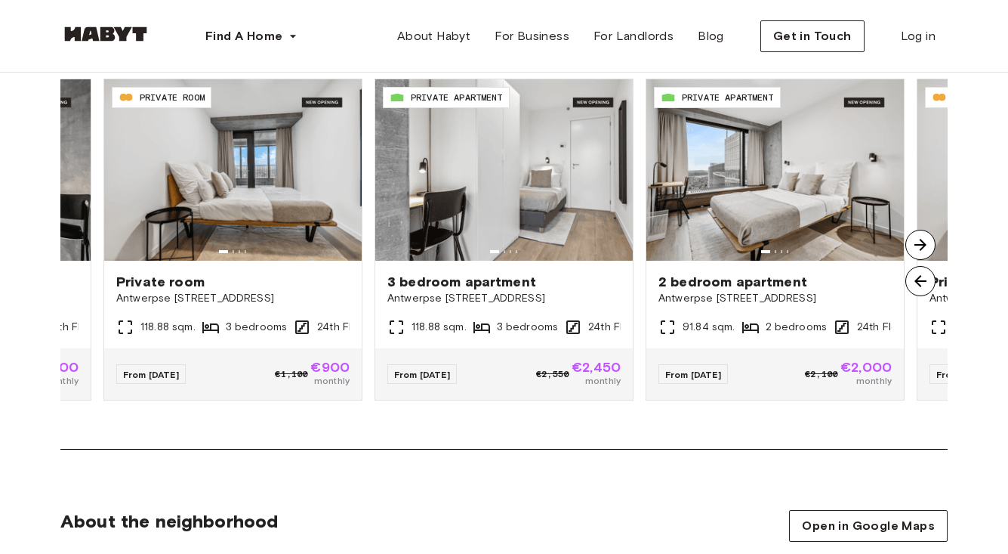
click at [922, 242] on img at bounding box center [921, 245] width 30 height 30
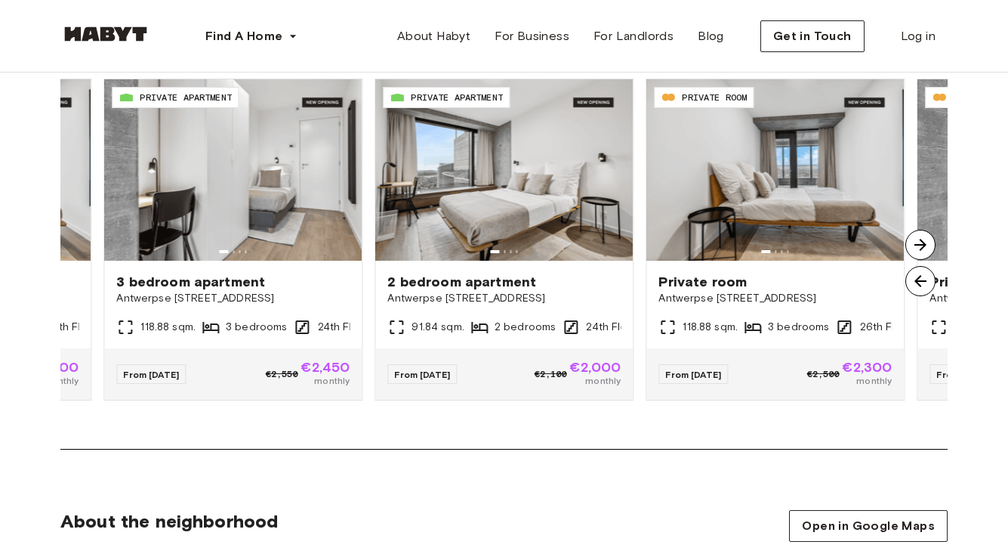
click at [922, 242] on img at bounding box center [921, 245] width 30 height 30
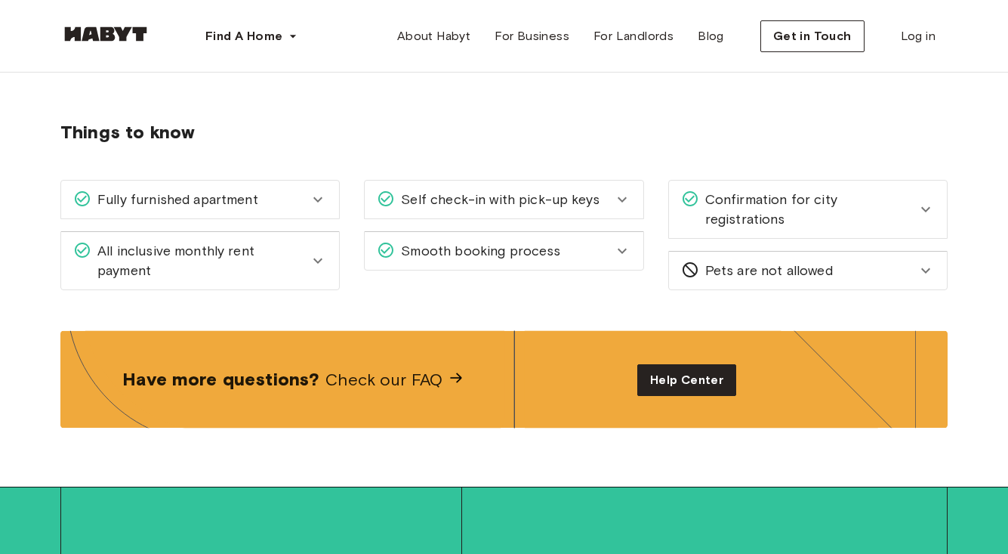
scroll to position [2088, 0]
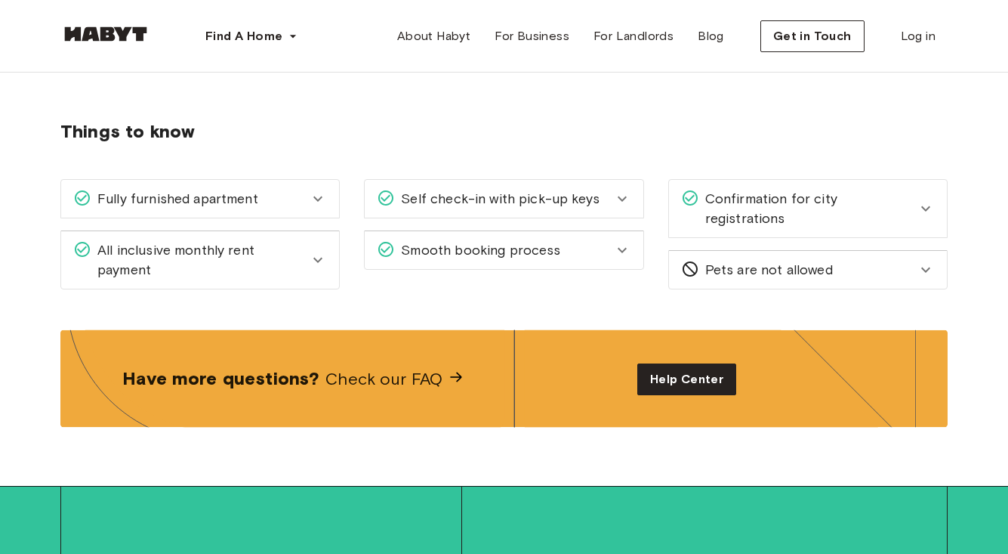
click at [262, 208] on div "Fully furnished apartment" at bounding box center [191, 199] width 236 height 20
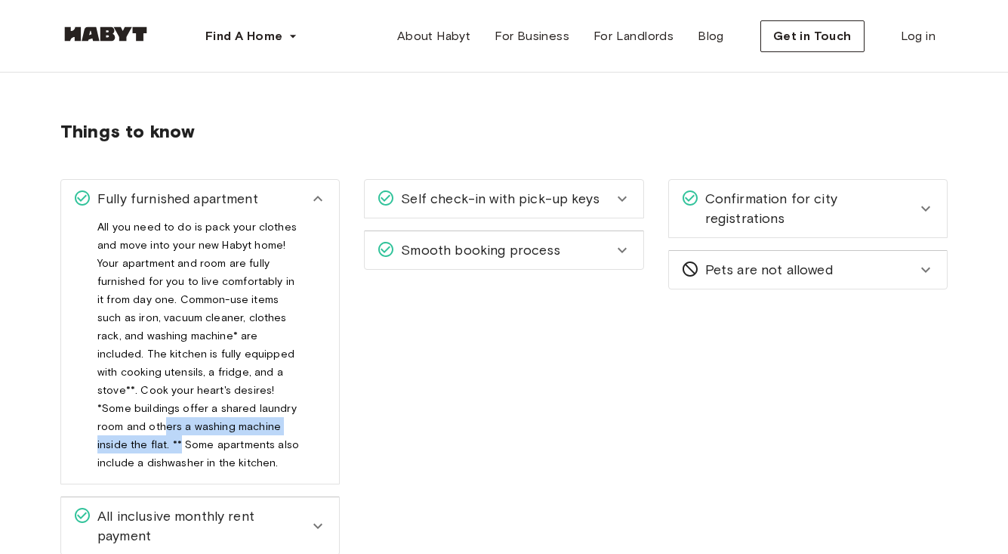
drag, startPoint x: 264, startPoint y: 423, endPoint x: 238, endPoint y: 419, distance: 26.7
click at [238, 419] on div "All you need to do is pack your clothes and move into your new Habyt home! Your…" at bounding box center [199, 345] width 205 height 254
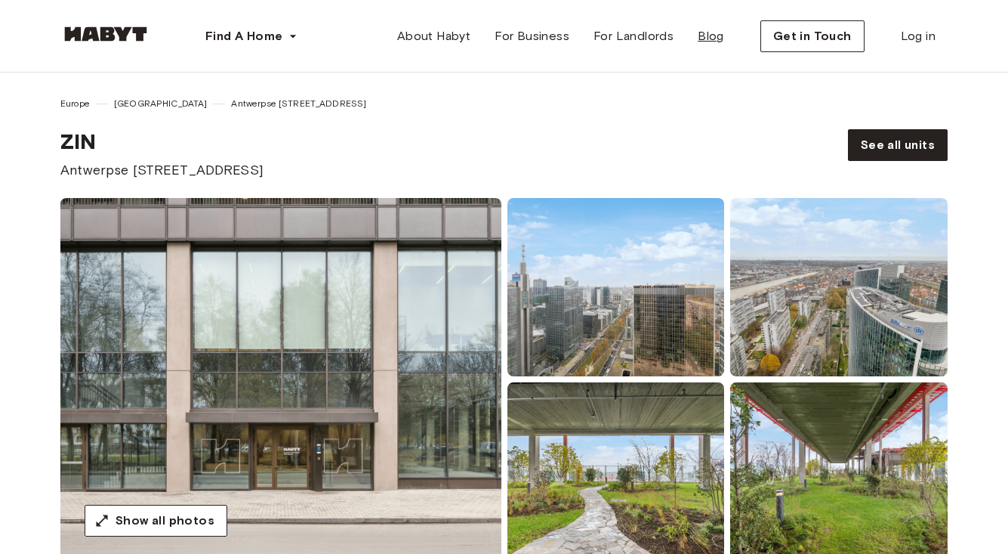
scroll to position [0, 0]
click at [452, 36] on span "About Habyt" at bounding box center [433, 36] width 73 height 18
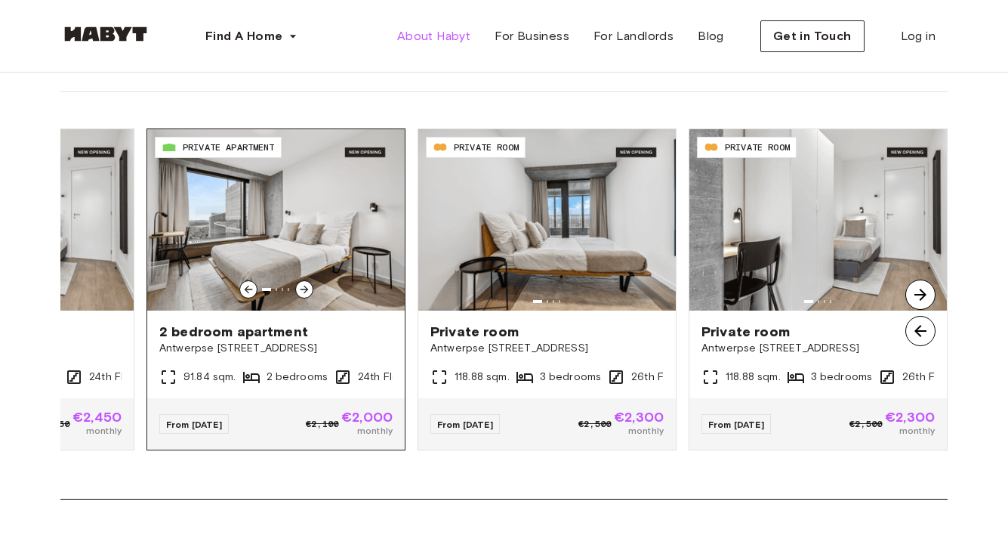
scroll to position [1172, 0]
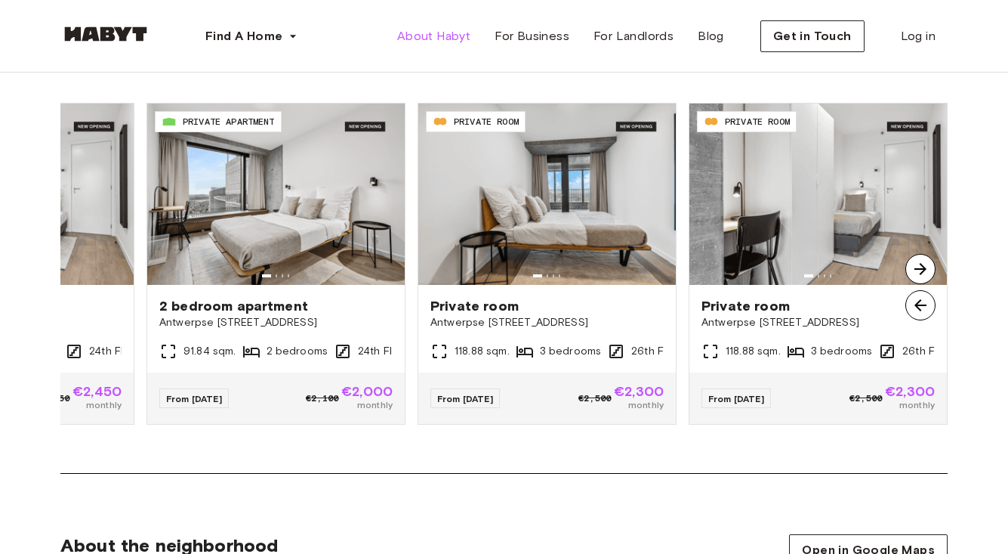
click at [912, 313] on img at bounding box center [921, 305] width 30 height 30
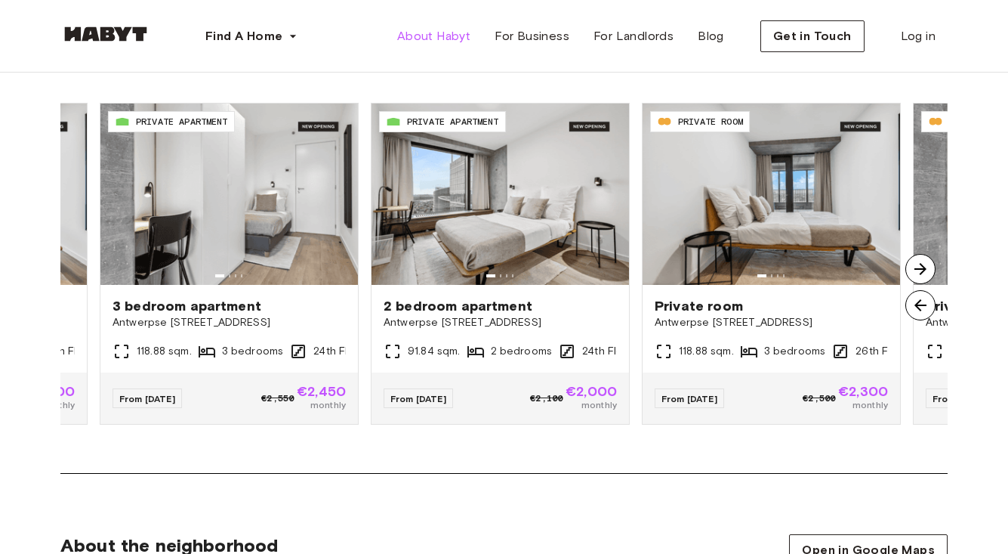
click at [912, 313] on img at bounding box center [921, 305] width 30 height 30
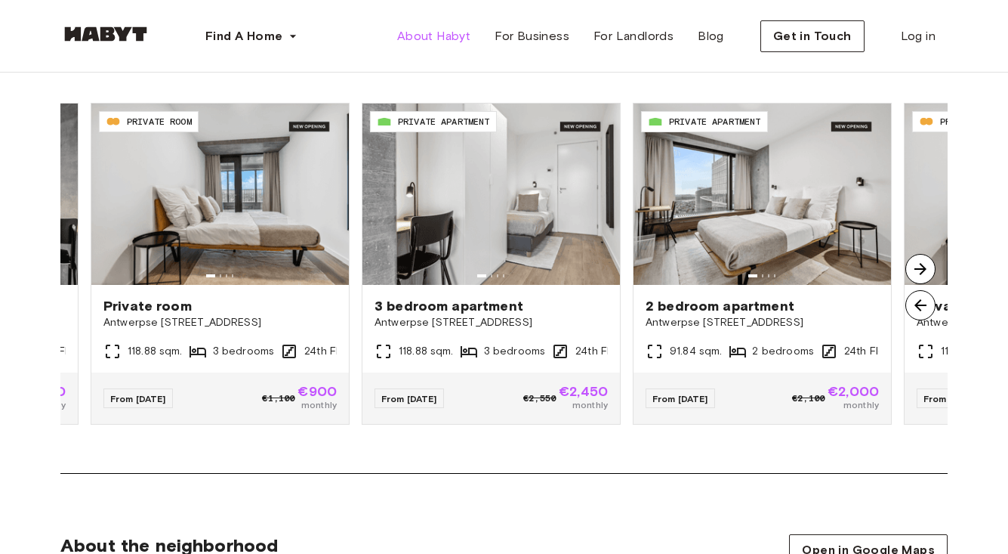
click at [912, 313] on img at bounding box center [921, 305] width 30 height 30
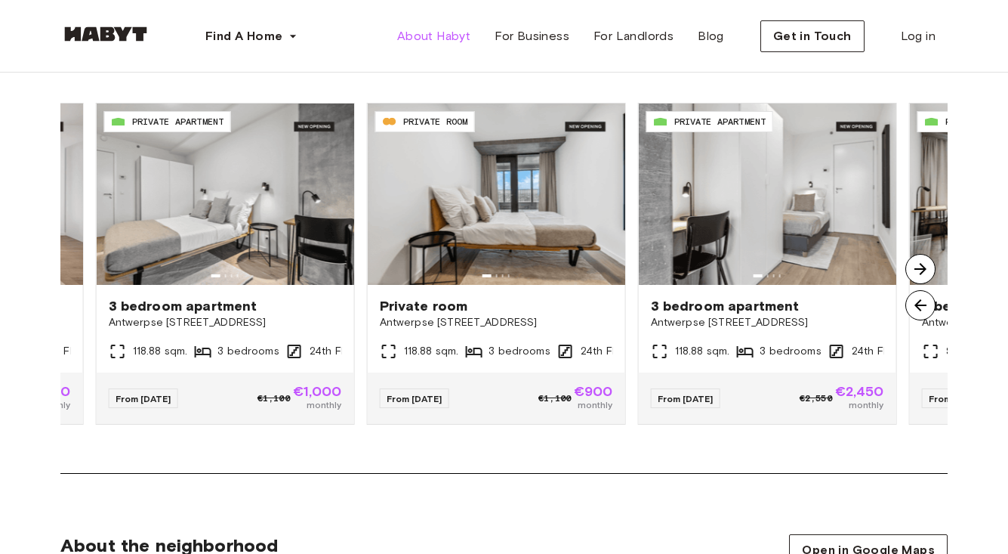
click at [912, 313] on img at bounding box center [921, 305] width 30 height 30
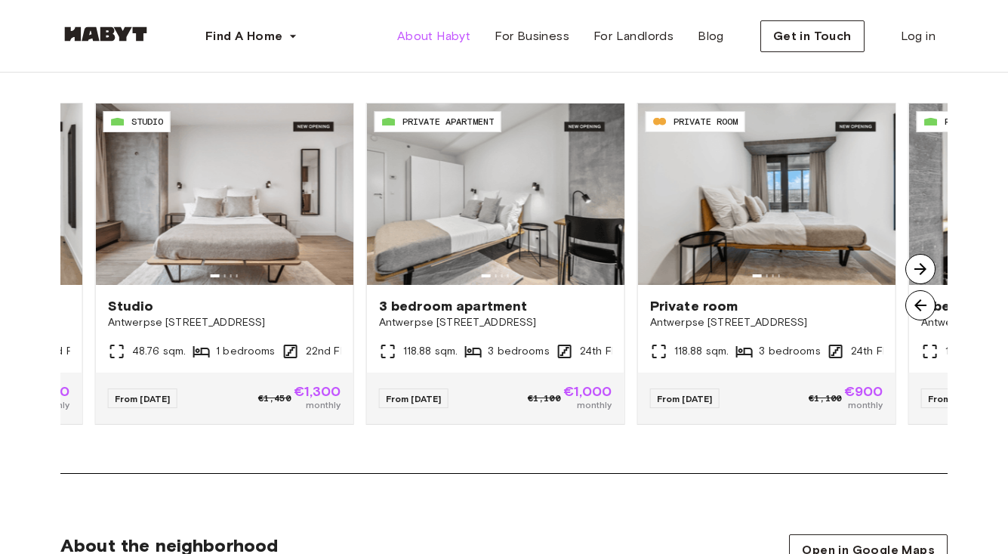
click at [912, 313] on img at bounding box center [921, 305] width 30 height 30
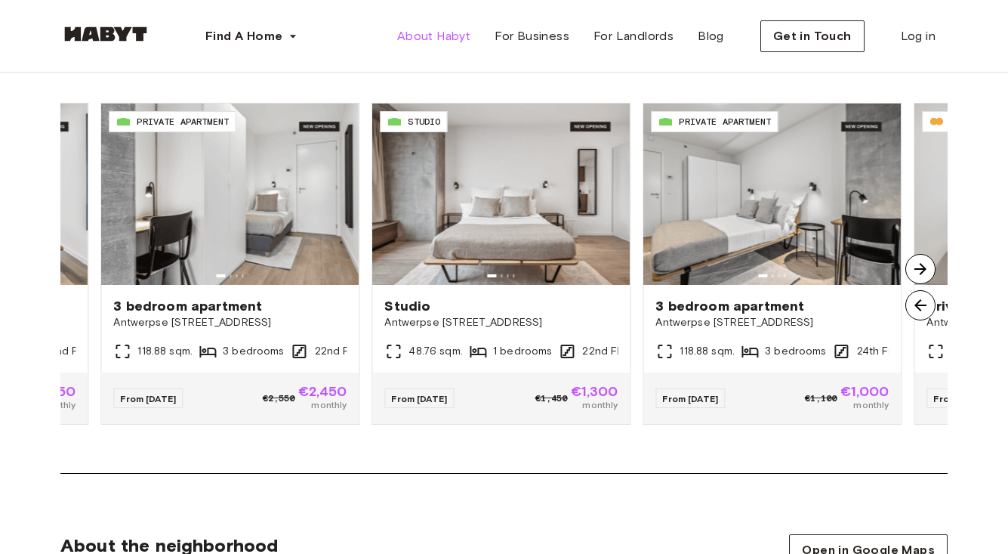
click at [912, 313] on img at bounding box center [921, 305] width 30 height 30
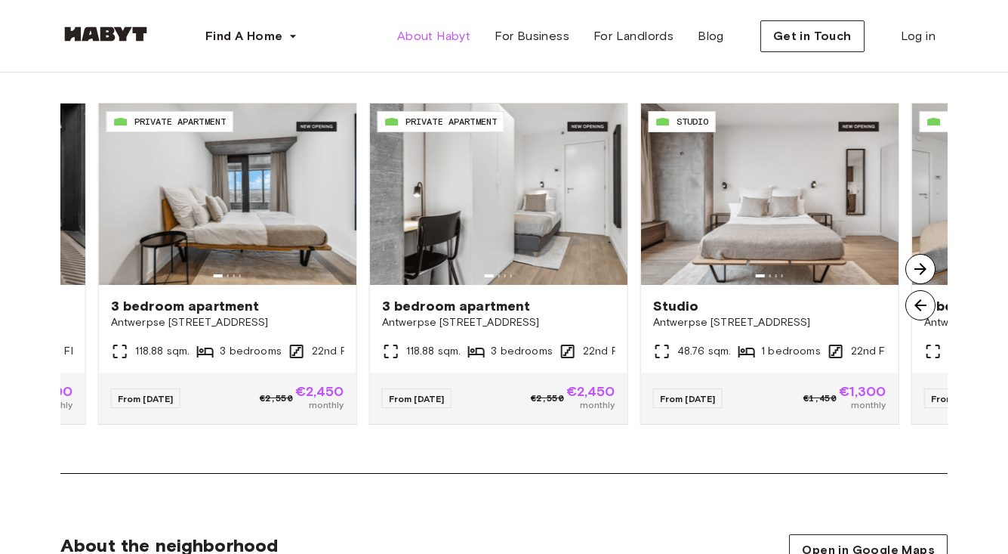
click at [912, 313] on img at bounding box center [921, 305] width 30 height 30
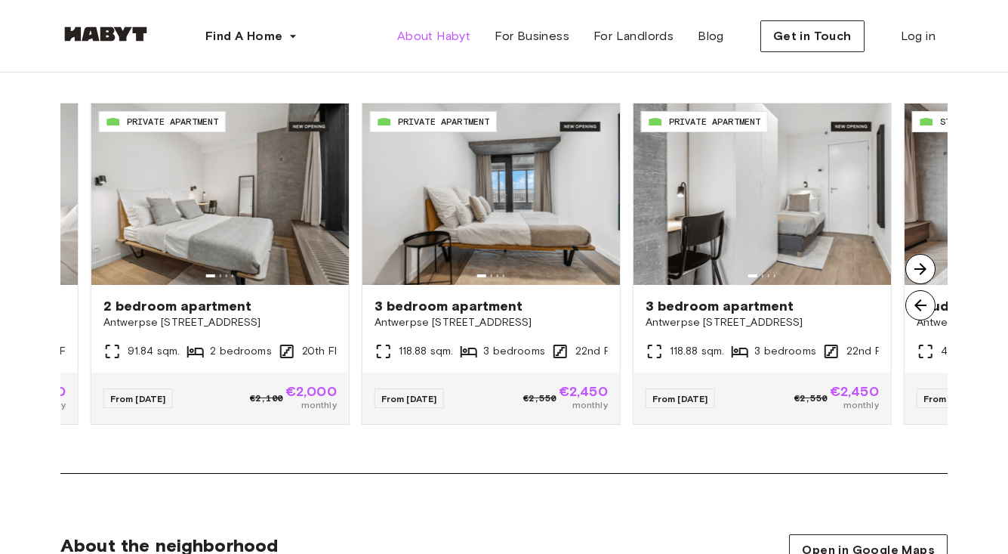
click at [912, 313] on img at bounding box center [921, 305] width 30 height 30
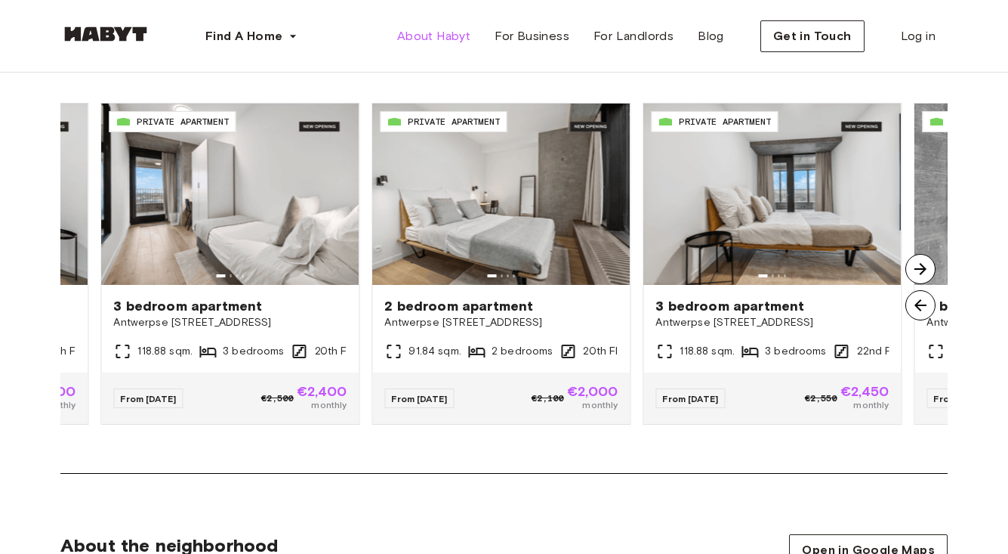
click at [912, 313] on img at bounding box center [921, 305] width 30 height 30
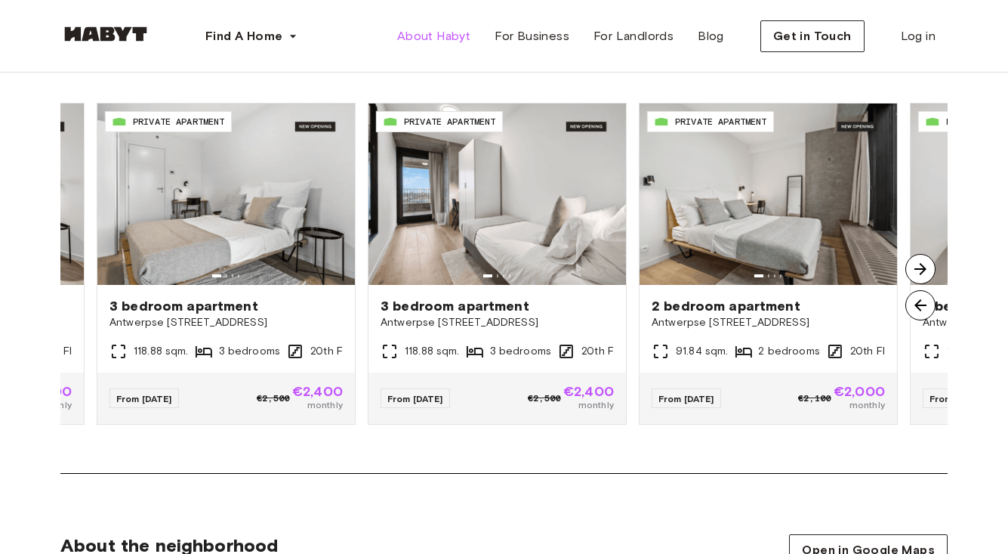
click at [912, 313] on img at bounding box center [921, 305] width 30 height 30
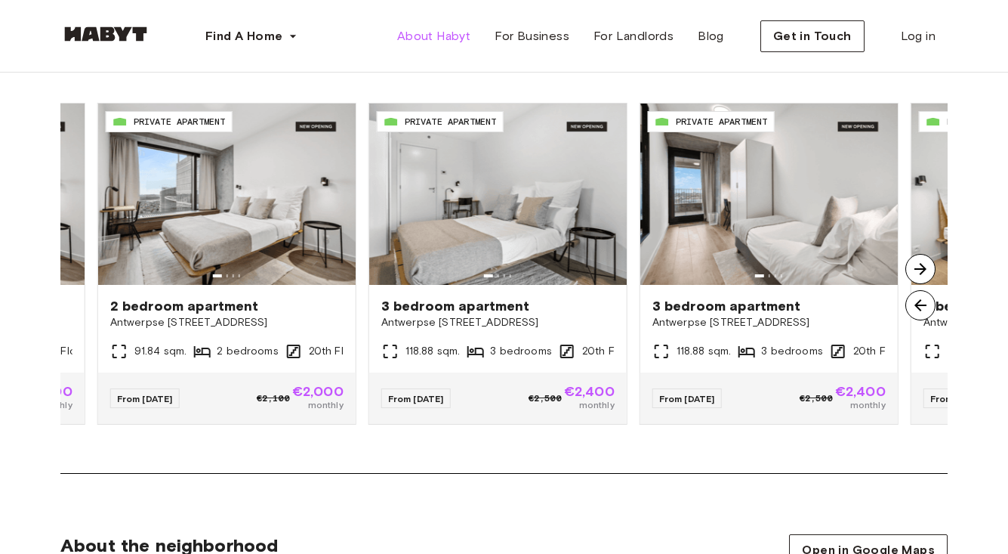
click at [912, 313] on img at bounding box center [921, 305] width 30 height 30
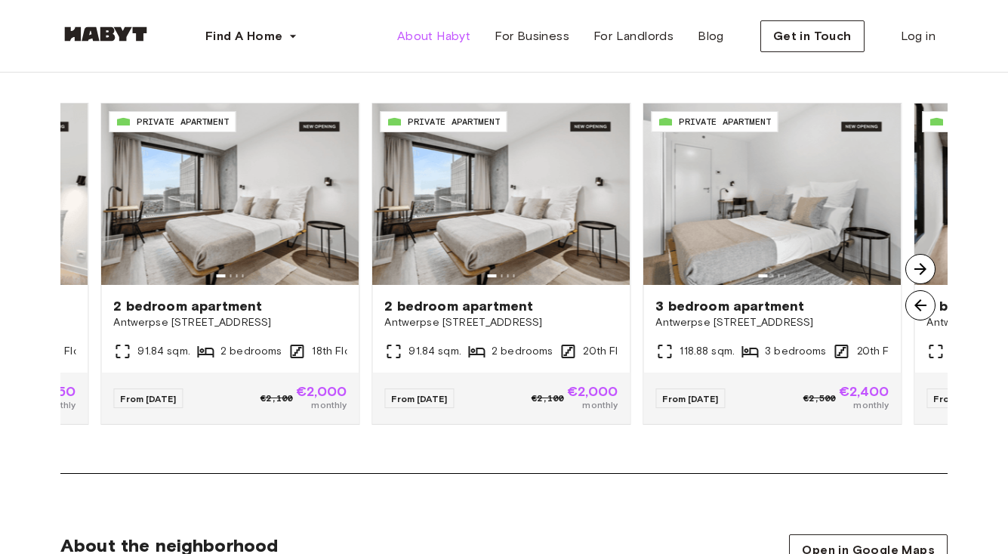
click at [912, 313] on img at bounding box center [921, 305] width 30 height 30
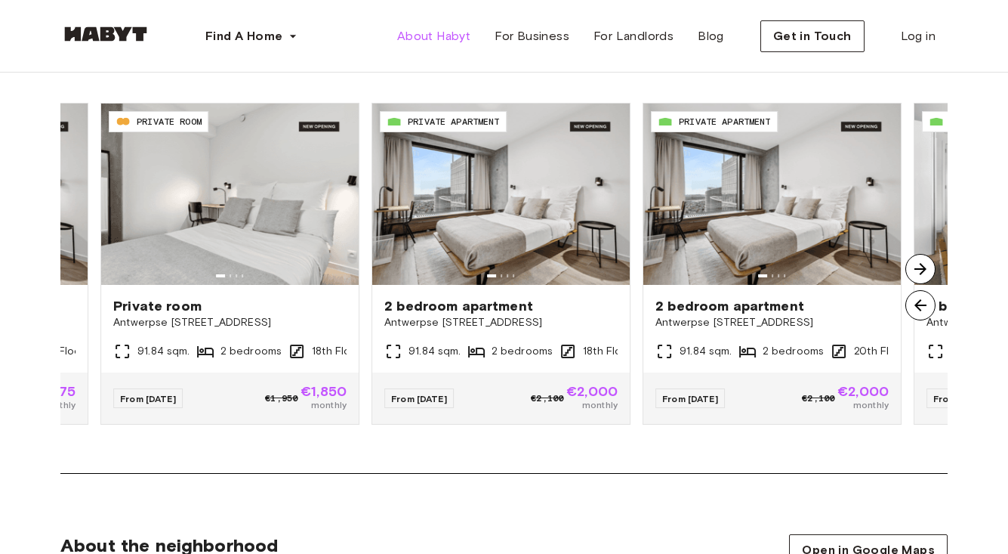
click at [912, 313] on img at bounding box center [921, 305] width 30 height 30
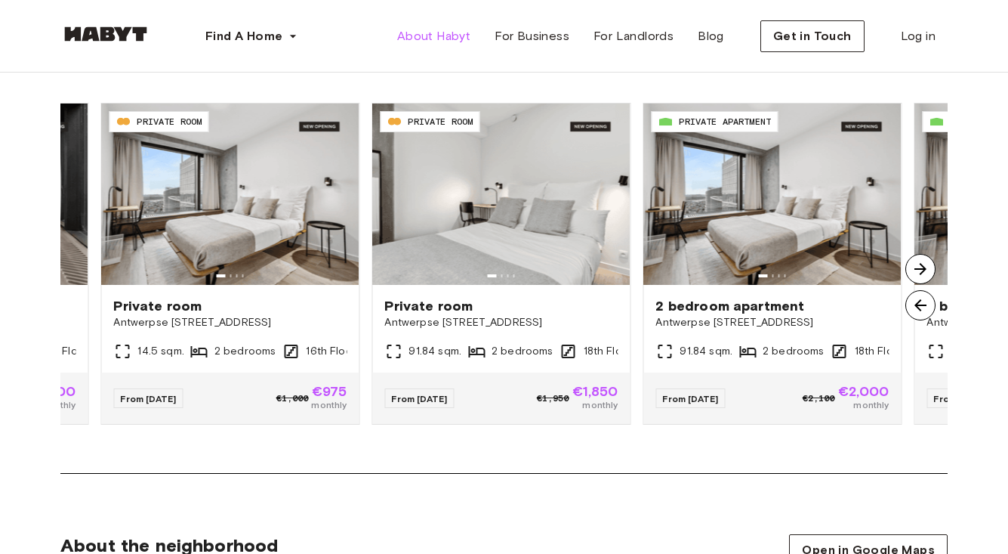
click at [912, 313] on img at bounding box center [921, 305] width 30 height 30
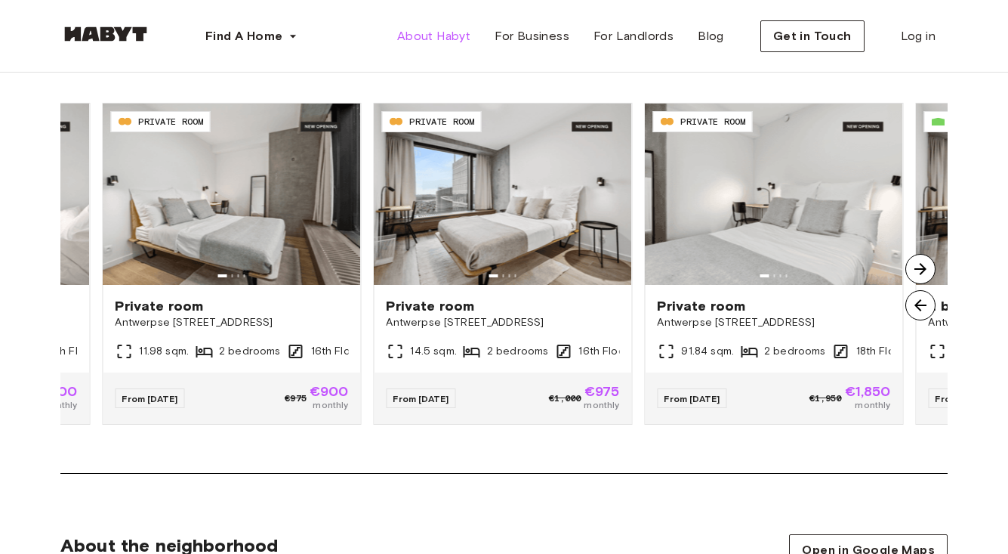
click at [912, 313] on img at bounding box center [921, 305] width 30 height 30
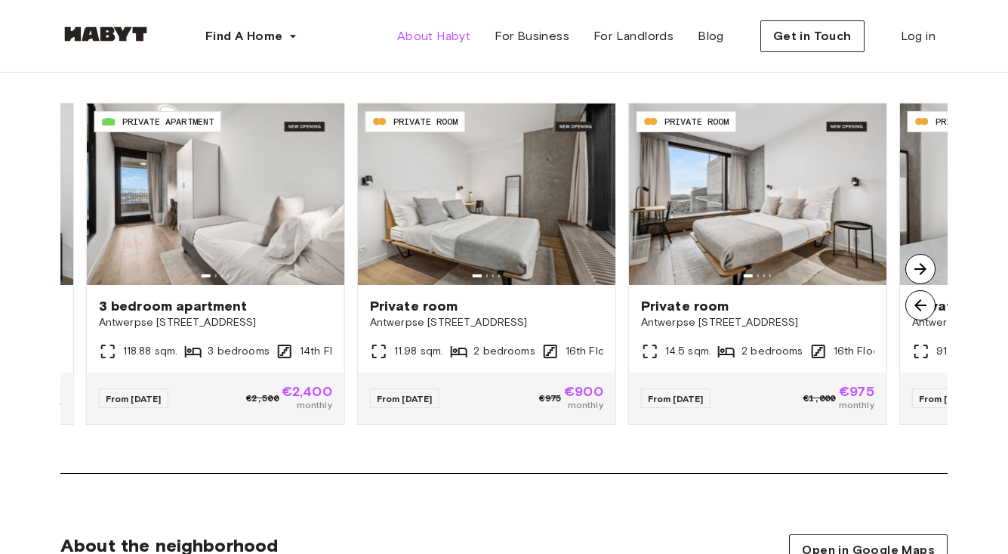
click at [912, 313] on img at bounding box center [921, 305] width 30 height 30
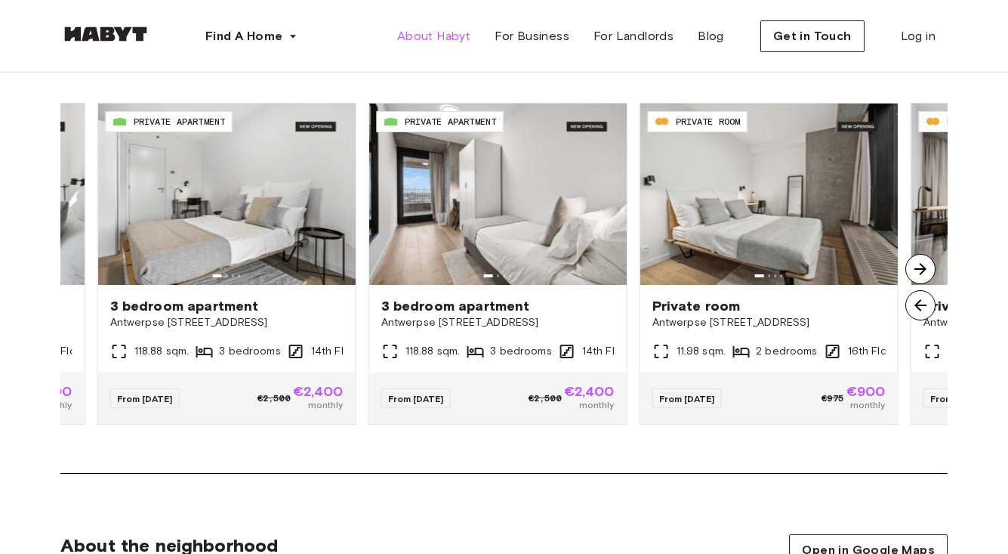
click at [912, 313] on img at bounding box center [921, 305] width 30 height 30
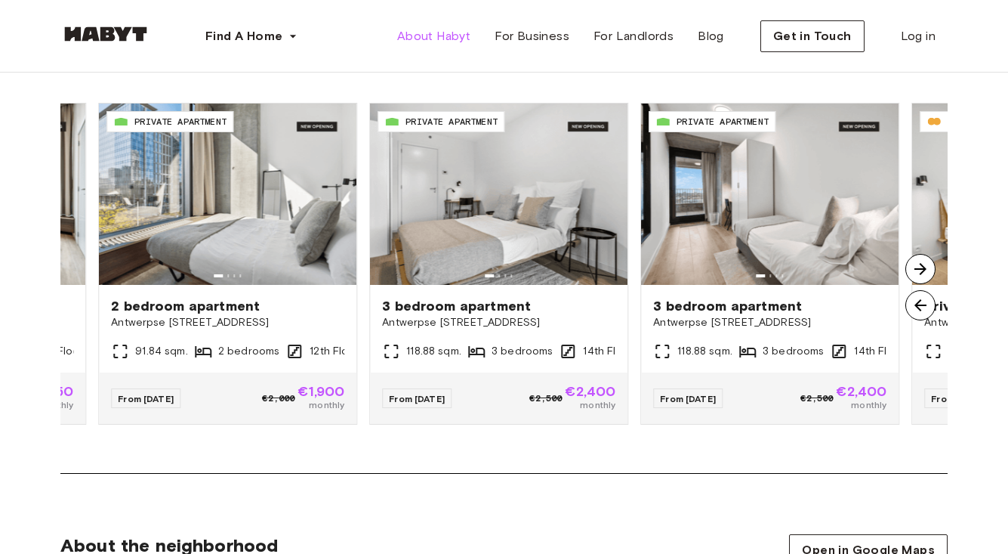
click at [912, 313] on img at bounding box center [921, 305] width 30 height 30
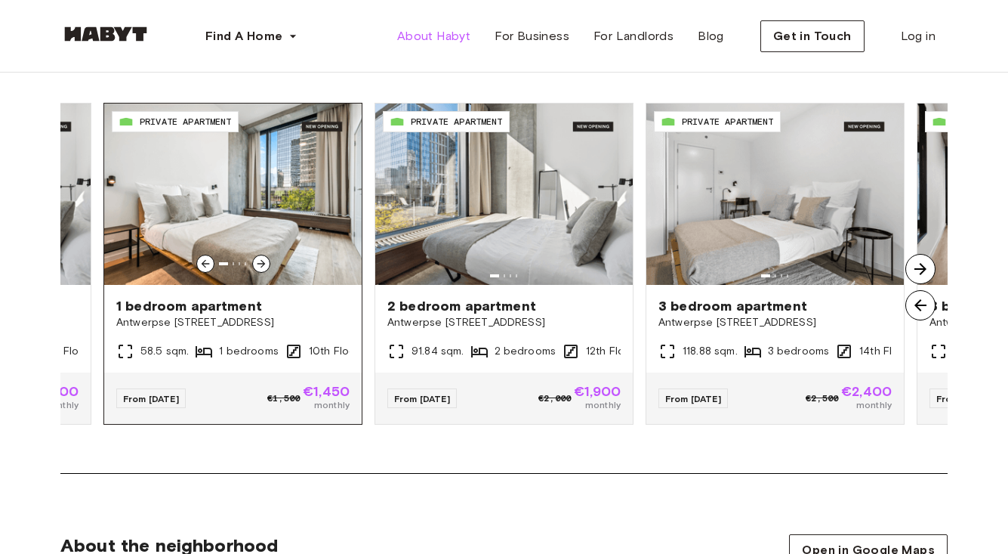
click at [202, 323] on span "Antwerpse [STREET_ADDRESS]" at bounding box center [232, 322] width 233 height 15
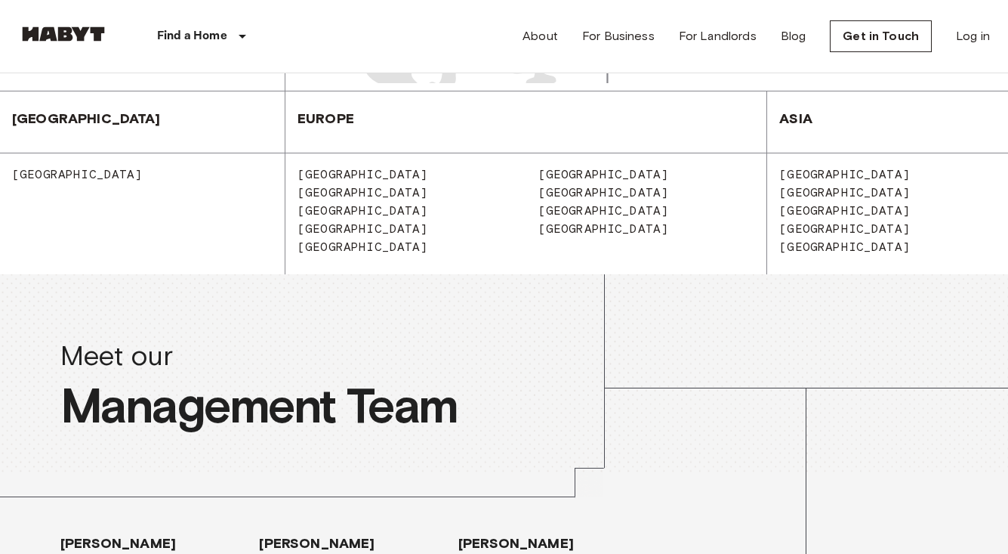
scroll to position [2037, 0]
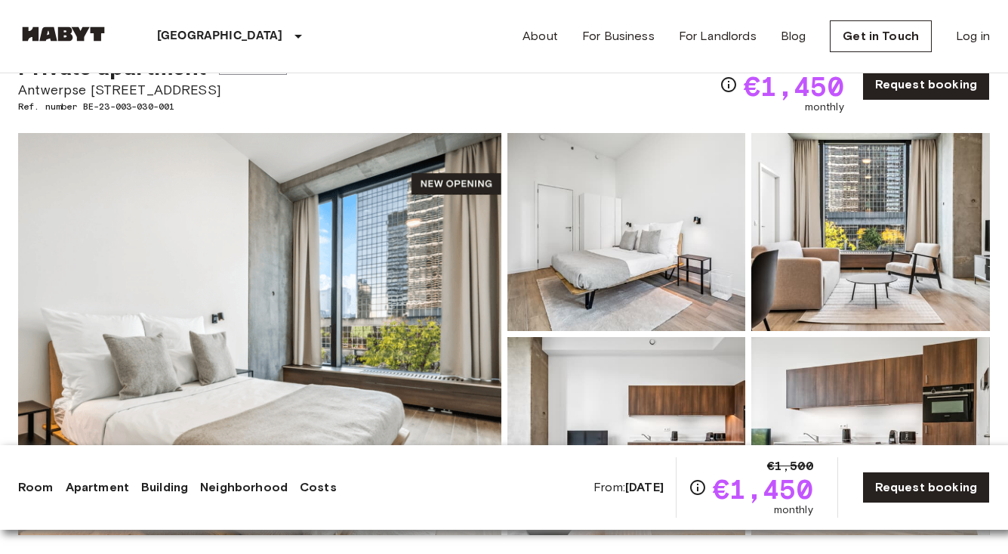
scroll to position [74, 0]
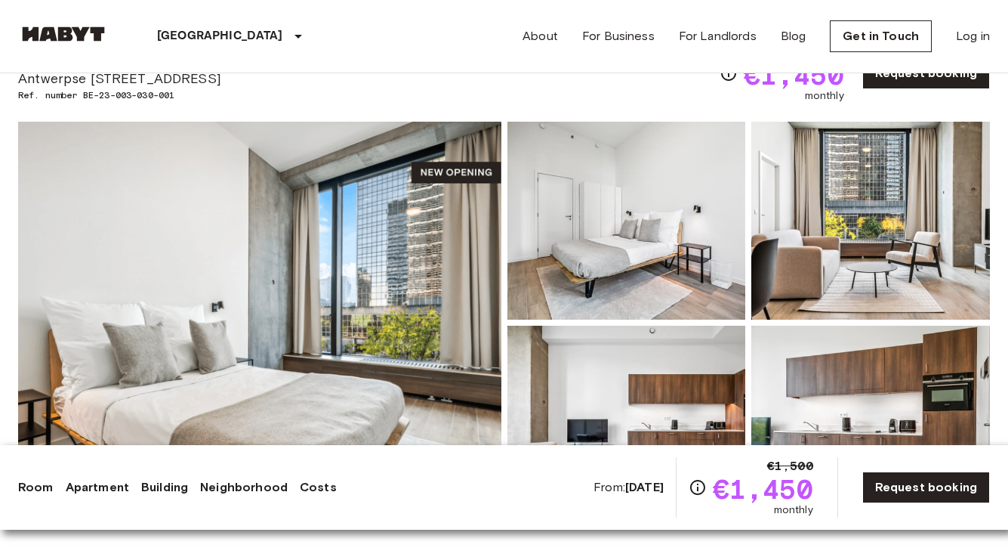
click at [339, 296] on img at bounding box center [259, 323] width 483 height 402
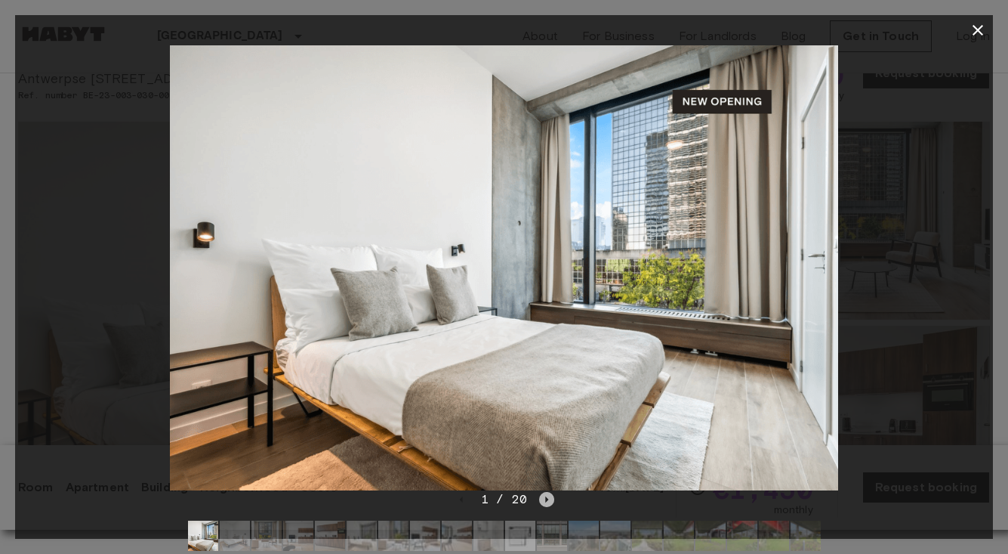
click at [547, 497] on icon "Next image" at bounding box center [546, 499] width 15 height 15
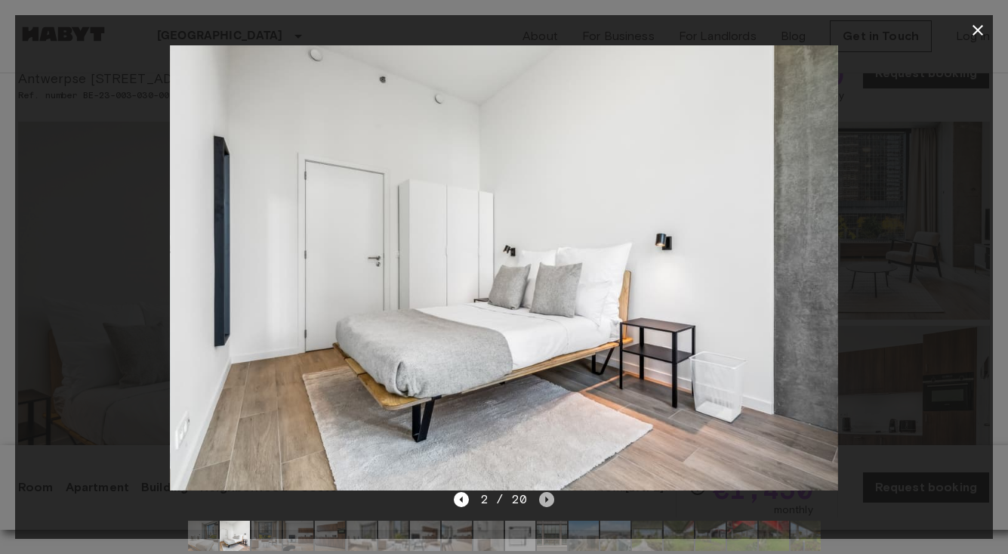
click at [547, 497] on icon "Next image" at bounding box center [546, 499] width 15 height 15
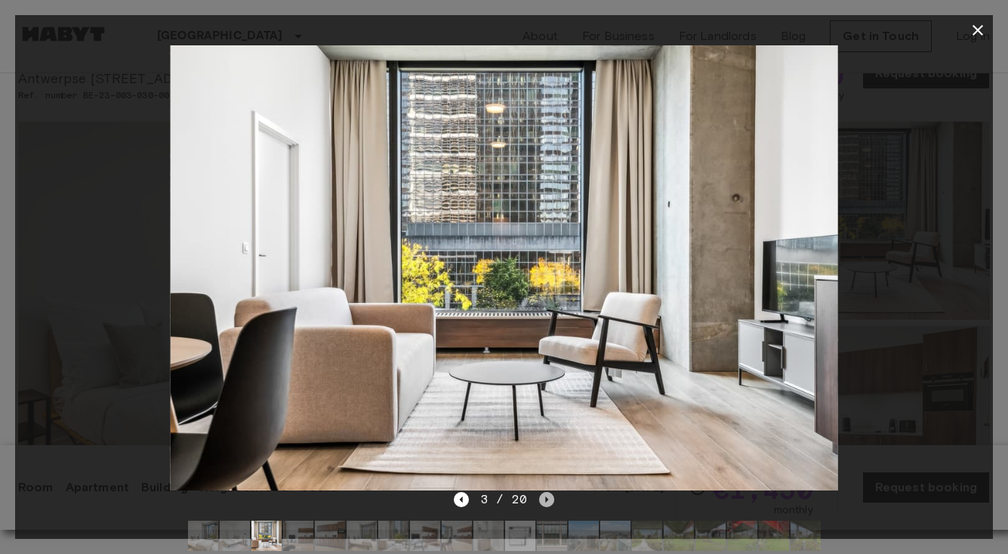
click at [547, 497] on icon "Next image" at bounding box center [546, 499] width 15 height 15
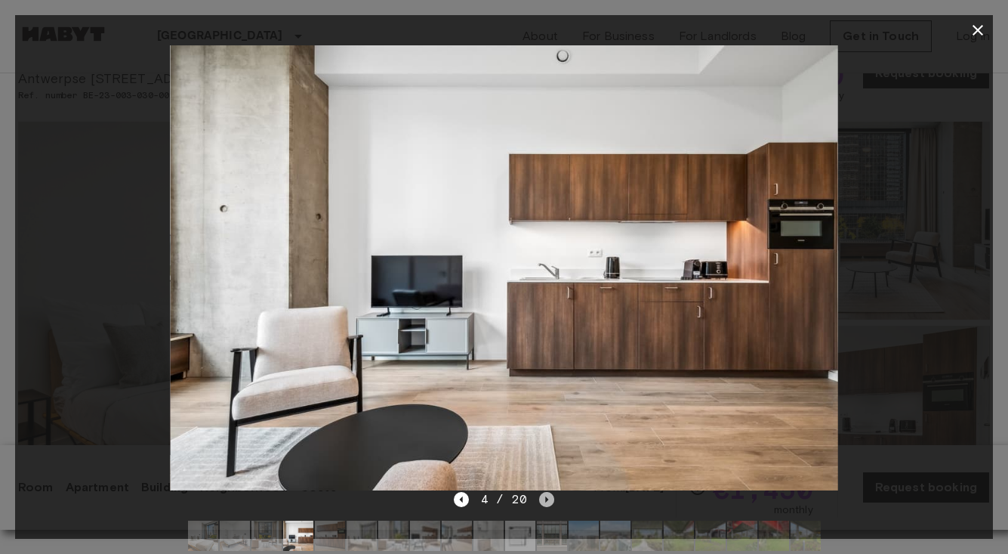
click at [547, 497] on icon "Next image" at bounding box center [546, 499] width 15 height 15
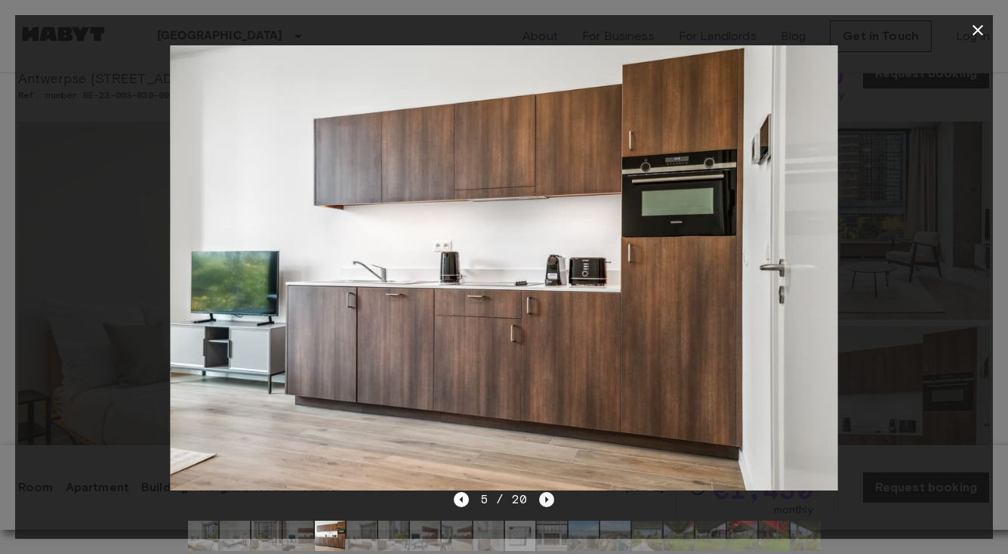
click at [547, 497] on icon "Next image" at bounding box center [546, 499] width 15 height 15
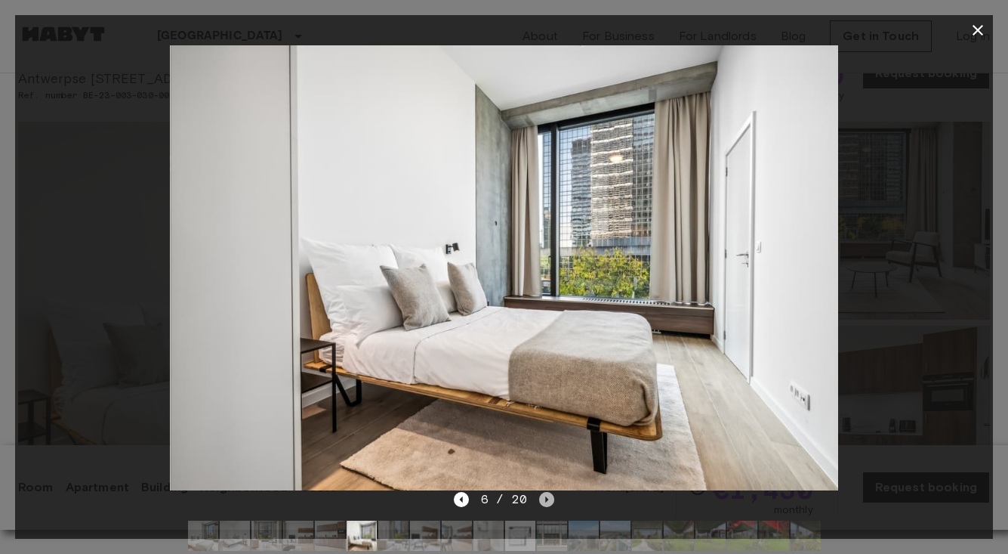
click at [547, 497] on icon "Next image" at bounding box center [546, 499] width 15 height 15
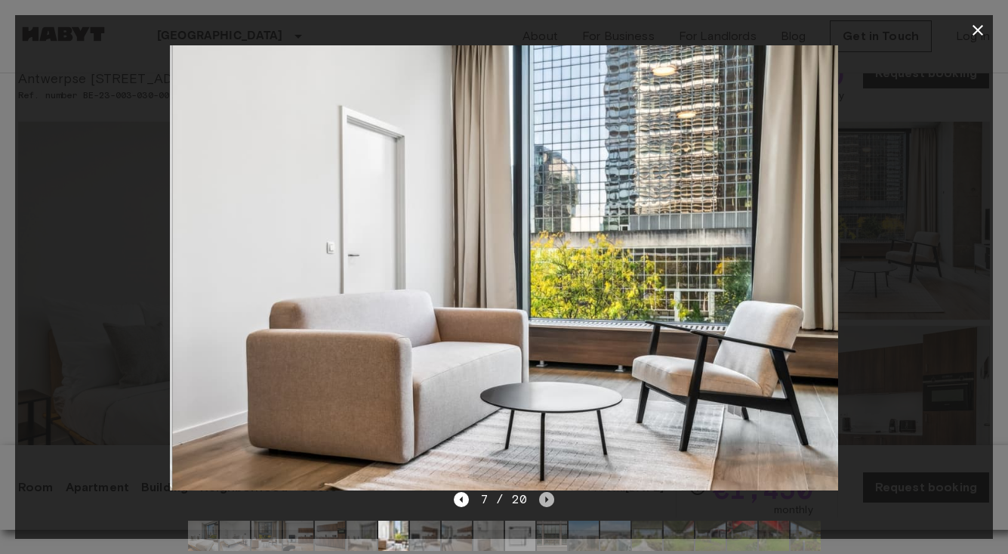
click at [547, 497] on icon "Next image" at bounding box center [546, 499] width 15 height 15
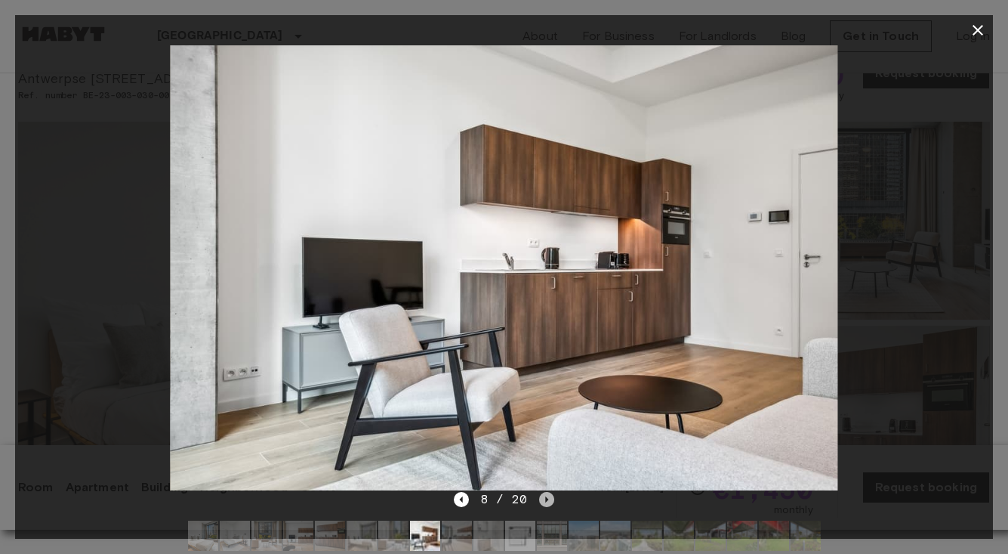
click at [547, 497] on icon "Next image" at bounding box center [546, 499] width 15 height 15
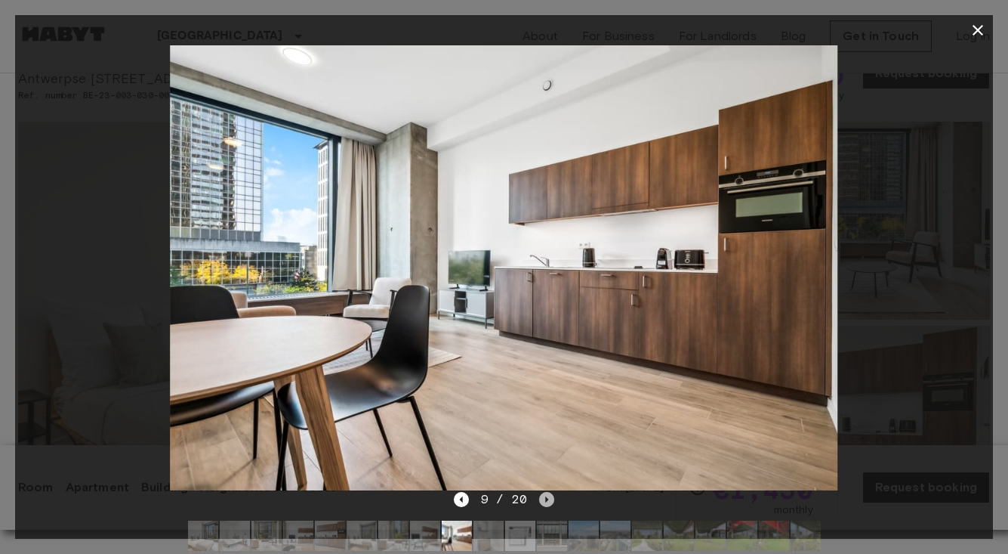
click at [547, 497] on icon "Next image" at bounding box center [546, 499] width 15 height 15
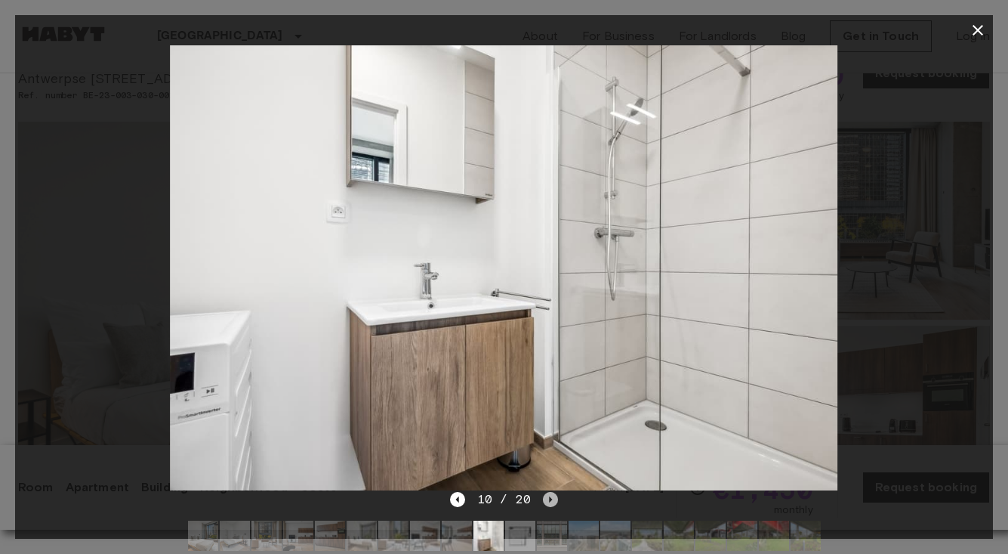
click at [547, 497] on icon "Next image" at bounding box center [550, 499] width 15 height 15
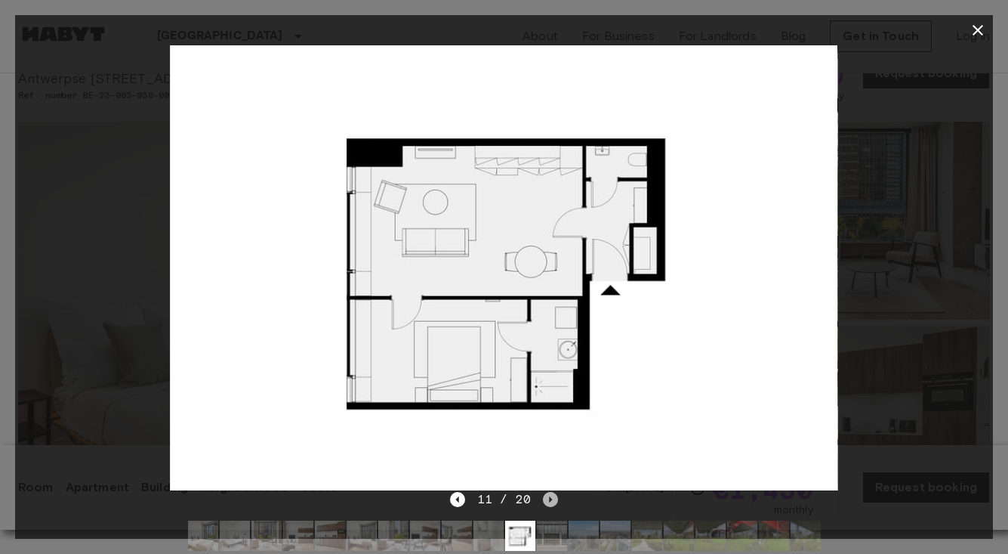
click at [547, 497] on icon "Next image" at bounding box center [550, 499] width 15 height 15
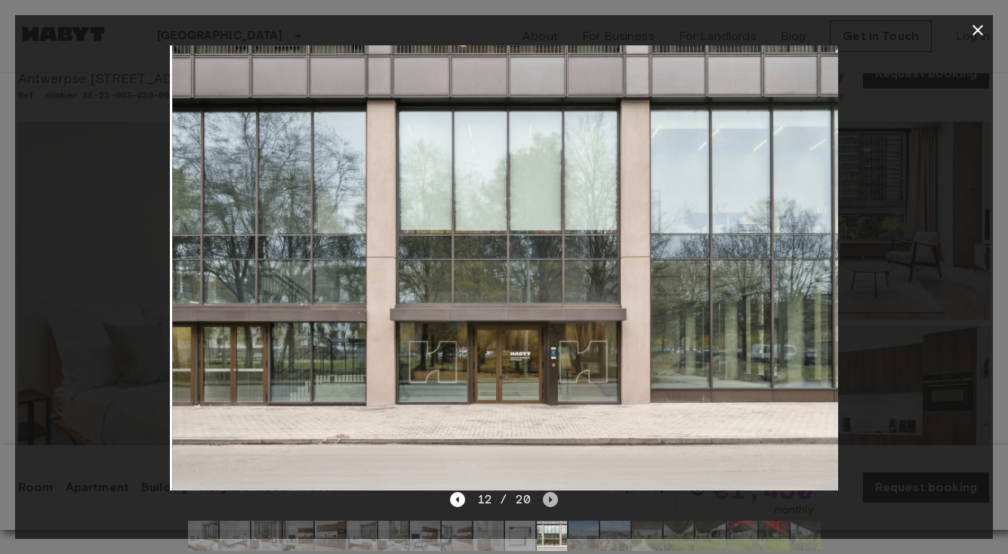
click at [547, 497] on icon "Next image" at bounding box center [550, 499] width 15 height 15
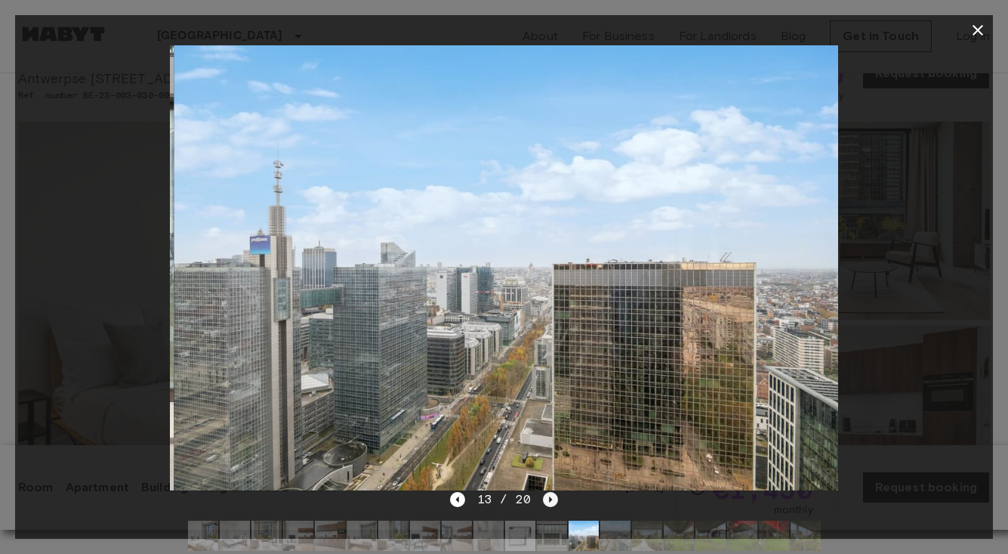
click at [547, 496] on icon "Next image" at bounding box center [550, 499] width 15 height 15
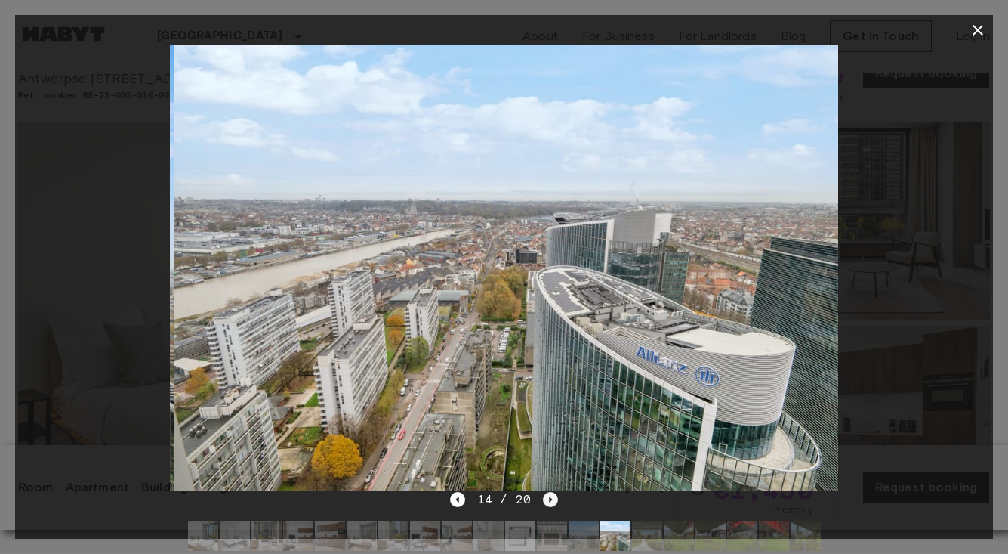
click at [547, 497] on icon "Next image" at bounding box center [550, 499] width 15 height 15
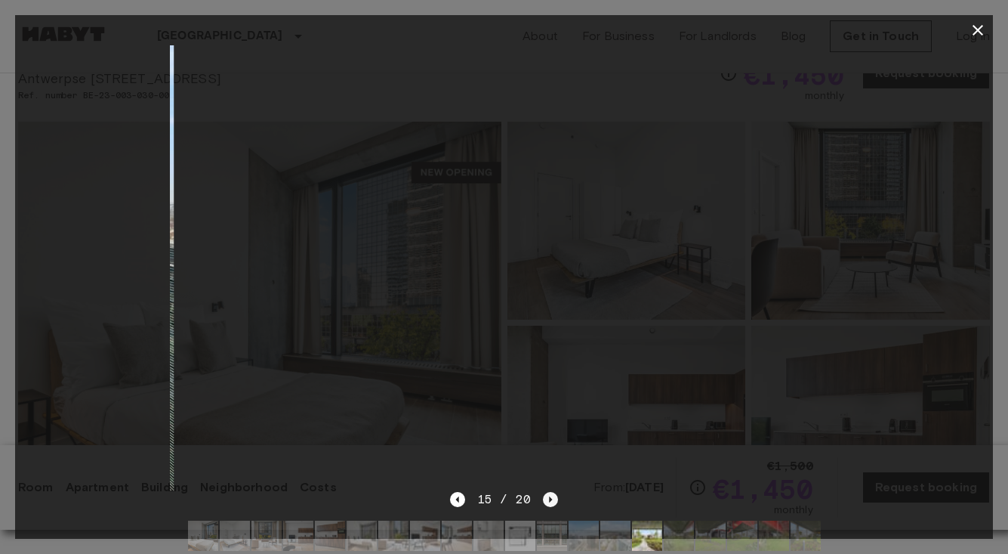
click at [547, 497] on icon "Next image" at bounding box center [550, 499] width 15 height 15
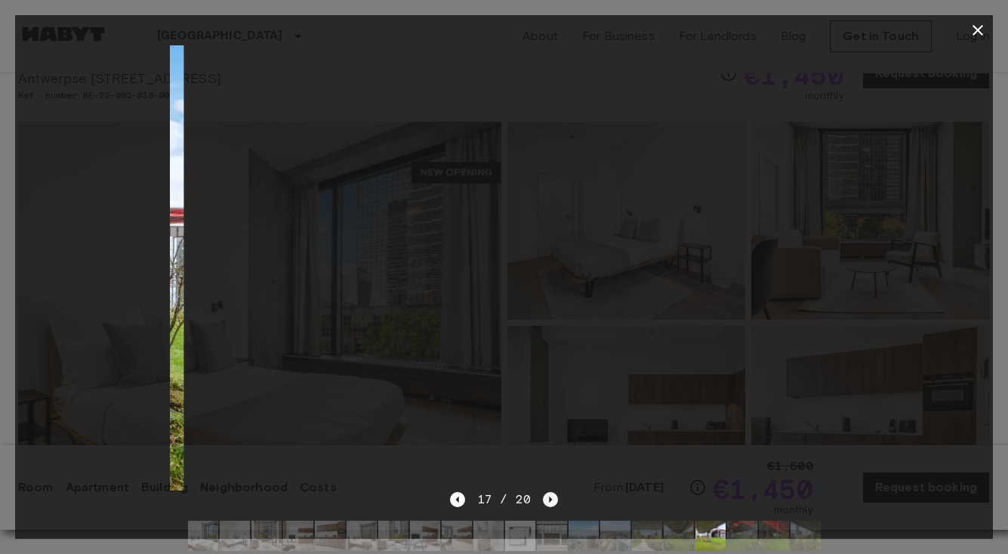
click at [547, 497] on icon "Next image" at bounding box center [550, 499] width 15 height 15
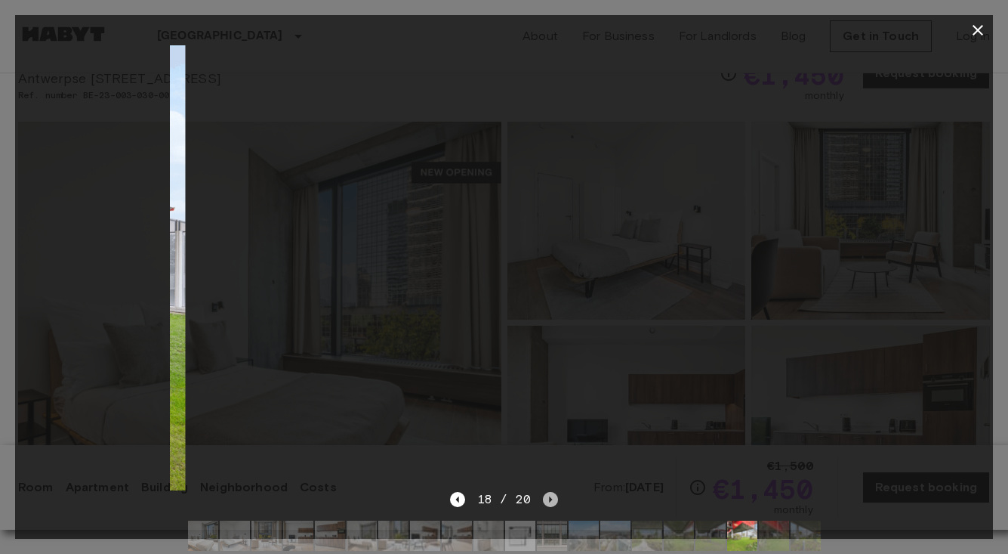
click at [547, 497] on icon "Next image" at bounding box center [550, 499] width 15 height 15
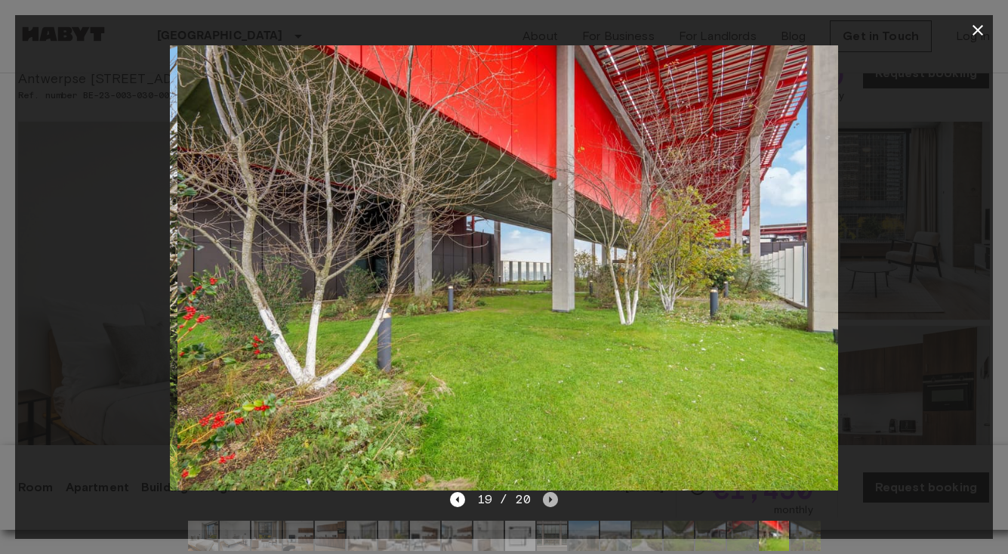
click at [547, 497] on icon "Next image" at bounding box center [550, 499] width 15 height 15
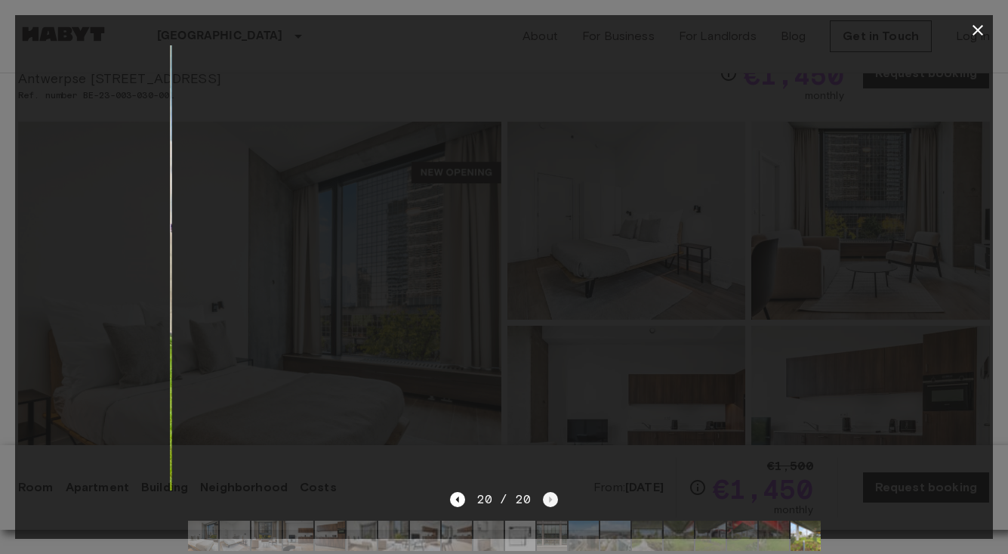
click at [547, 497] on div "20 / 20" at bounding box center [504, 499] width 108 height 18
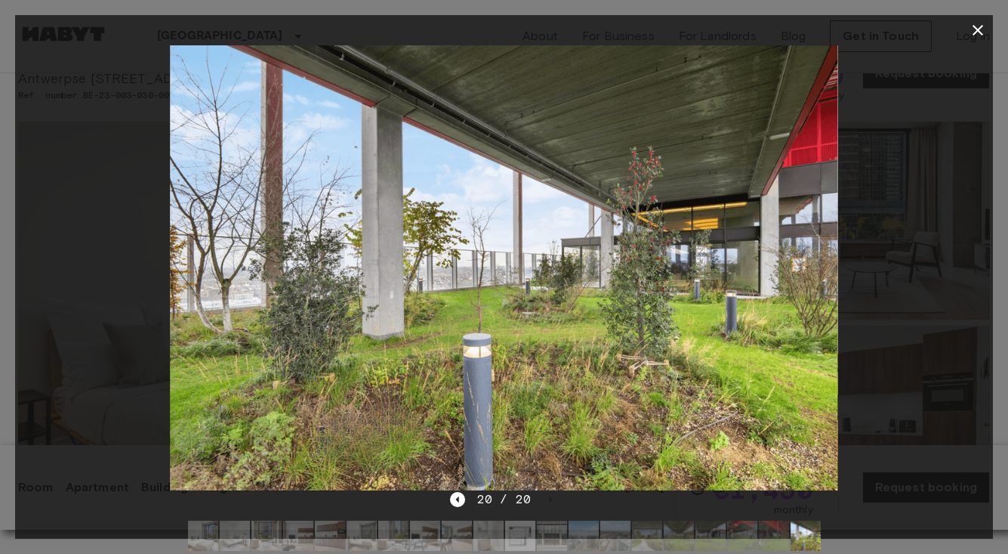
click at [969, 36] on icon "button" at bounding box center [978, 30] width 18 height 18
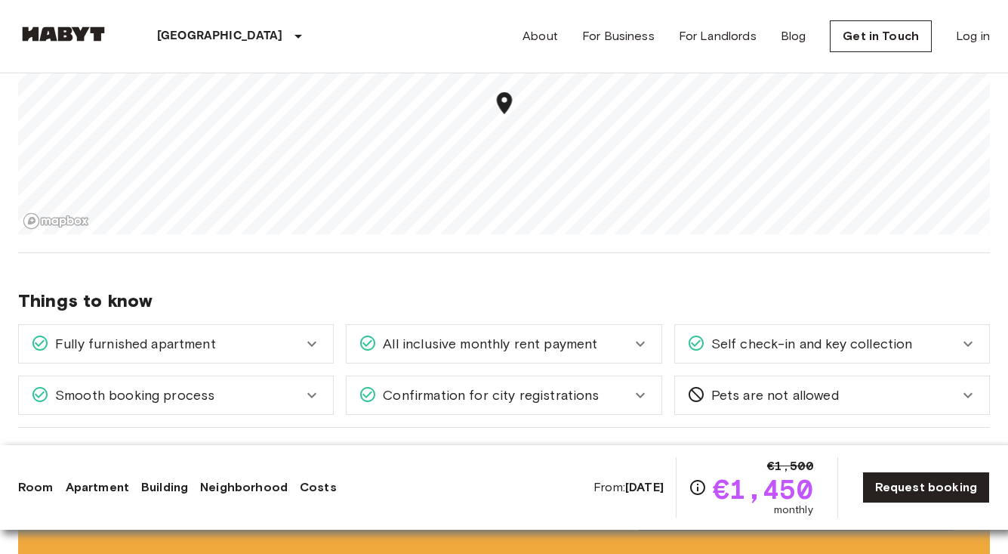
scroll to position [1500, 0]
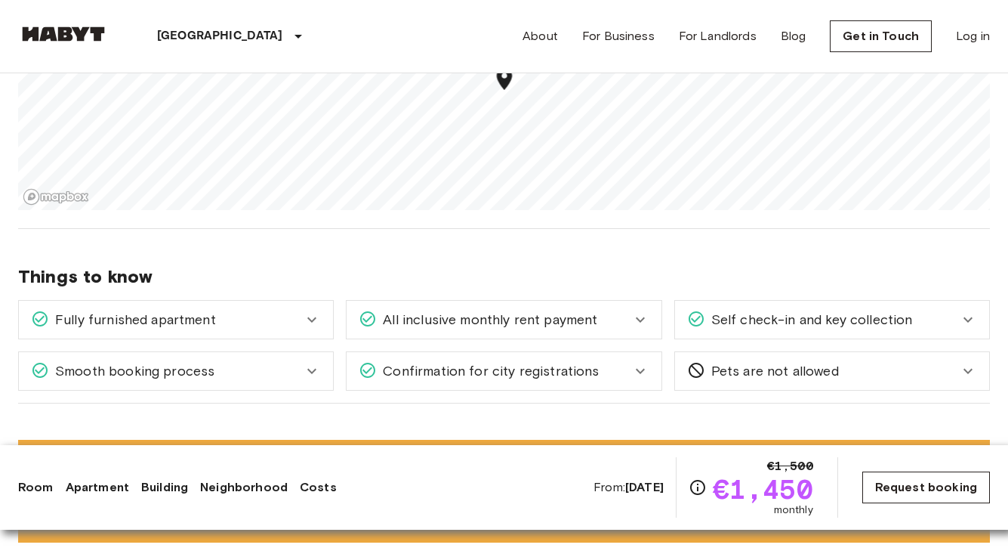
click at [892, 488] on link "Request booking" at bounding box center [927, 487] width 128 height 32
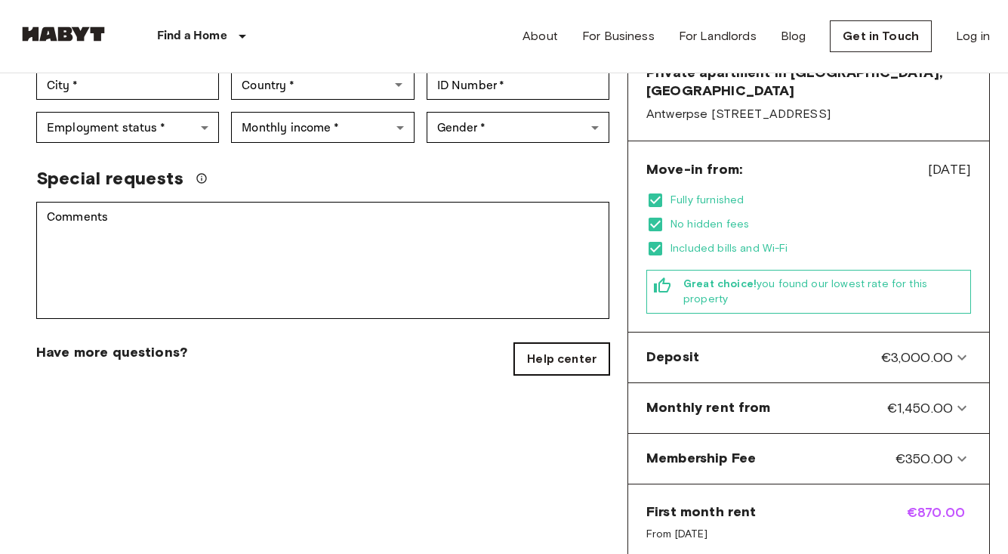
scroll to position [432, 0]
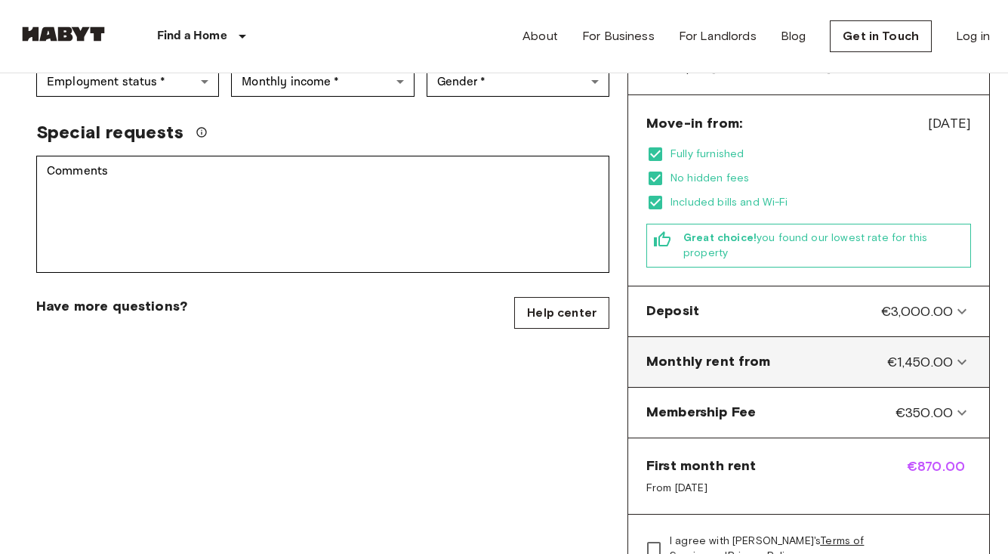
click at [711, 352] on span "Monthly rent from" at bounding box center [709, 362] width 125 height 20
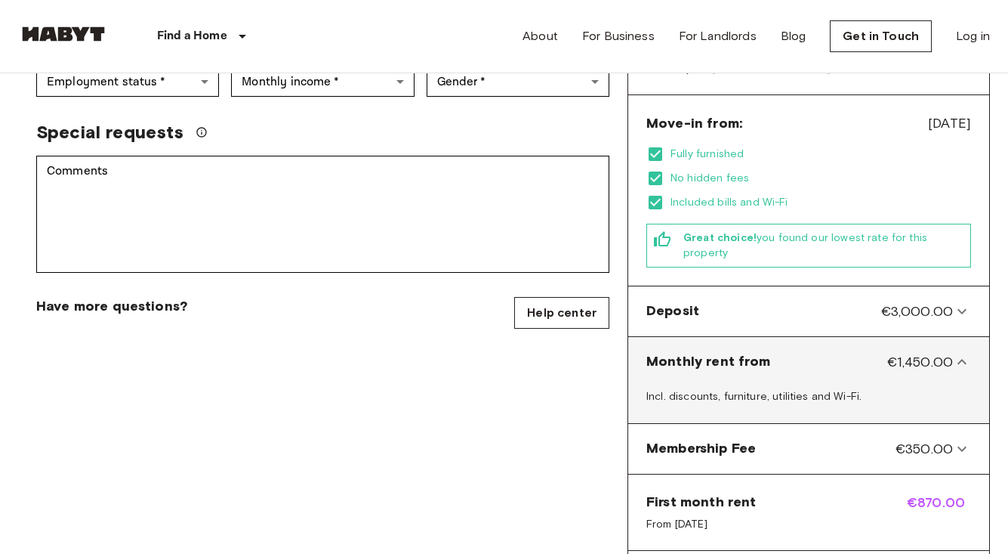
click at [711, 352] on span "Monthly rent from" at bounding box center [709, 362] width 125 height 20
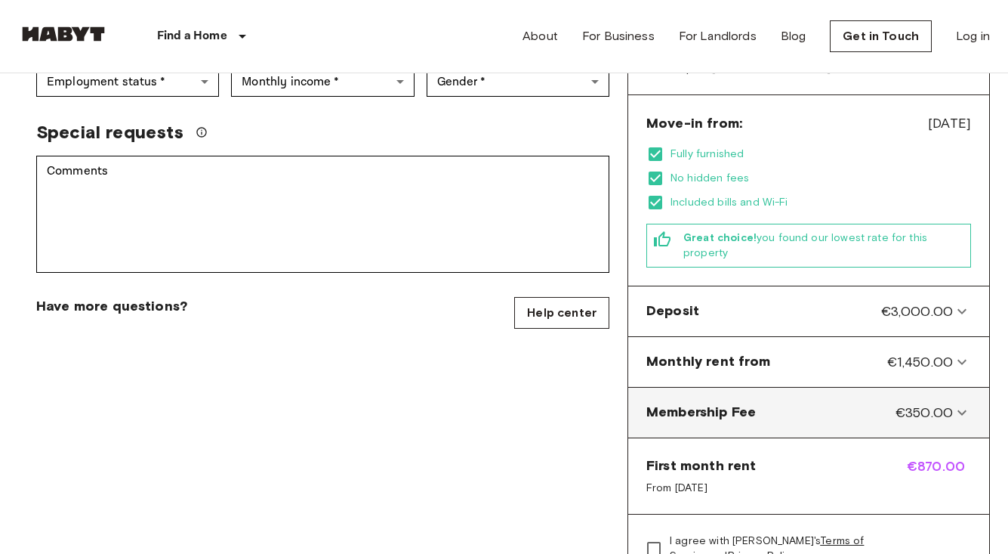
click at [705, 403] on span "Membership Fee" at bounding box center [702, 413] width 110 height 20
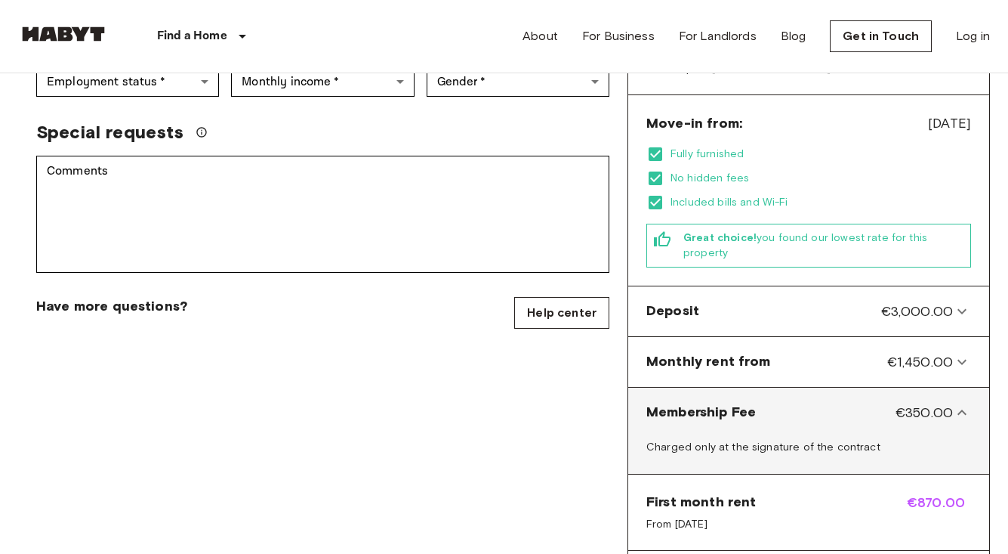
click at [706, 403] on span "Membership Fee" at bounding box center [702, 413] width 110 height 20
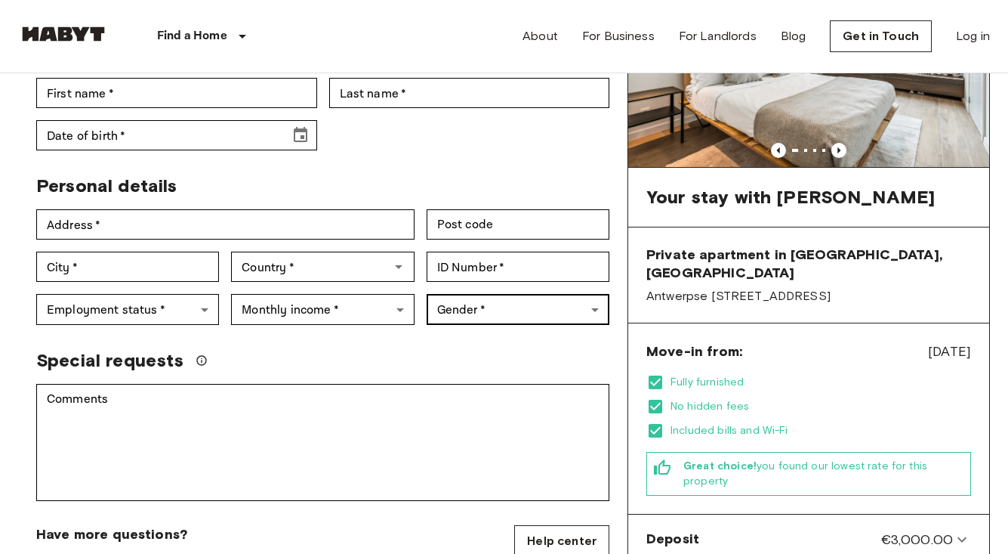
scroll to position [221, 0]
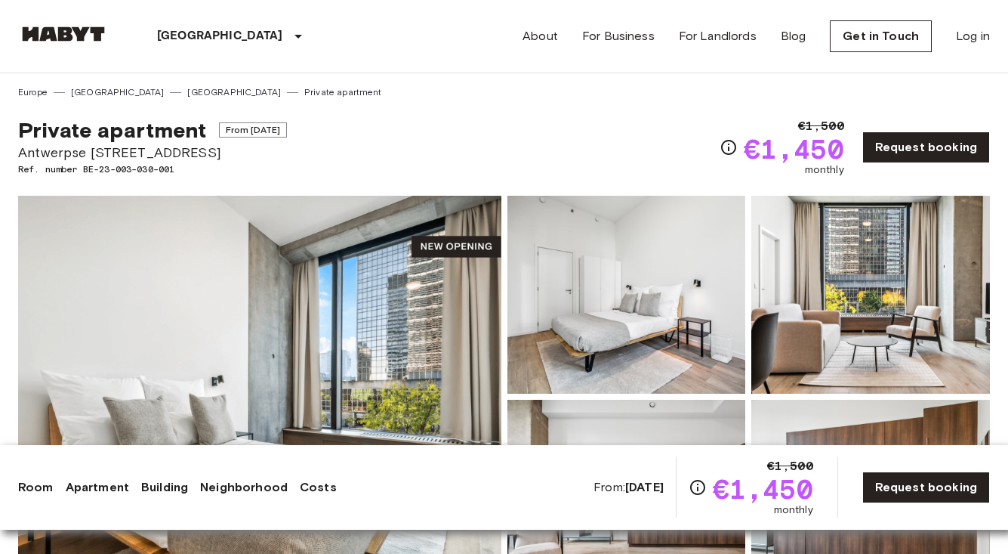
drag, startPoint x: 231, startPoint y: 155, endPoint x: 16, endPoint y: 146, distance: 215.5
copy span "Antwerpse [STREET_ADDRESS]"
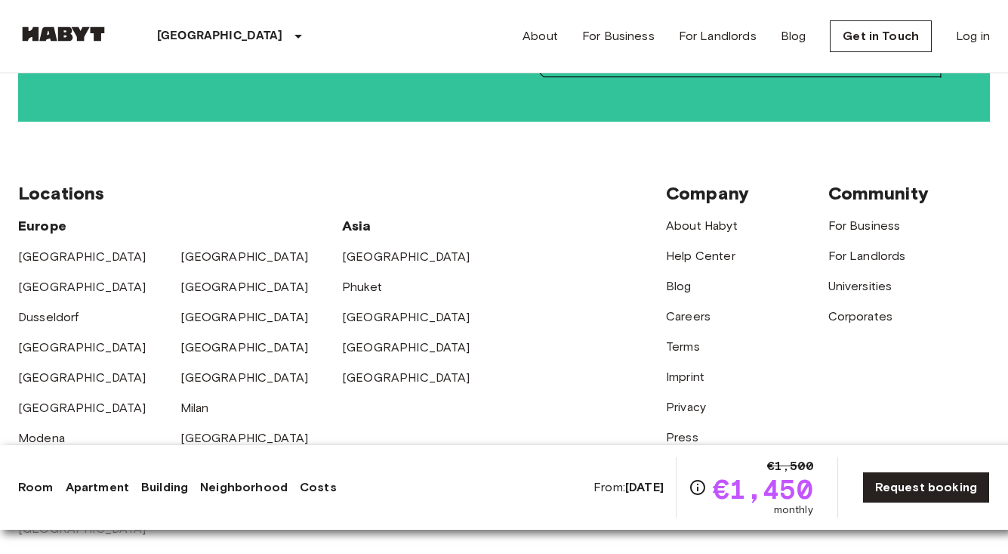
scroll to position [3673, 0]
